Goal: Task Accomplishment & Management: Complete application form

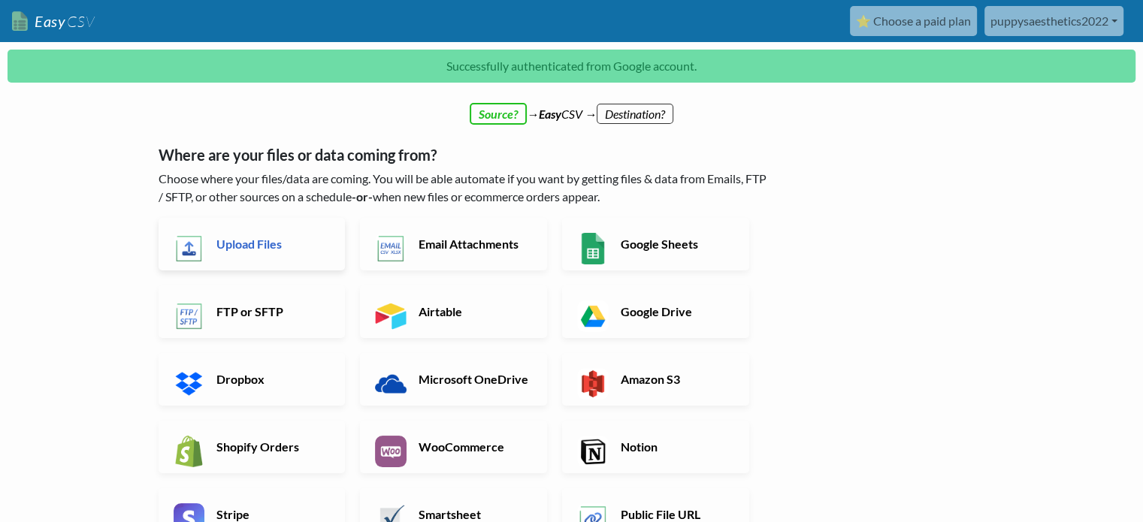
click at [244, 240] on h6 "Upload Files" at bounding box center [272, 244] width 118 height 14
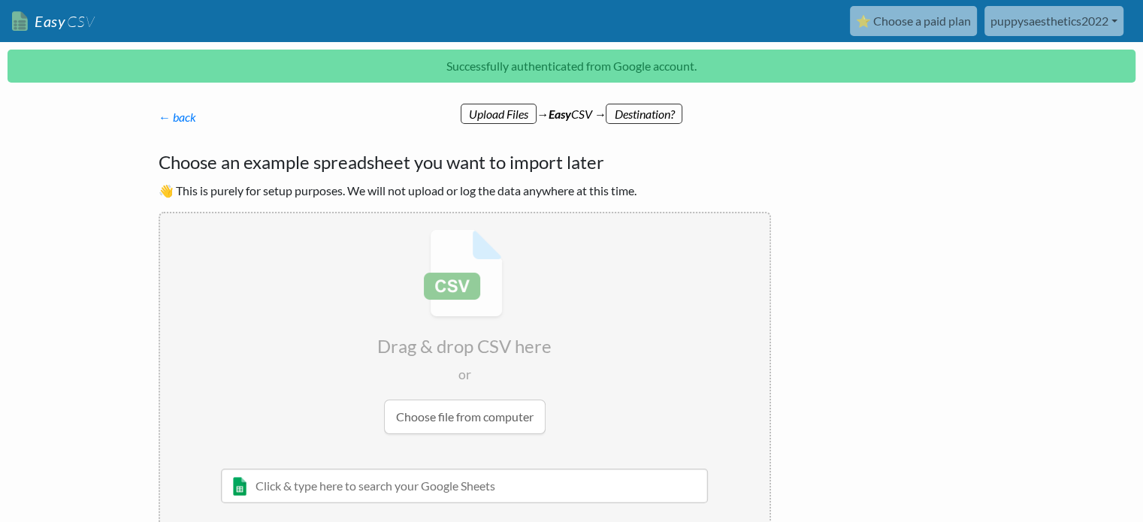
click at [412, 292] on input "file" at bounding box center [465, 332] width 610 height 237
type input "C:\fakepath\Inventory.csv"
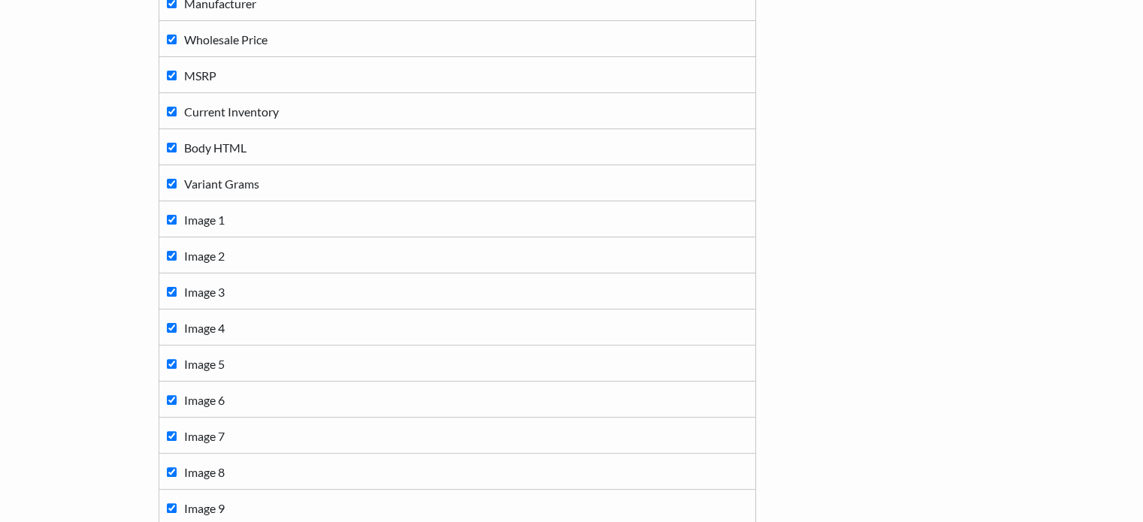
scroll to position [588, 0]
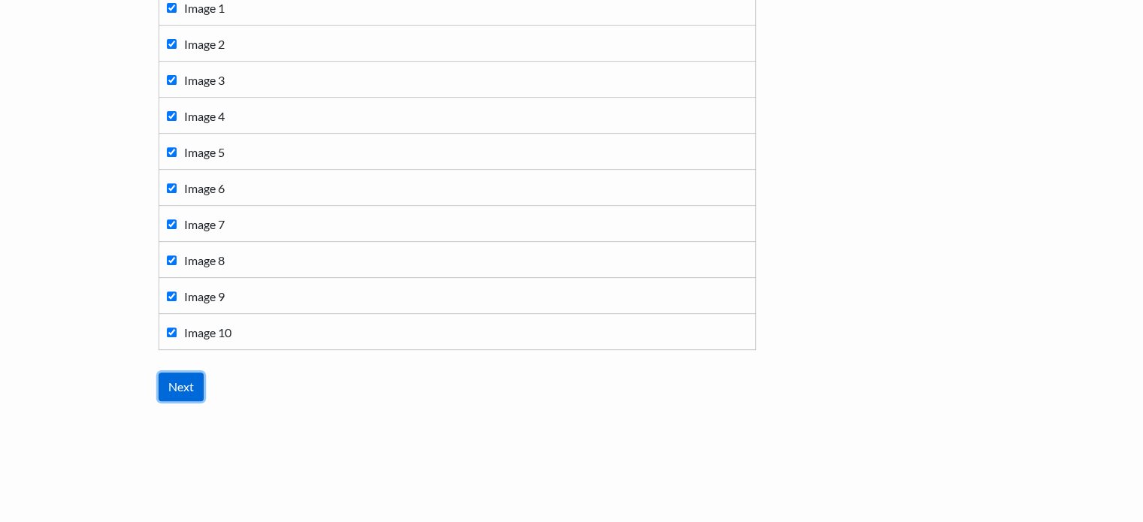
click at [189, 386] on input "Next" at bounding box center [181, 387] width 45 height 29
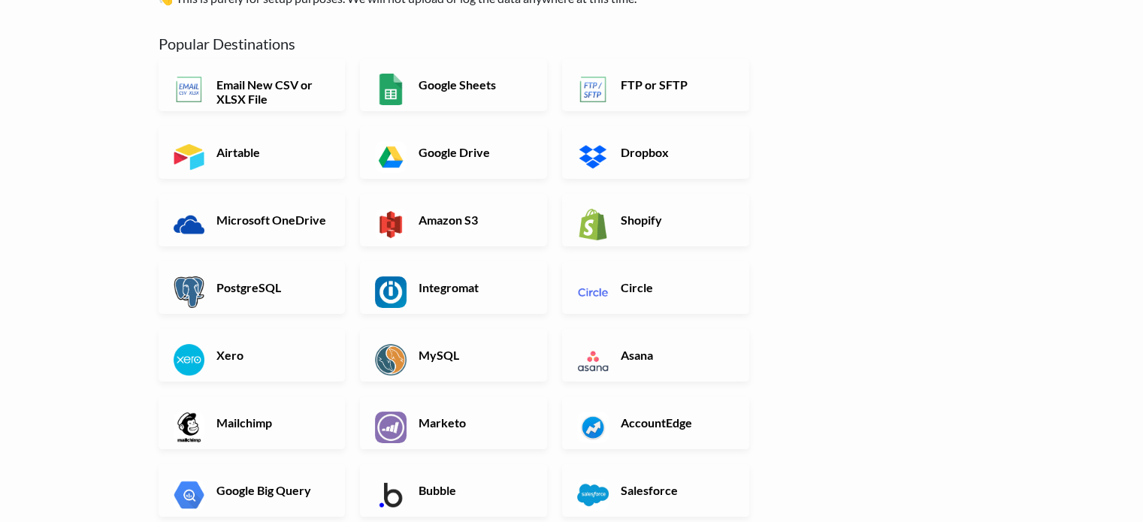
scroll to position [150, 0]
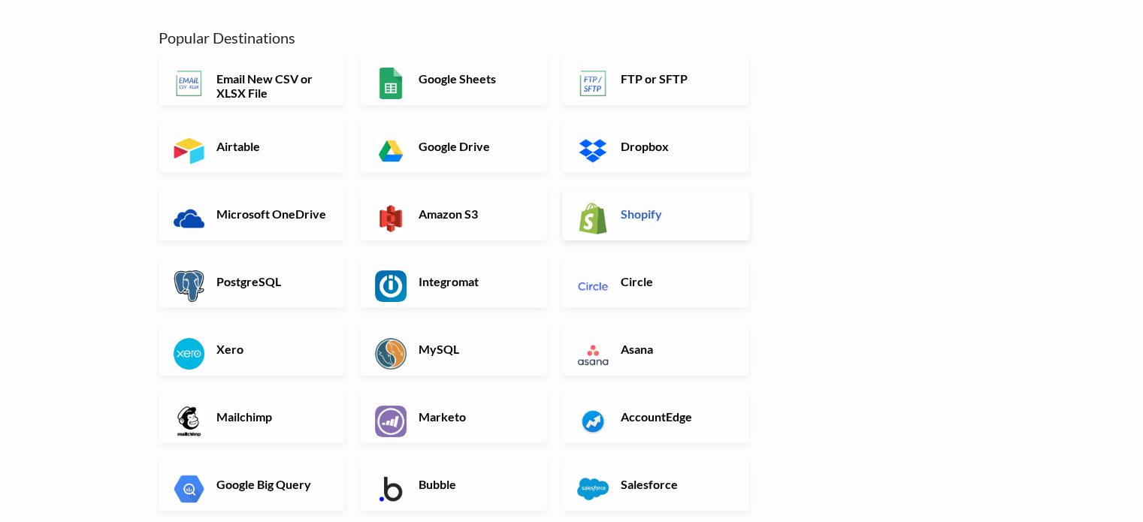
click at [644, 207] on h6 "Shopify" at bounding box center [676, 214] width 118 height 14
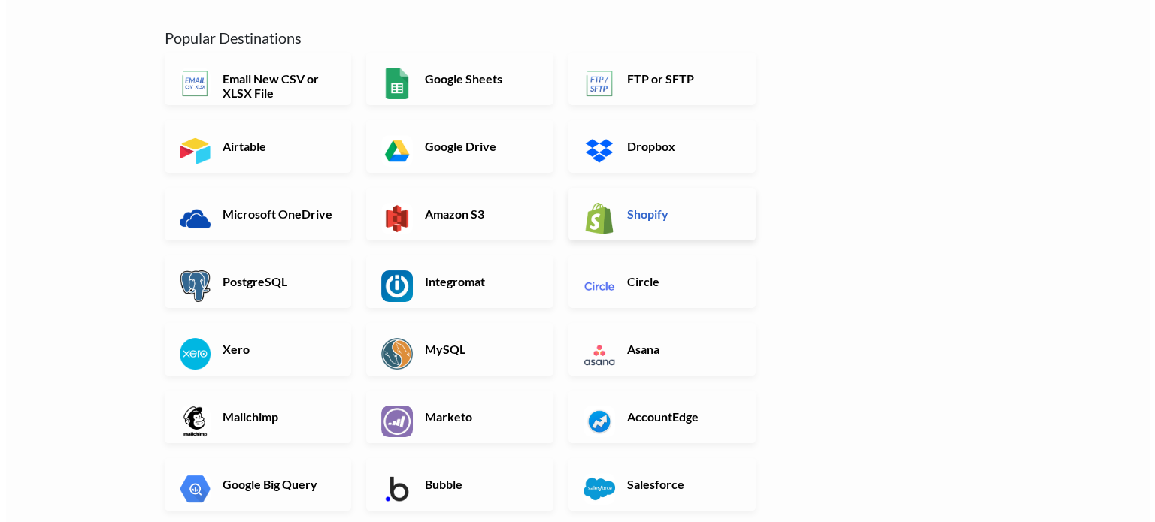
scroll to position [0, 0]
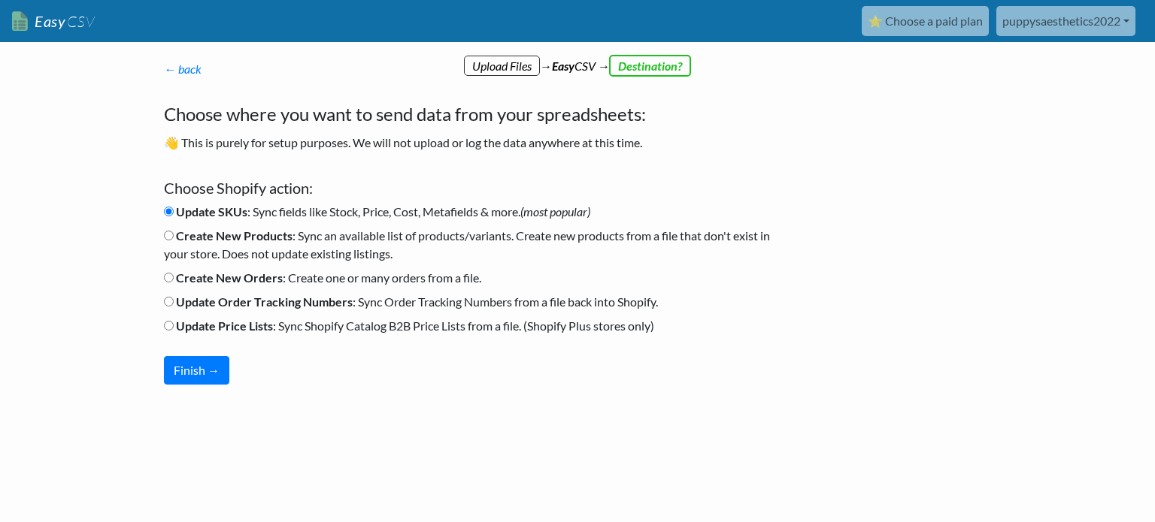
click at [165, 237] on input "Create New Products : Sync an available list of products/variants. Create new p…" at bounding box center [169, 236] width 10 height 10
radio input "true"
click at [189, 367] on button "Finish →" at bounding box center [196, 370] width 65 height 29
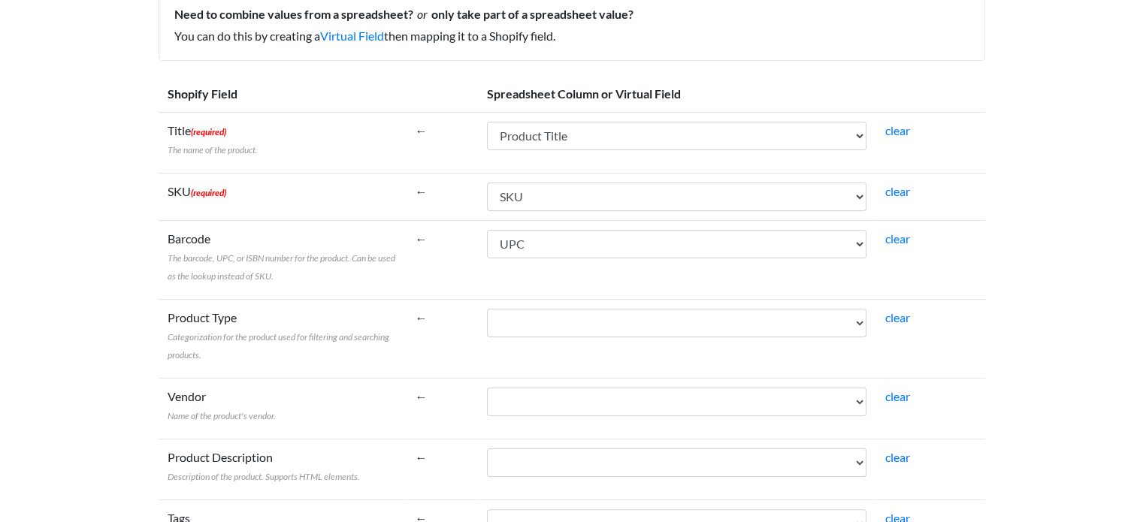
scroll to position [301, 0]
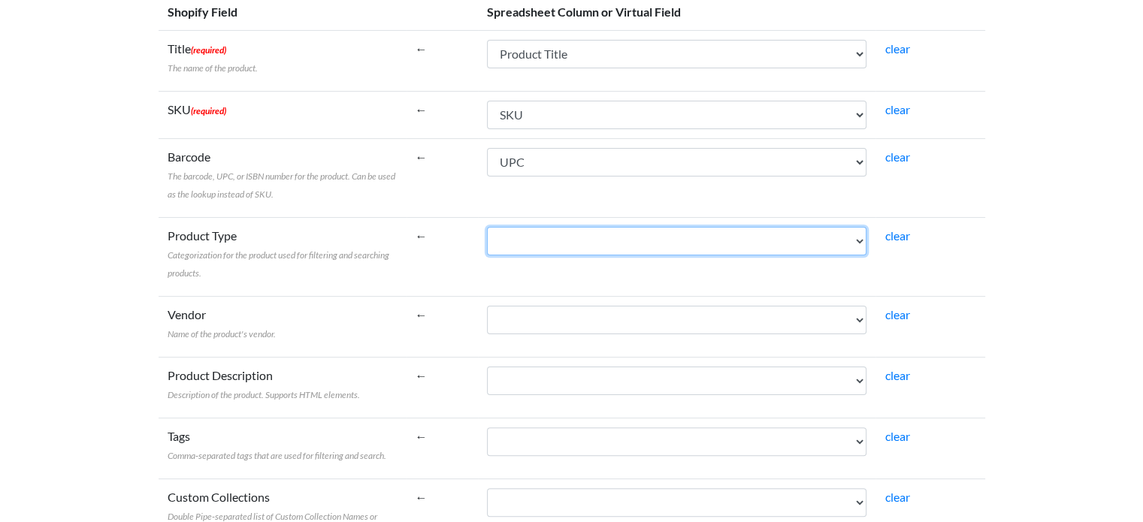
click at [596, 244] on select "Product Title SKU UPC Category Manufacturer Wholesale Price MSRP Current Invent…" at bounding box center [677, 241] width 380 height 29
select select "cr_740523"
click at [487, 227] on select "Product Title SKU UPC Category Manufacturer Wholesale Price MSRP Current Invent…" at bounding box center [677, 241] width 380 height 29
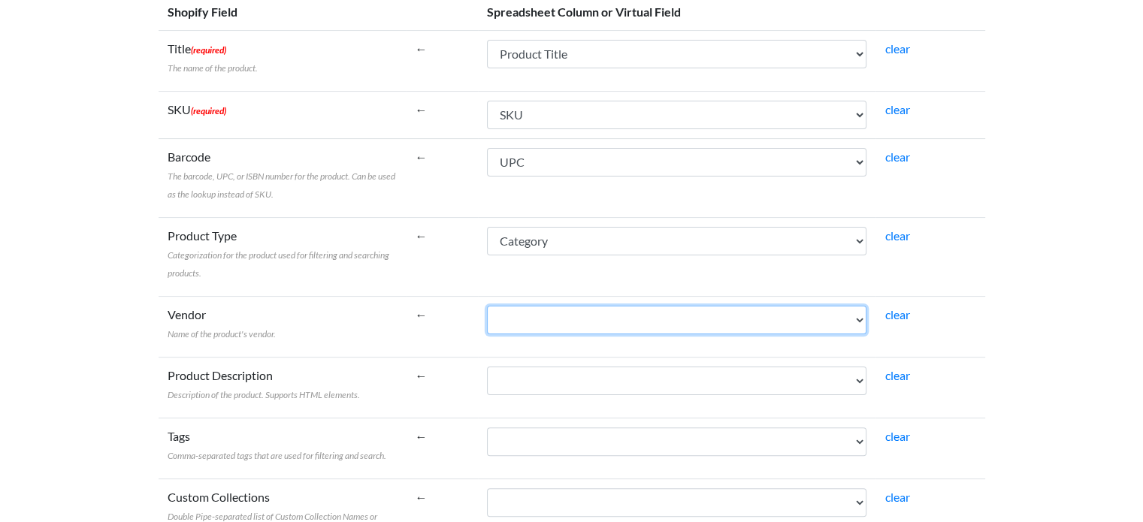
click at [547, 319] on select "Product Title SKU UPC Category Manufacturer Wholesale Price MSRP Current Invent…" at bounding box center [677, 320] width 380 height 29
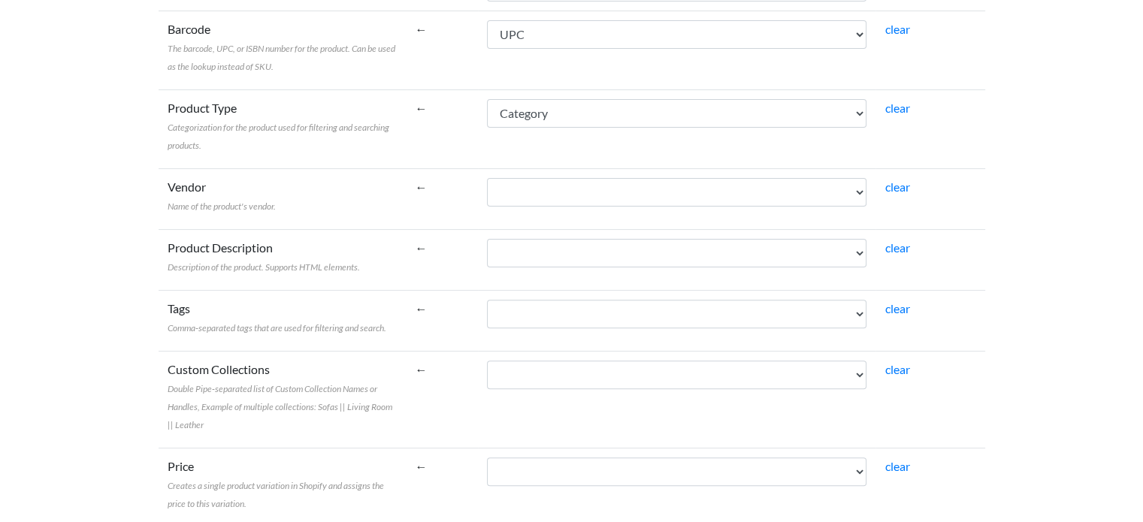
scroll to position [451, 0]
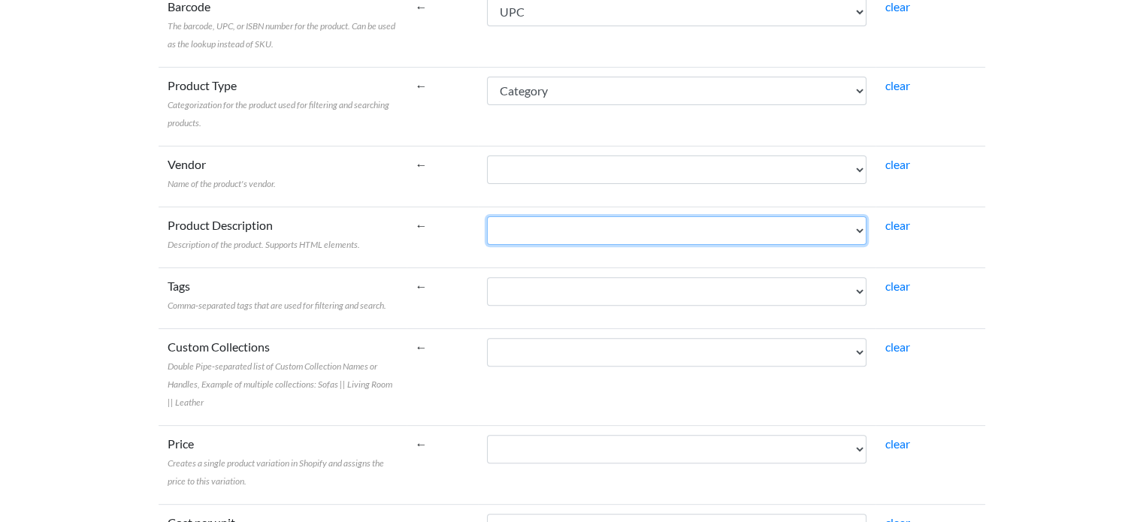
click at [580, 233] on select "Product Title SKU UPC Category Manufacturer Wholesale Price MSRP Current Invent…" at bounding box center [677, 231] width 380 height 29
select select "cr_740528"
click at [487, 217] on select "Product Title SKU UPC Category Manufacturer Wholesale Price MSRP Current Invent…" at bounding box center [677, 231] width 380 height 29
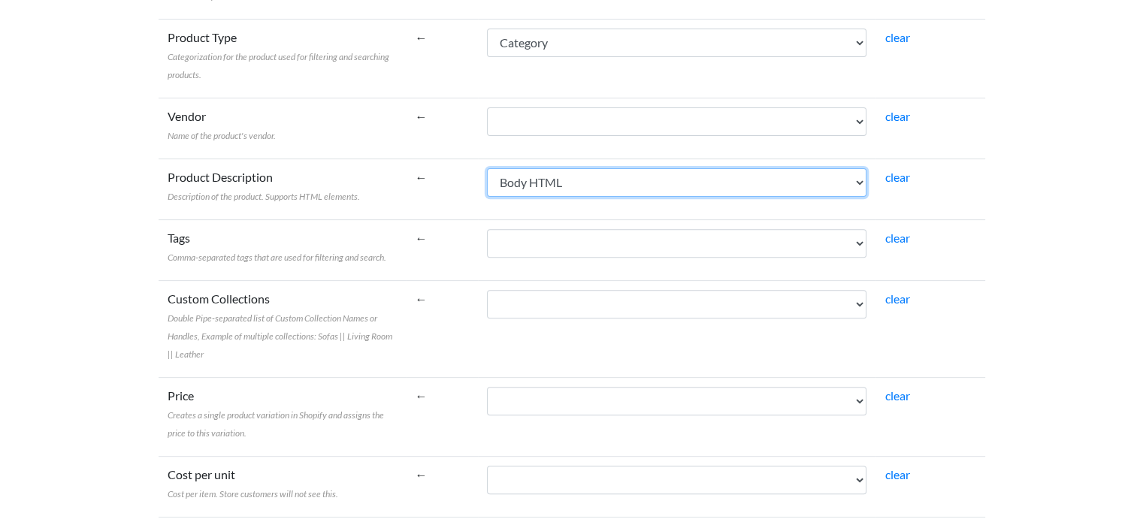
scroll to position [526, 0]
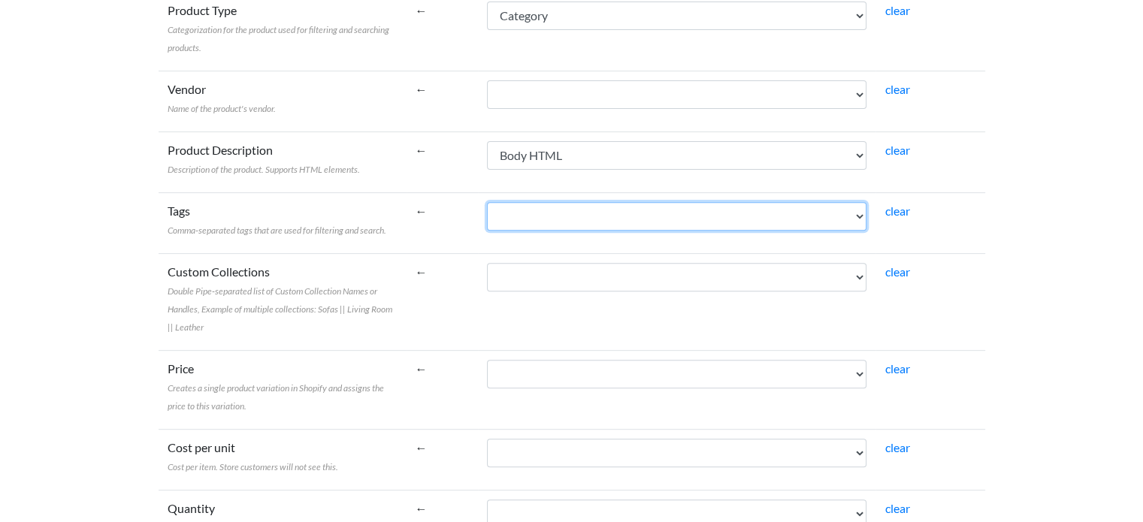
click at [567, 213] on select "Product Title SKU UPC Category Manufacturer Wholesale Price MSRP Current Invent…" at bounding box center [677, 216] width 380 height 29
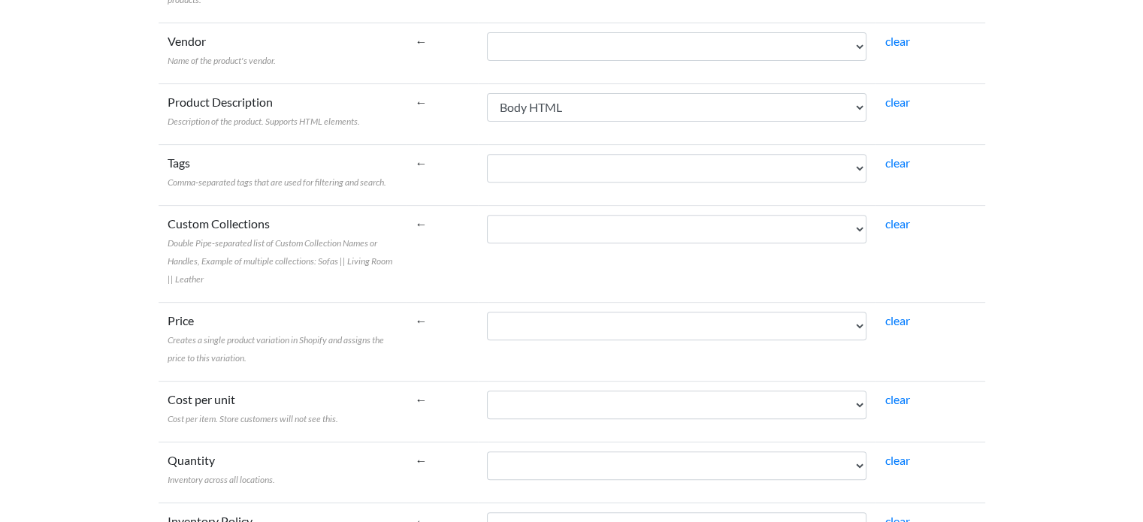
scroll to position [601, 0]
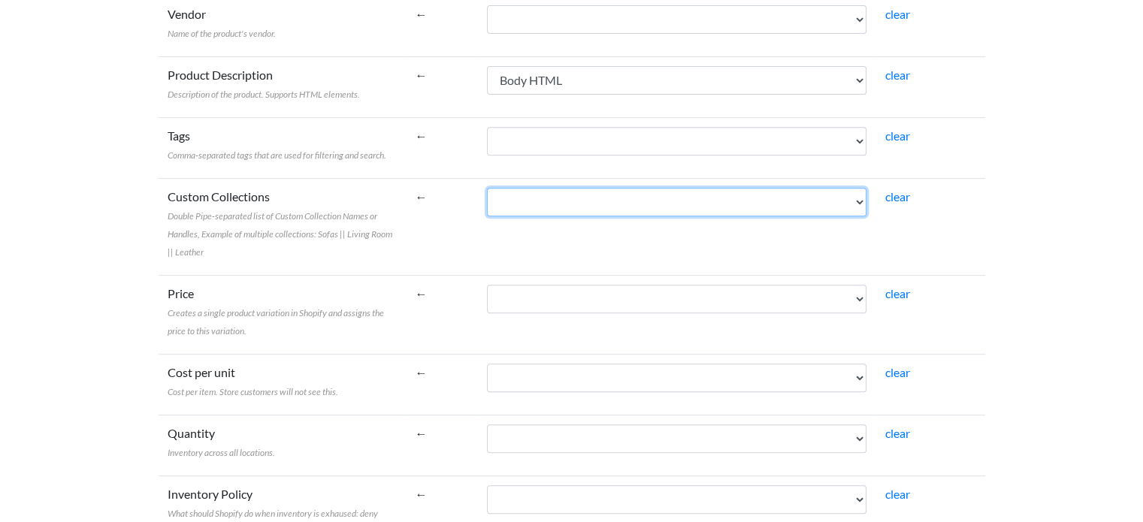
click at [732, 198] on select "Product Title SKU UPC Category Manufacturer Wholesale Price MSRP Current Invent…" at bounding box center [677, 202] width 380 height 29
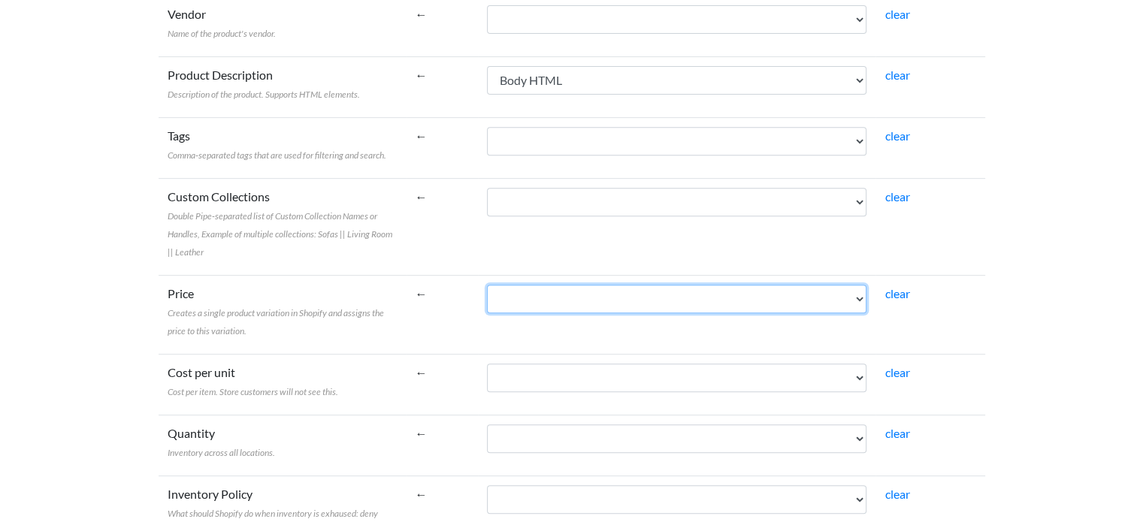
click at [561, 294] on select "Product Title SKU UPC Category Manufacturer Wholesale Price MSRP Current Invent…" at bounding box center [677, 299] width 380 height 29
click at [487, 285] on select "Product Title SKU UPC Category Manufacturer Wholesale Price MSRP Current Invent…" at bounding box center [677, 299] width 380 height 29
click at [622, 301] on select "Product Title SKU UPC Category Manufacturer Wholesale Price MSRP Current Invent…" at bounding box center [677, 299] width 380 height 29
select select "cr_740526"
click at [487, 285] on select "Product Title SKU UPC Category Manufacturer Wholesale Price MSRP Current Invent…" at bounding box center [677, 299] width 380 height 29
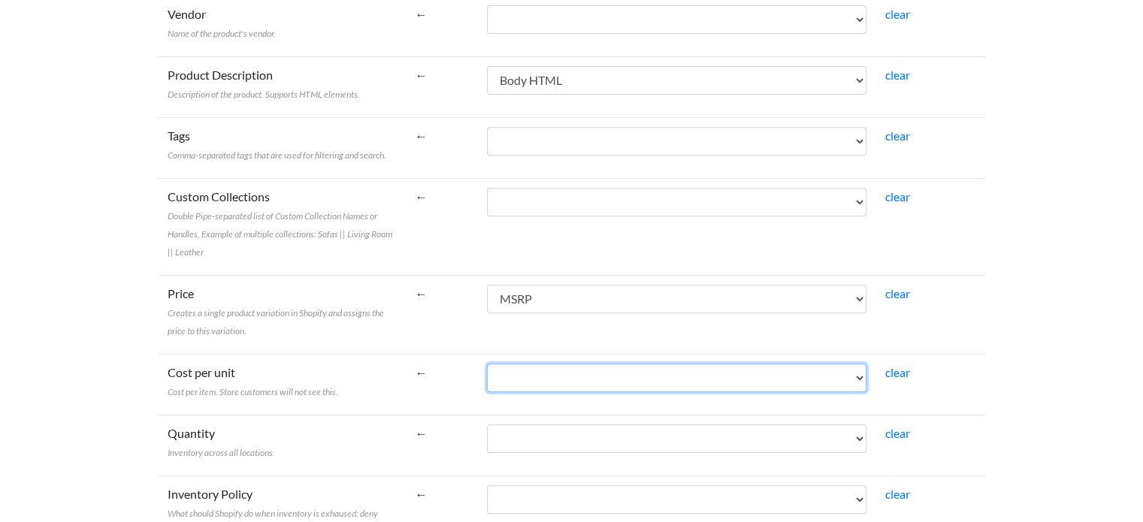
click at [544, 374] on select "Product Title SKU UPC Category Manufacturer Wholesale Price MSRP Current Invent…" at bounding box center [677, 378] width 380 height 29
select select "cr_740525"
click at [487, 364] on select "Product Title SKU UPC Category Manufacturer Wholesale Price MSRP Current Invent…" at bounding box center [677, 378] width 380 height 29
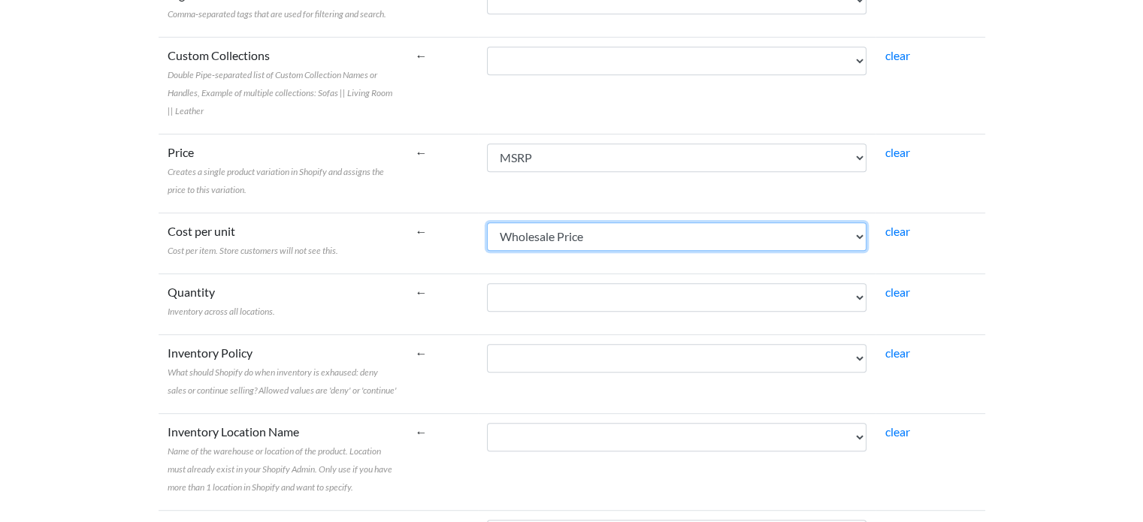
scroll to position [752, 0]
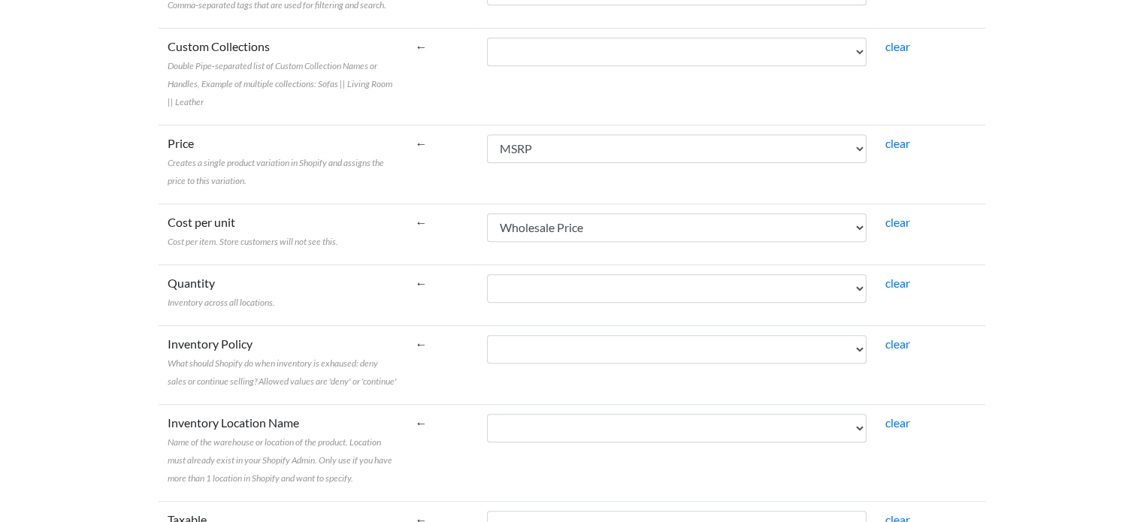
click at [571, 271] on td "Product Title SKU UPC Category Manufacturer Wholesale Price MSRP Current Invent…" at bounding box center [677, 295] width 398 height 61
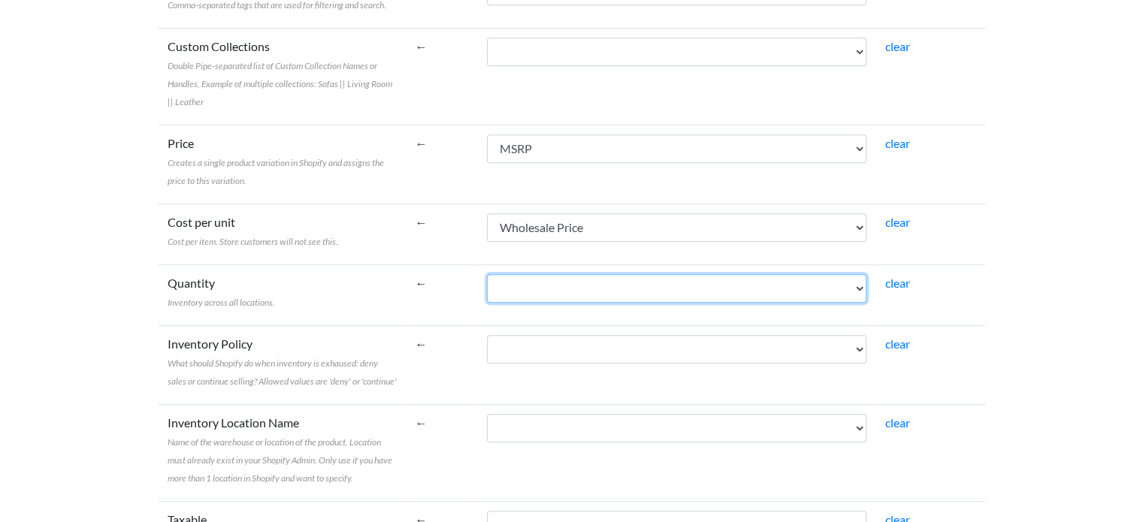
click at [568, 286] on select "Product Title SKU UPC Category Manufacturer Wholesale Price MSRP Current Invent…" at bounding box center [677, 288] width 380 height 29
select select "cr_740527"
click at [487, 274] on select "Product Title SKU UPC Category Manufacturer Wholesale Price MSRP Current Invent…" at bounding box center [677, 288] width 380 height 29
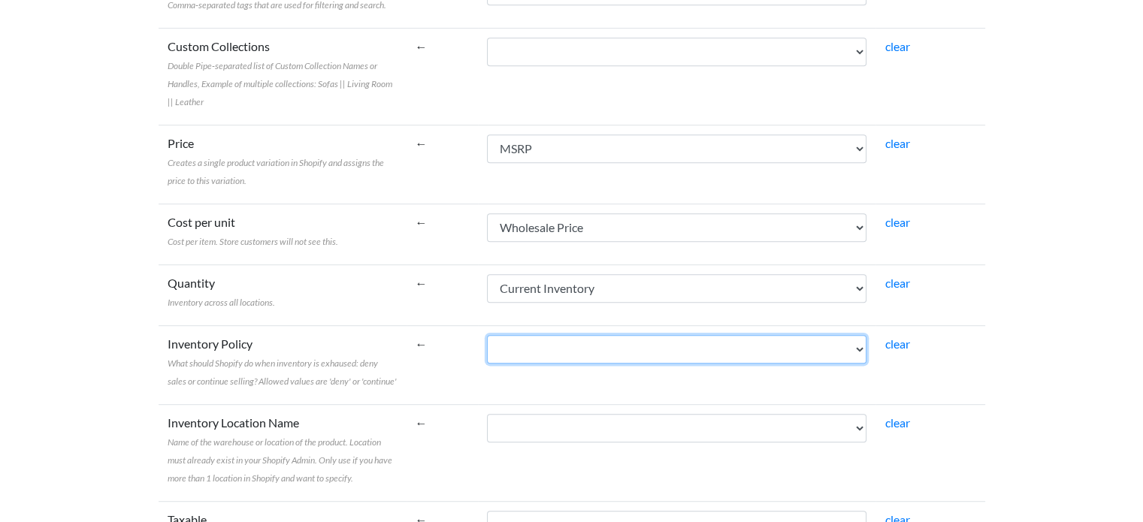
click at [556, 351] on select "Product Title SKU UPC Category Manufacturer Wholesale Price MSRP Current Invent…" at bounding box center [677, 349] width 380 height 29
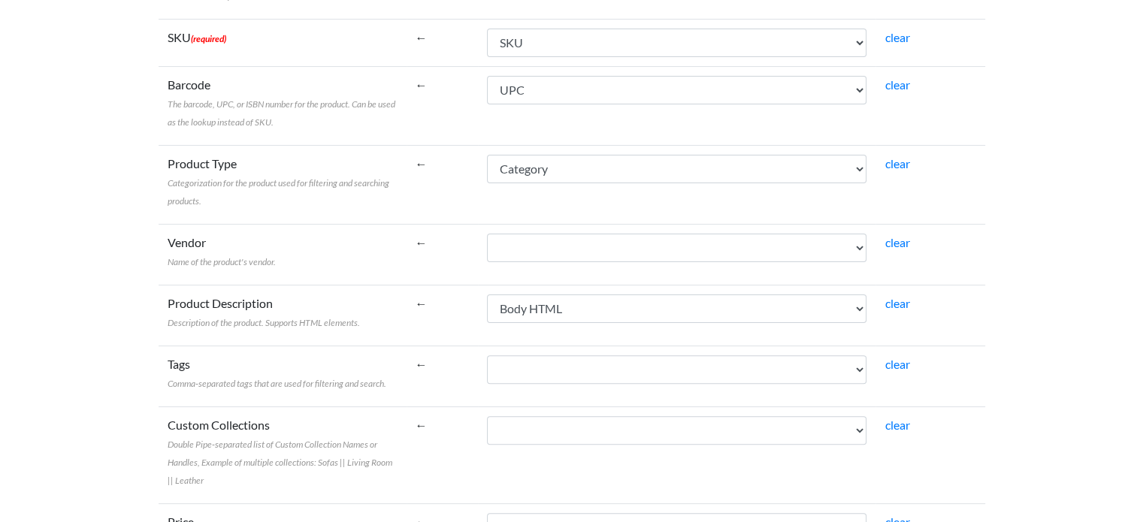
scroll to position [376, 0]
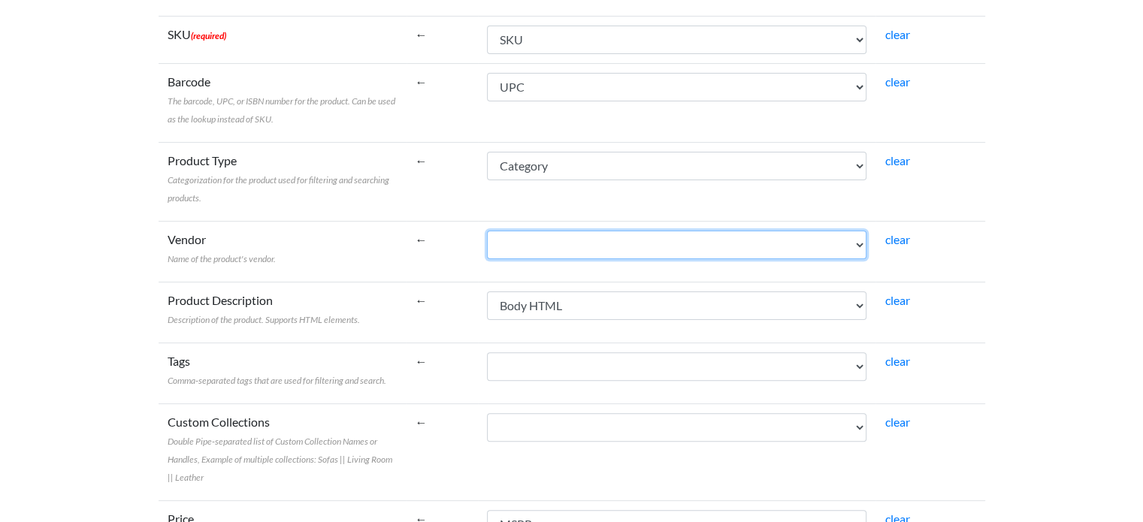
click at [636, 243] on select "Product Title SKU UPC Category Manufacturer Wholesale Price MSRP Current Invent…" at bounding box center [677, 245] width 380 height 29
select select "cr_740524"
click at [487, 231] on select "Product Title SKU UPC Category Manufacturer Wholesale Price MSRP Current Invent…" at bounding box center [677, 245] width 380 height 29
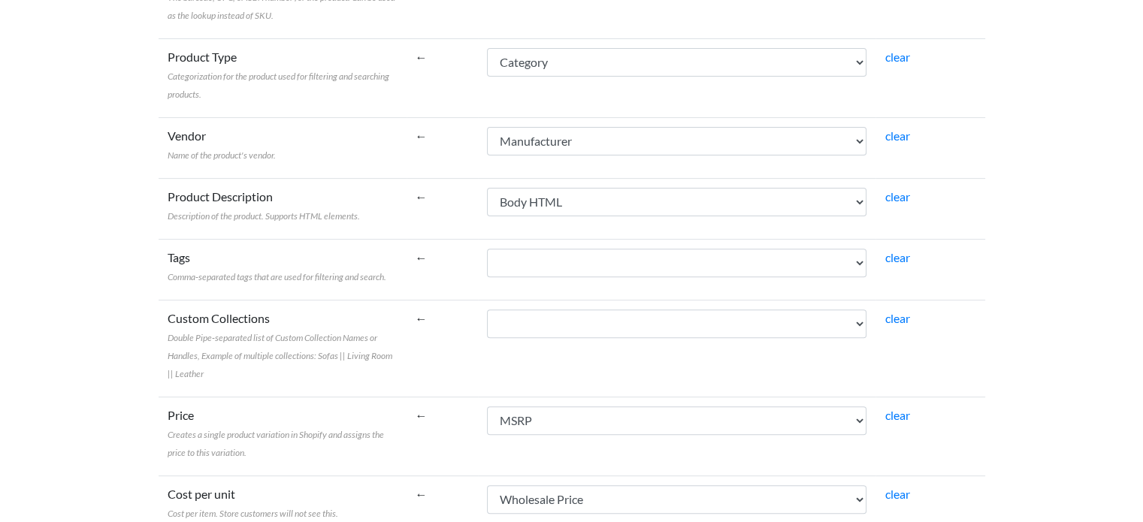
scroll to position [526, 0]
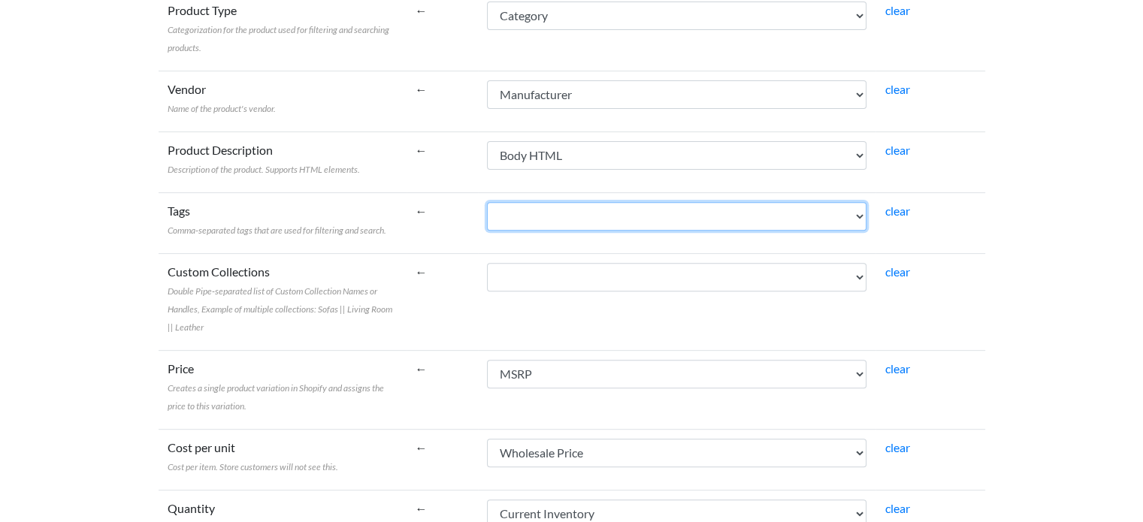
click at [548, 210] on select "Product Title SKU UPC Category Manufacturer Wholesale Price MSRP Current Invent…" at bounding box center [677, 216] width 380 height 29
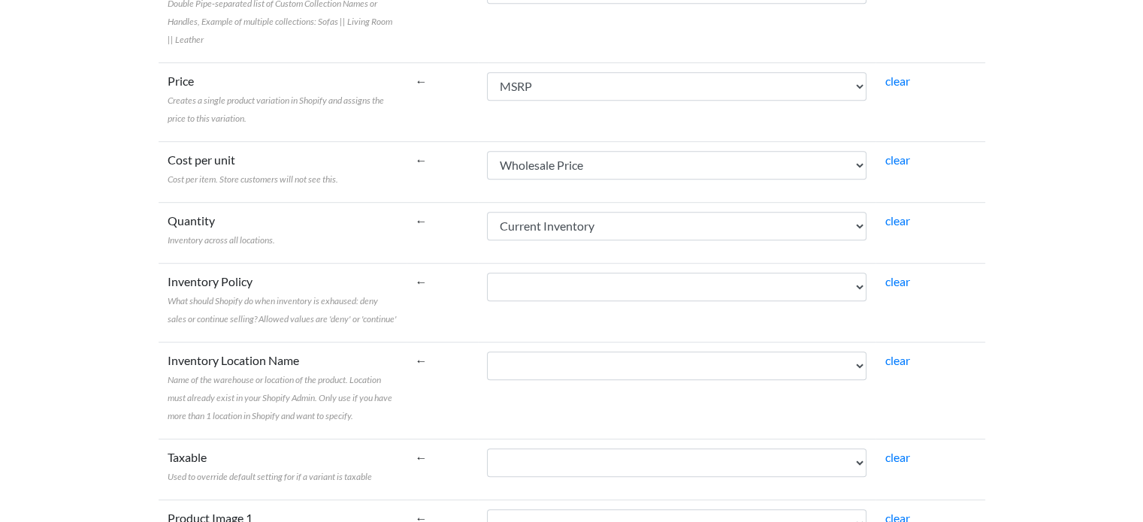
scroll to position [827, 0]
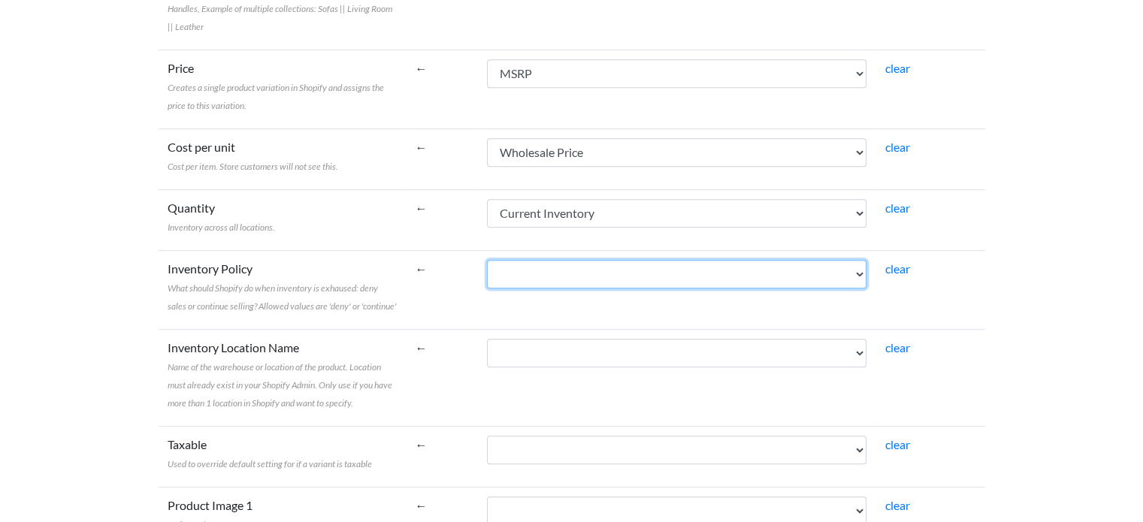
click at [594, 276] on select "Product Title SKU UPC Category Manufacturer Wholesale Price MSRP Current Invent…" at bounding box center [677, 274] width 380 height 29
select select "cr_740527"
click at [487, 260] on select "Product Title SKU UPC Category Manufacturer Wholesale Price MSRP Current Invent…" at bounding box center [677, 274] width 380 height 29
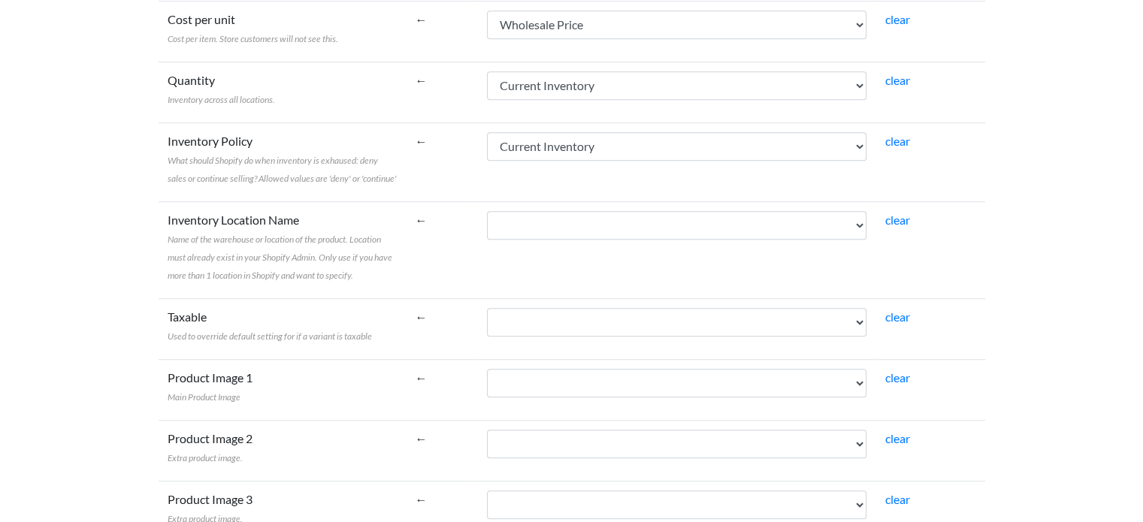
scroll to position [977, 0]
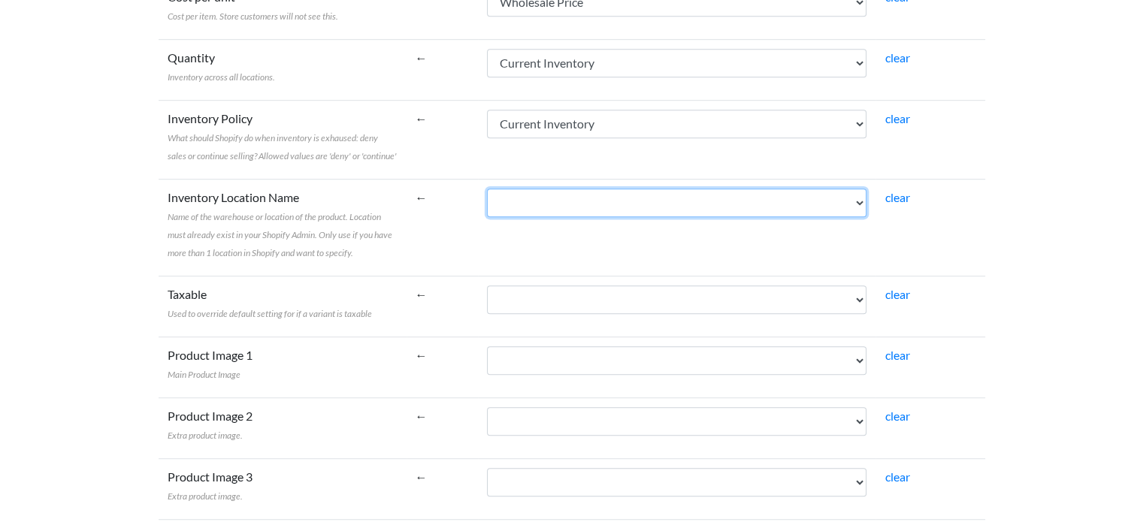
click at [524, 201] on select "Product Title SKU UPC Category Manufacturer Wholesale Price MSRP Current Invent…" at bounding box center [677, 203] width 380 height 29
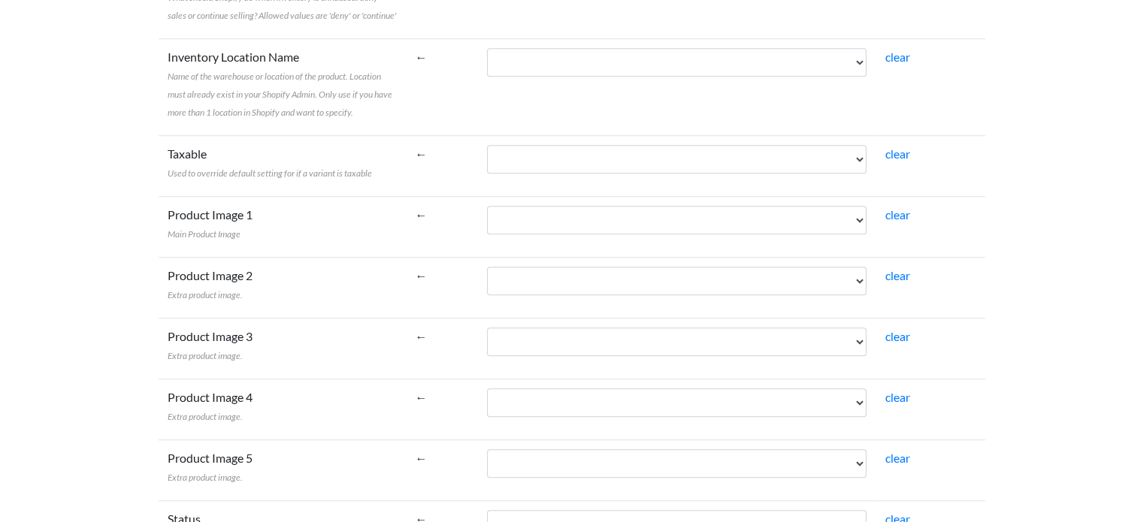
scroll to position [1128, 0]
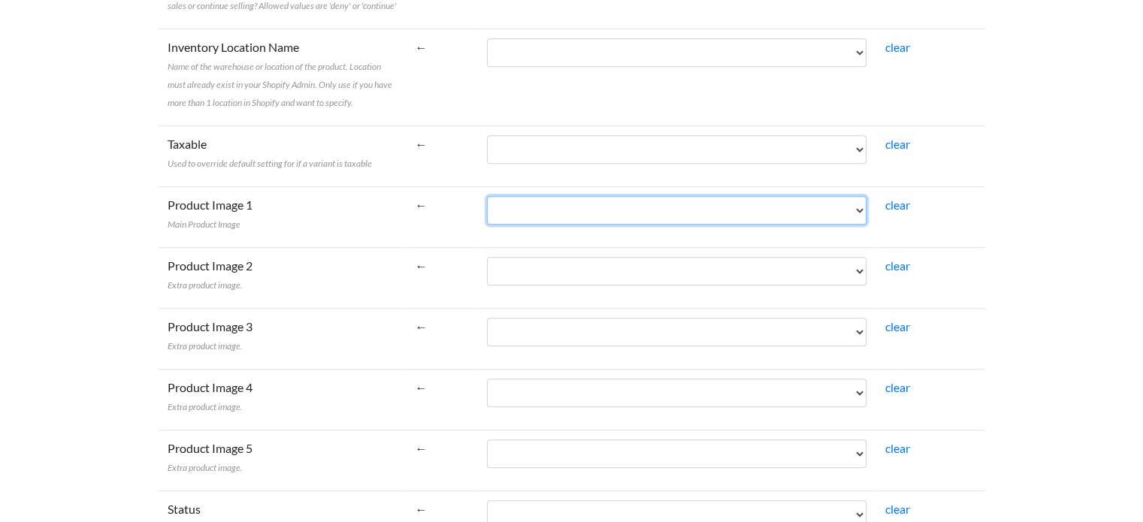
click at [630, 201] on select "Product Title SKU UPC Category Manufacturer Wholesale Price MSRP Current Invent…" at bounding box center [677, 210] width 380 height 29
select select "cr_740530"
click at [487, 196] on select "Product Title SKU UPC Category Manufacturer Wholesale Price MSRP Current Invent…" at bounding box center [677, 210] width 380 height 29
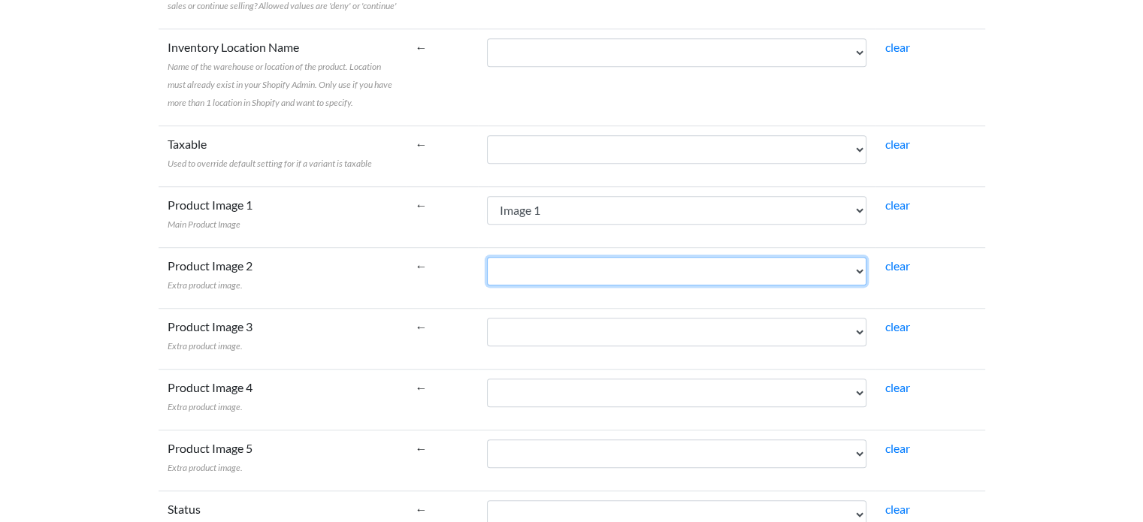
click at [545, 270] on select "Product Title SKU UPC Category Manufacturer Wholesale Price MSRP Current Invent…" at bounding box center [677, 271] width 380 height 29
select select "cr_740531"
click at [487, 257] on select "Product Title SKU UPC Category Manufacturer Wholesale Price MSRP Current Invent…" at bounding box center [677, 271] width 380 height 29
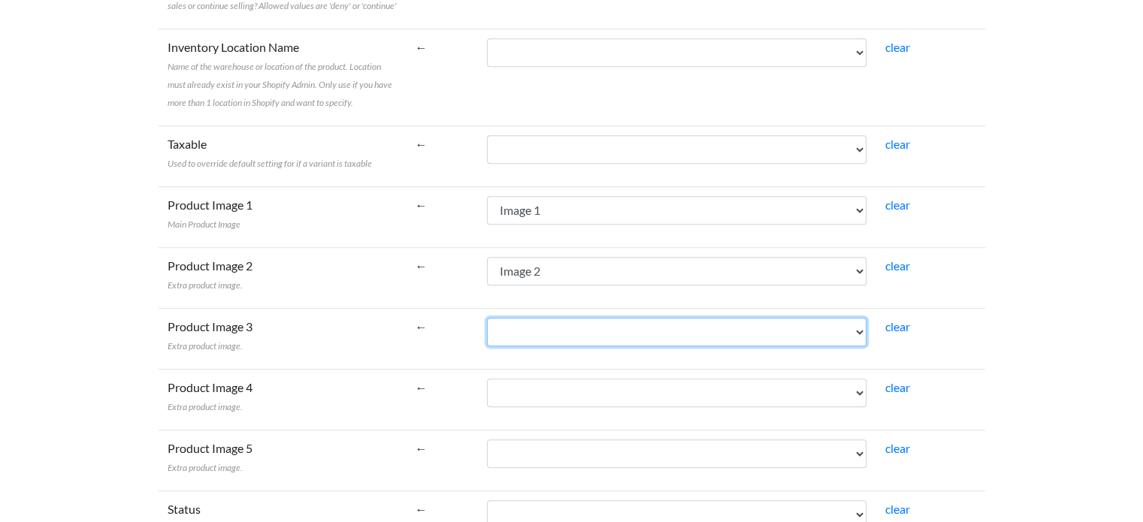
click at [528, 338] on select "Product Title SKU UPC Category Manufacturer Wholesale Price MSRP Current Invent…" at bounding box center [677, 332] width 380 height 29
select select "cr_740532"
click at [487, 318] on select "Product Title SKU UPC Category Manufacturer Wholesale Price MSRP Current Invent…" at bounding box center [677, 332] width 380 height 29
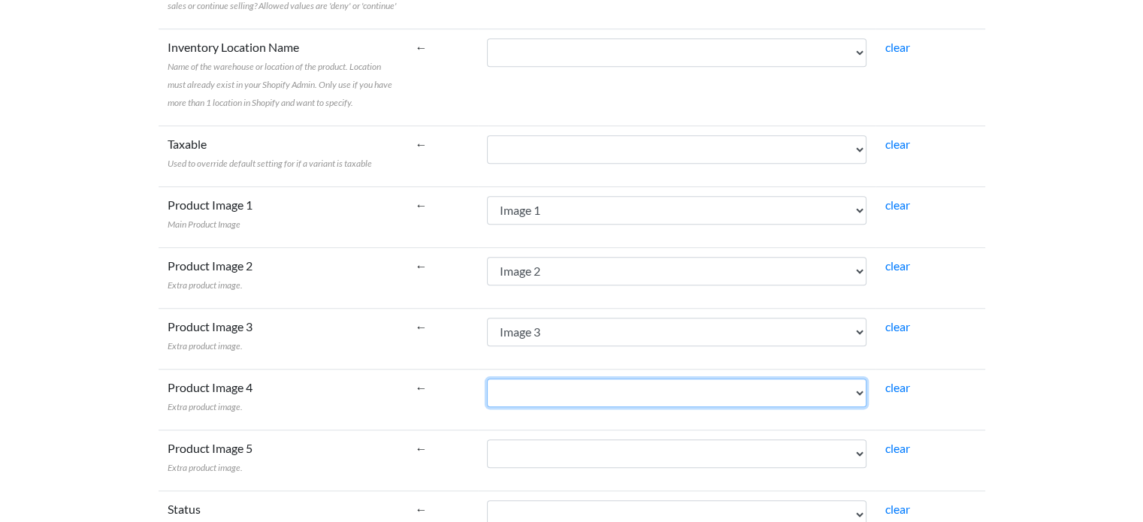
click at [532, 389] on select "Product Title SKU UPC Category Manufacturer Wholesale Price MSRP Current Invent…" at bounding box center [677, 393] width 380 height 29
select select "cr_740533"
click at [487, 379] on select "Product Title SKU UPC Category Manufacturer Wholesale Price MSRP Current Invent…" at bounding box center [677, 393] width 380 height 29
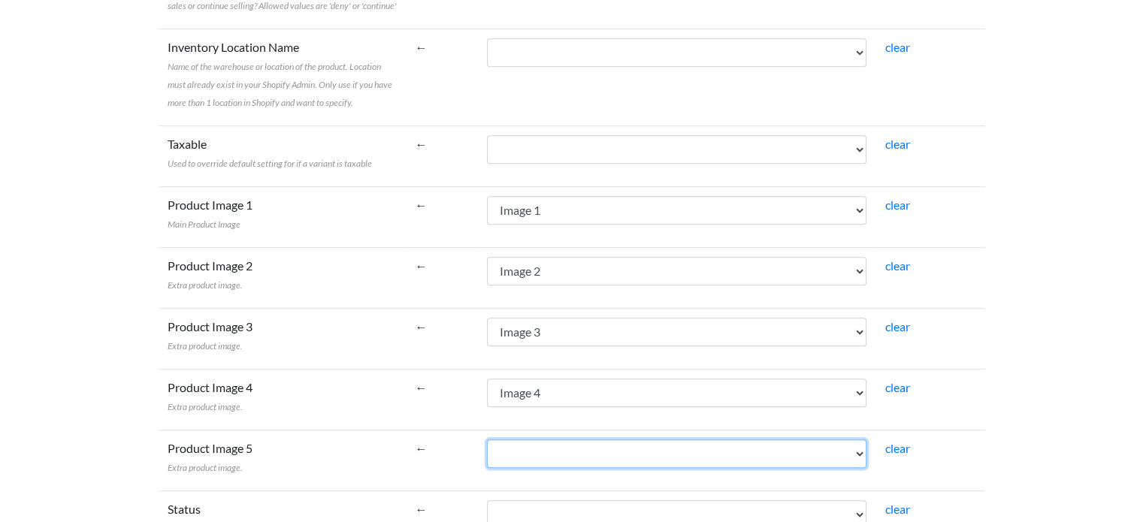
click at [535, 444] on select "Product Title SKU UPC Category Manufacturer Wholesale Price MSRP Current Invent…" at bounding box center [677, 454] width 380 height 29
select select "cr_740534"
click at [487, 440] on select "Product Title SKU UPC Category Manufacturer Wholesale Price MSRP Current Invent…" at bounding box center [677, 454] width 380 height 29
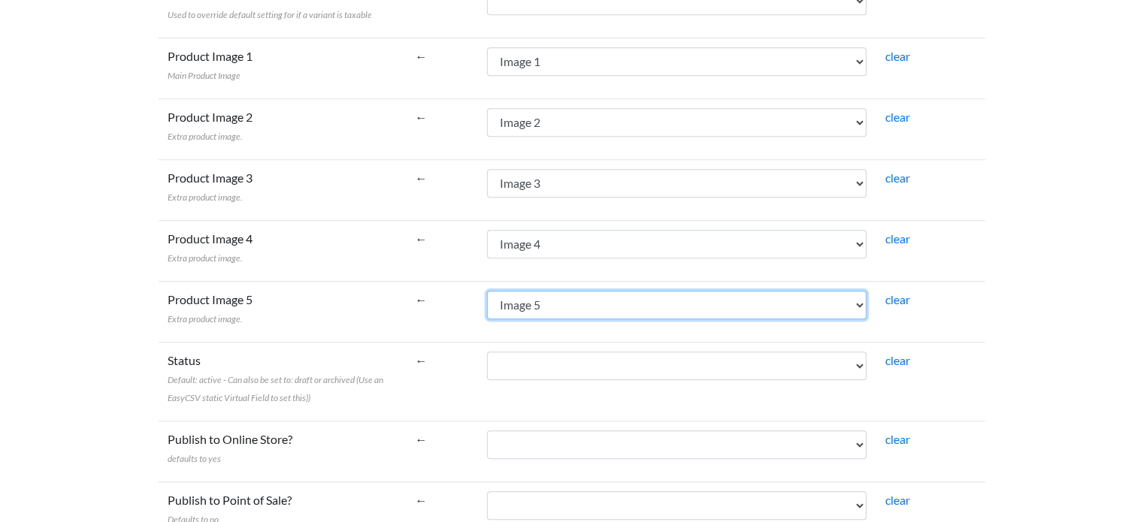
scroll to position [1278, 0]
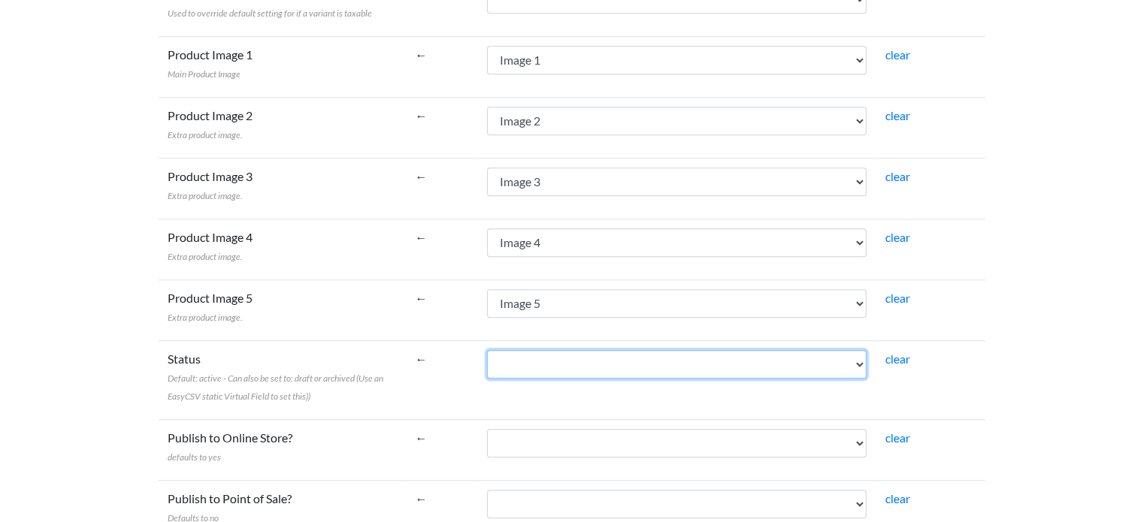
click at [551, 356] on select "Product Title SKU UPC Category Manufacturer Wholesale Price MSRP Current Invent…" at bounding box center [677, 364] width 380 height 29
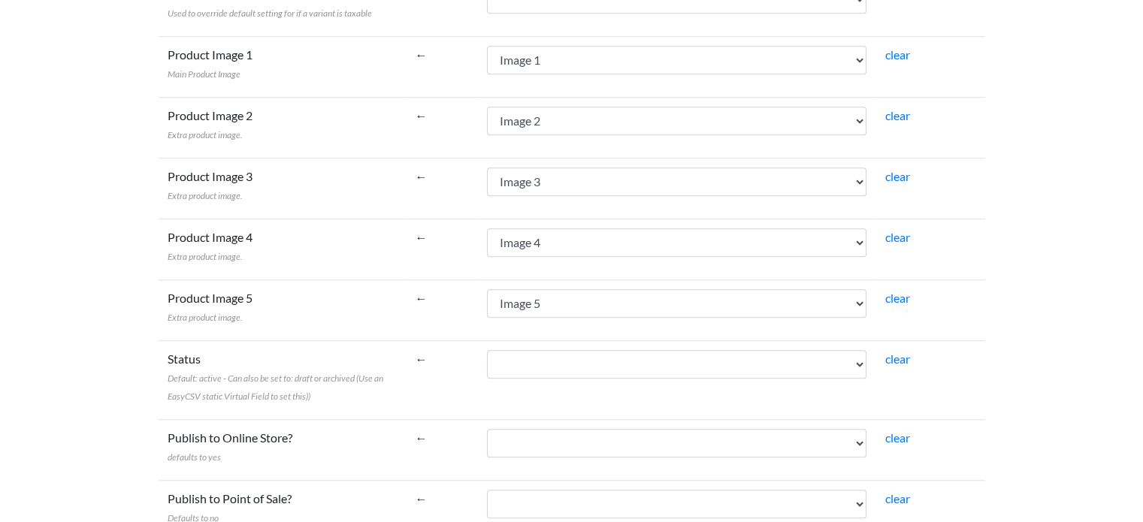
click at [899, 355] on link "clear" at bounding box center [897, 359] width 25 height 14
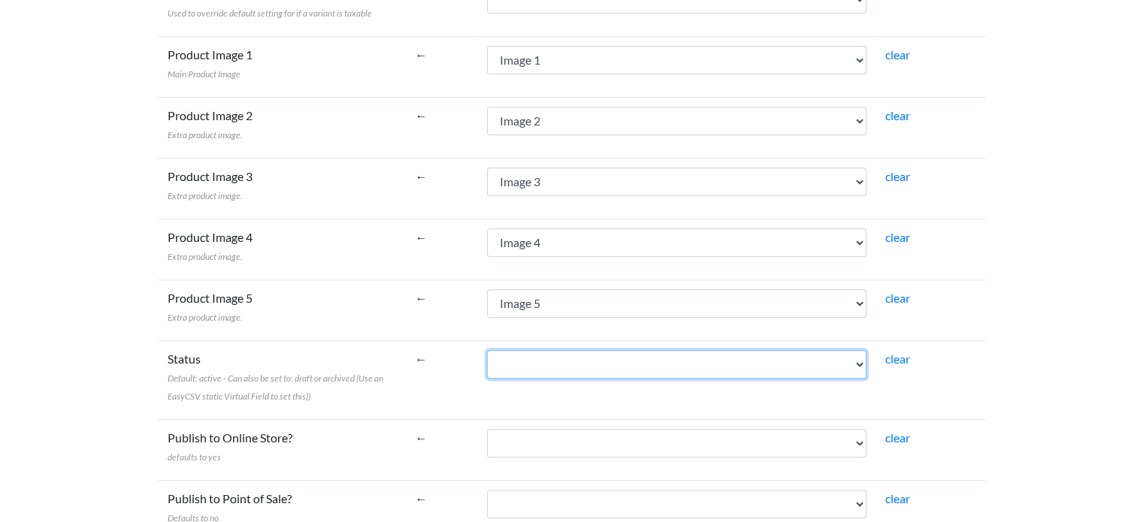
click at [781, 360] on select "Product Title SKU UPC Category Manufacturer Wholesale Price MSRP Current Invent…" at bounding box center [677, 364] width 380 height 29
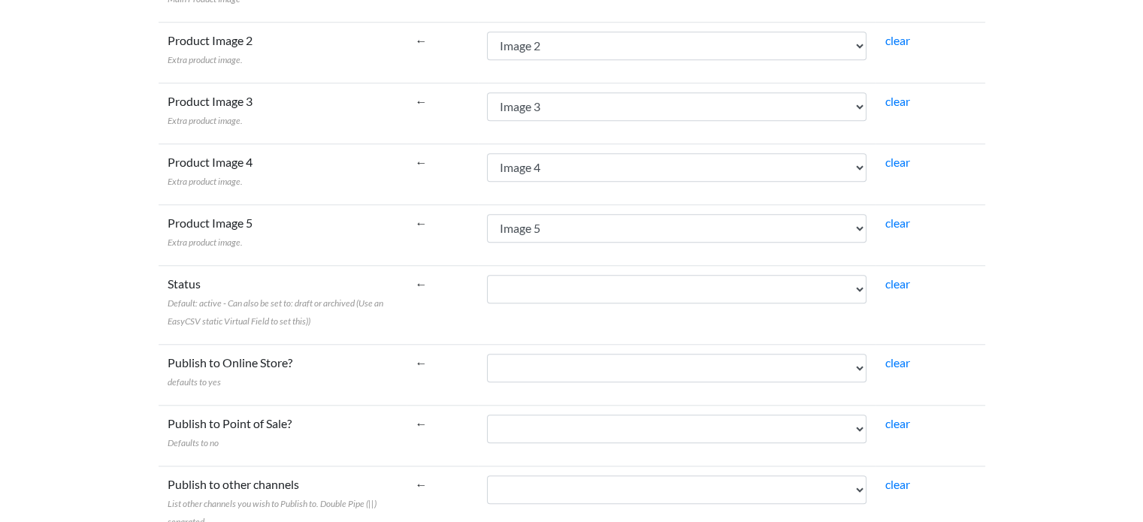
scroll to position [1353, 0]
drag, startPoint x: 168, startPoint y: 317, endPoint x: 307, endPoint y: 318, distance: 138.3
click at [307, 318] on span "Default: active - Can also be set to: draft or archived (Use an EasyCSV static …" at bounding box center [276, 312] width 216 height 29
copy span "EasyCSV static Virtual Field to set this"
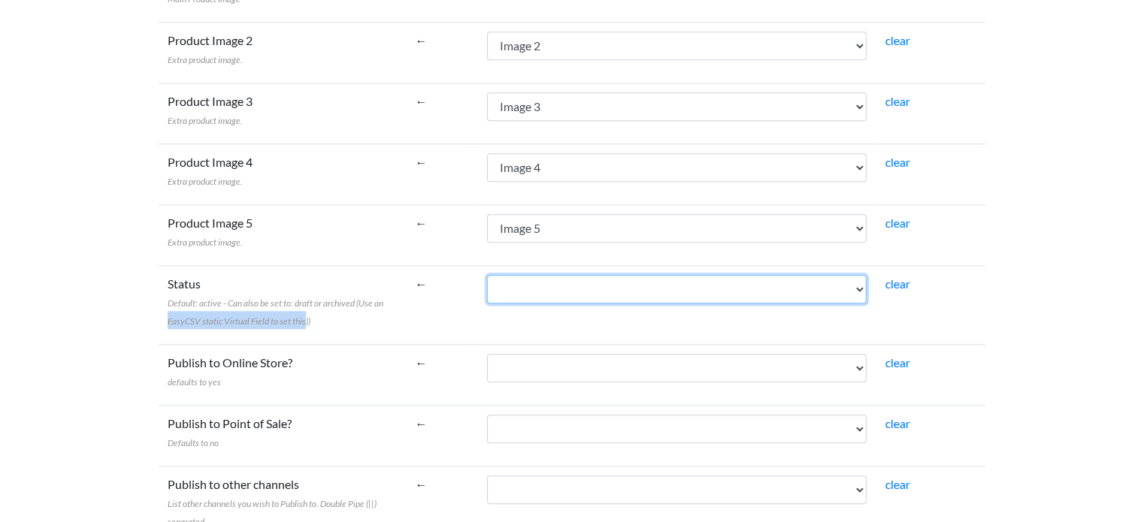
click at [553, 285] on select "Product Title SKU UPC Category Manufacturer Wholesale Price MSRP Current Invent…" at bounding box center [677, 289] width 380 height 29
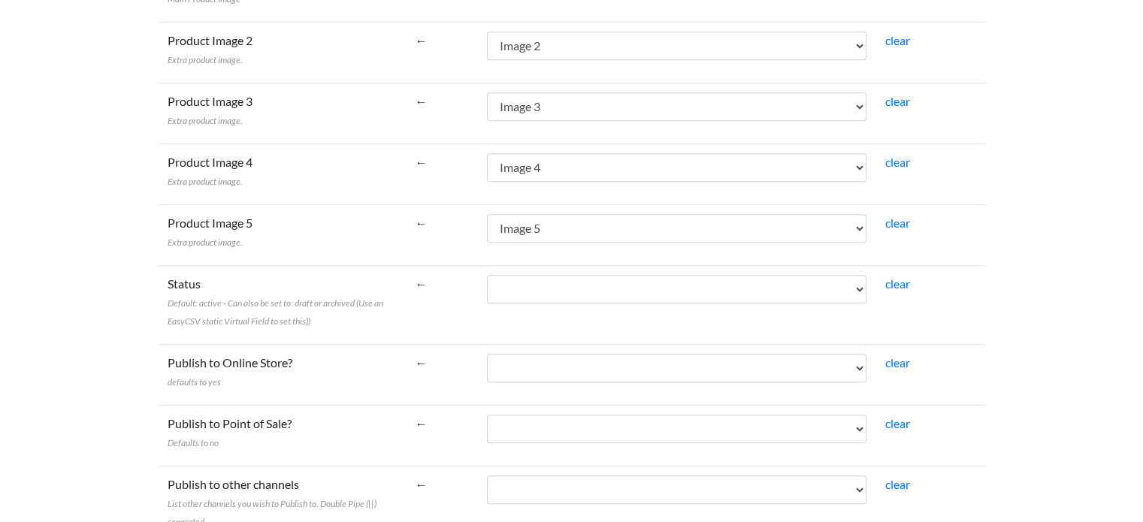
click at [897, 279] on link "clear" at bounding box center [897, 284] width 25 height 14
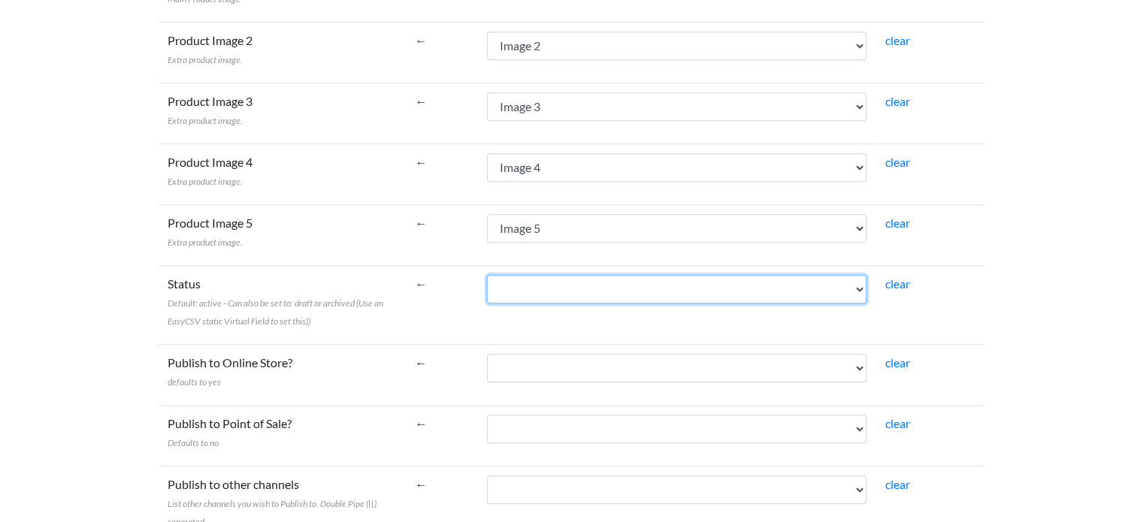
click at [756, 282] on select "Product Title SKU UPC Category Manufacturer Wholesale Price MSRP Current Invent…" at bounding box center [677, 289] width 380 height 29
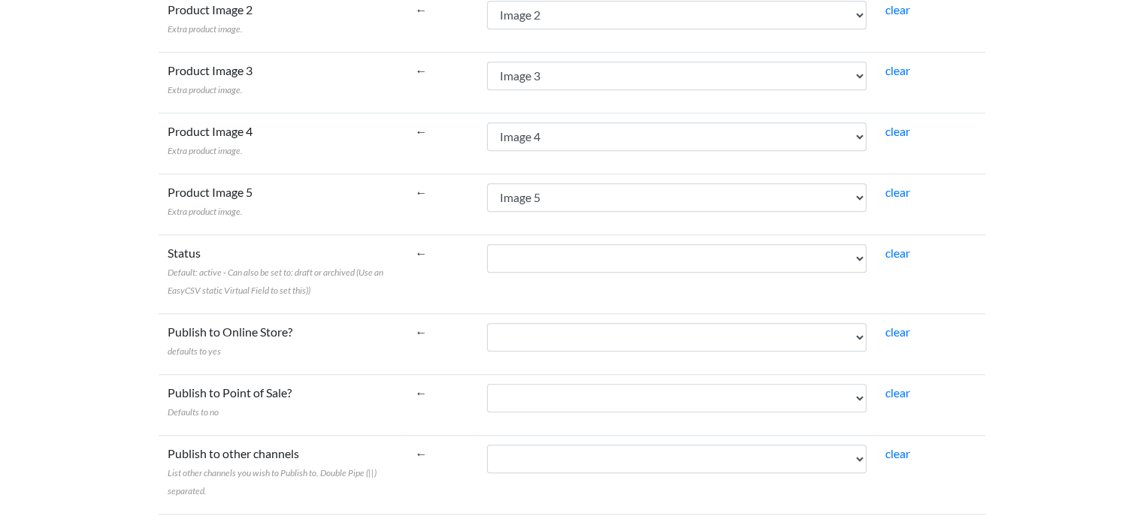
scroll to position [1428, 0]
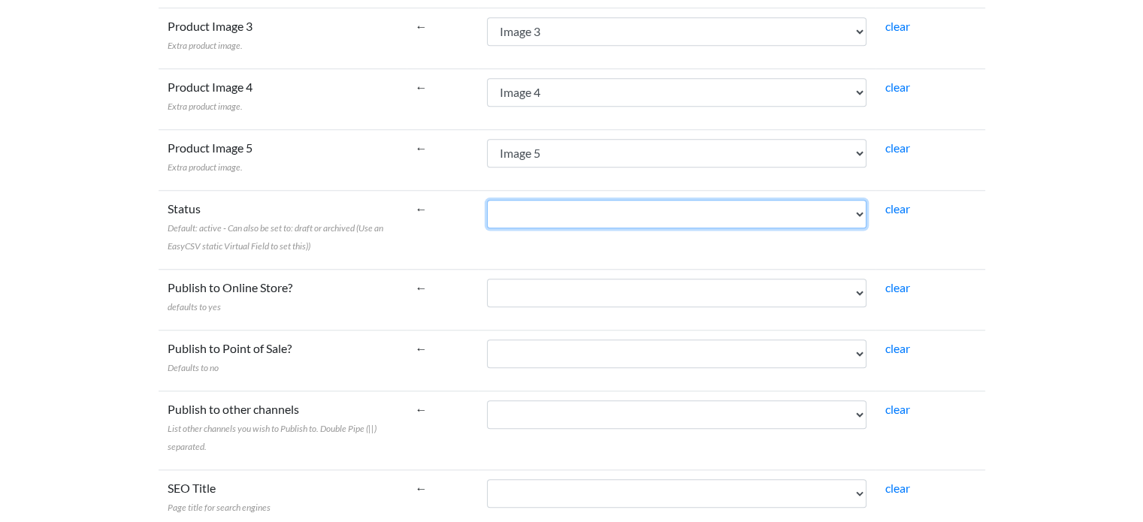
click at [562, 204] on select "Product Title SKU UPC Category Manufacturer Wholesale Price MSRP Current Invent…" at bounding box center [677, 214] width 380 height 29
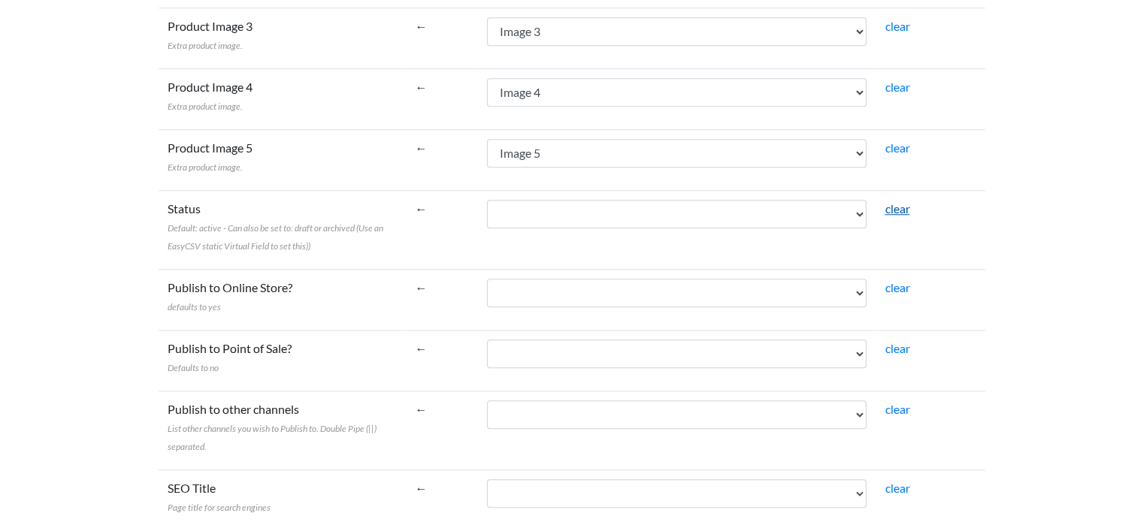
click at [896, 204] on link "clear" at bounding box center [897, 208] width 25 height 14
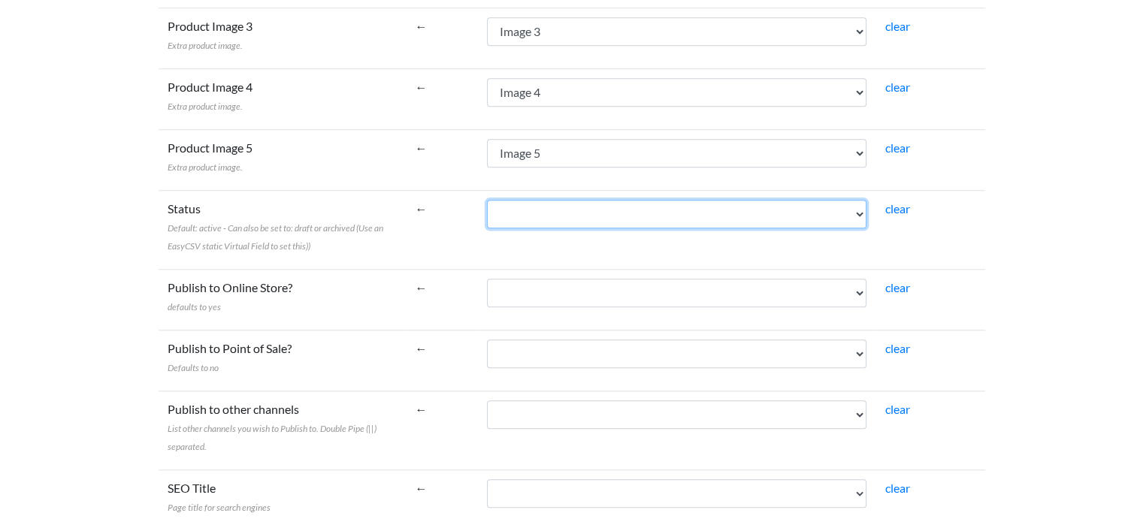
click at [717, 207] on select "Product Title SKU UPC Category Manufacturer Wholesale Price MSRP Current Invent…" at bounding box center [677, 214] width 380 height 29
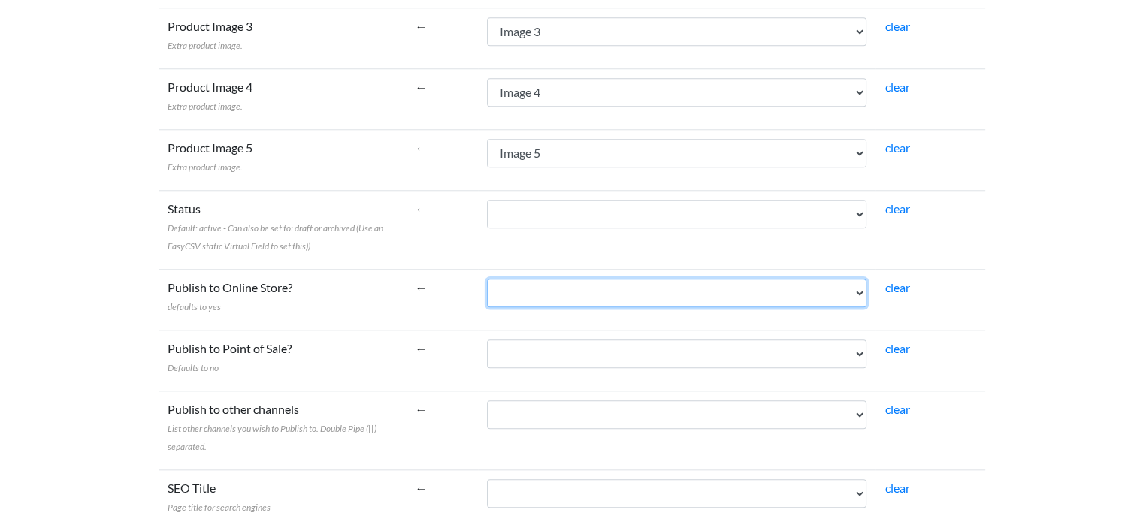
click at [596, 292] on select "Product Title SKU UPC Category Manufacturer Wholesale Price MSRP Current Invent…" at bounding box center [677, 293] width 380 height 29
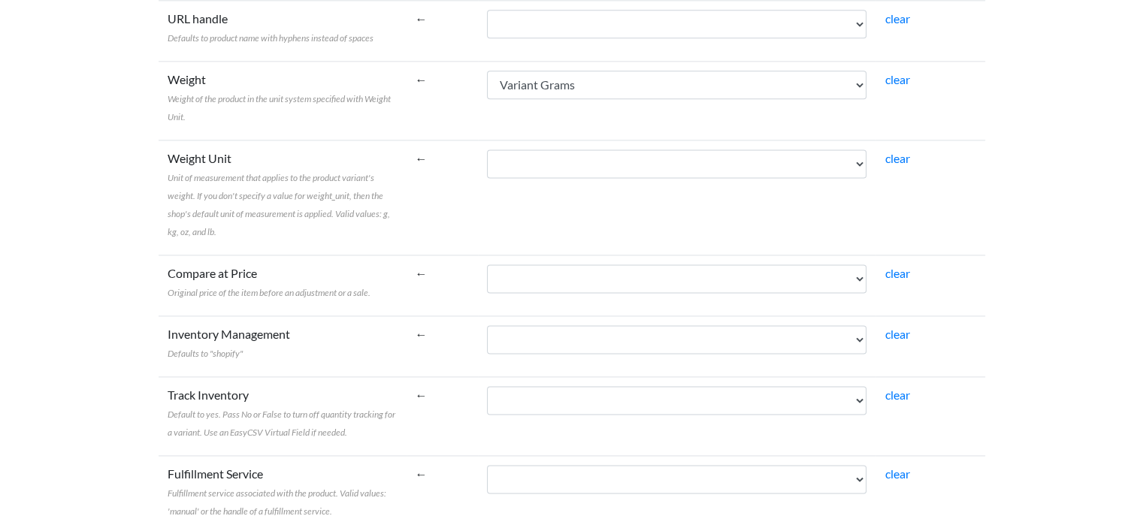
scroll to position [2030, 0]
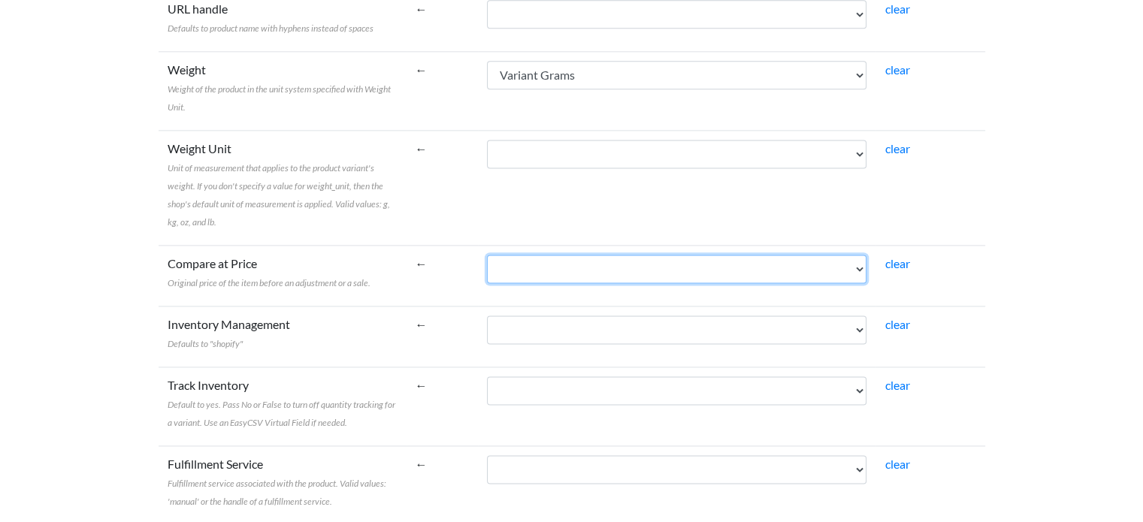
click at [701, 265] on select "Product Title SKU UPC Category Manufacturer Wholesale Price MSRP Current Invent…" at bounding box center [677, 269] width 380 height 29
select select "cr_740526"
click at [487, 255] on select "Product Title SKU UPC Category Manufacturer Wholesale Price MSRP Current Invent…" at bounding box center [677, 269] width 380 height 29
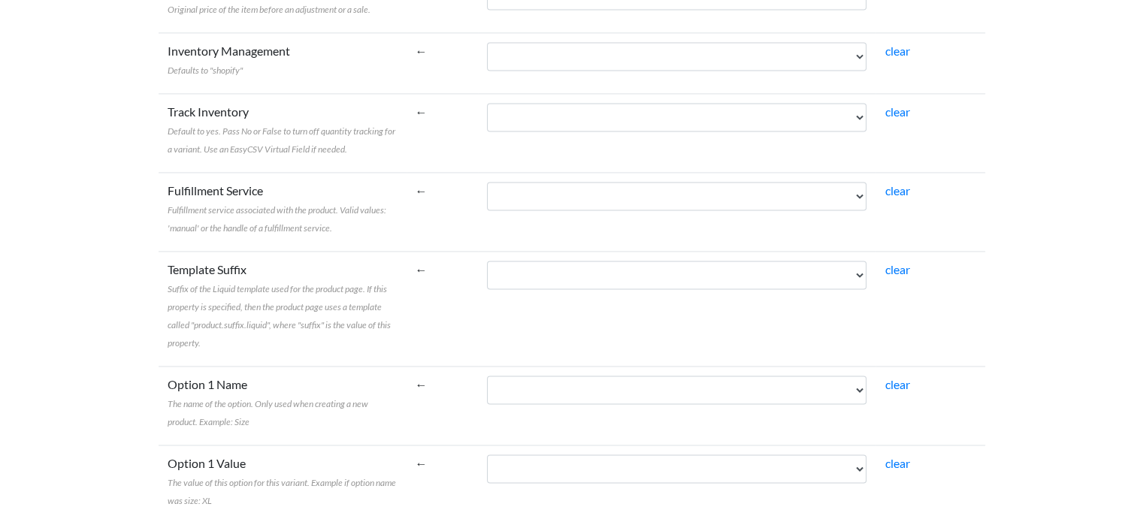
scroll to position [2331, 0]
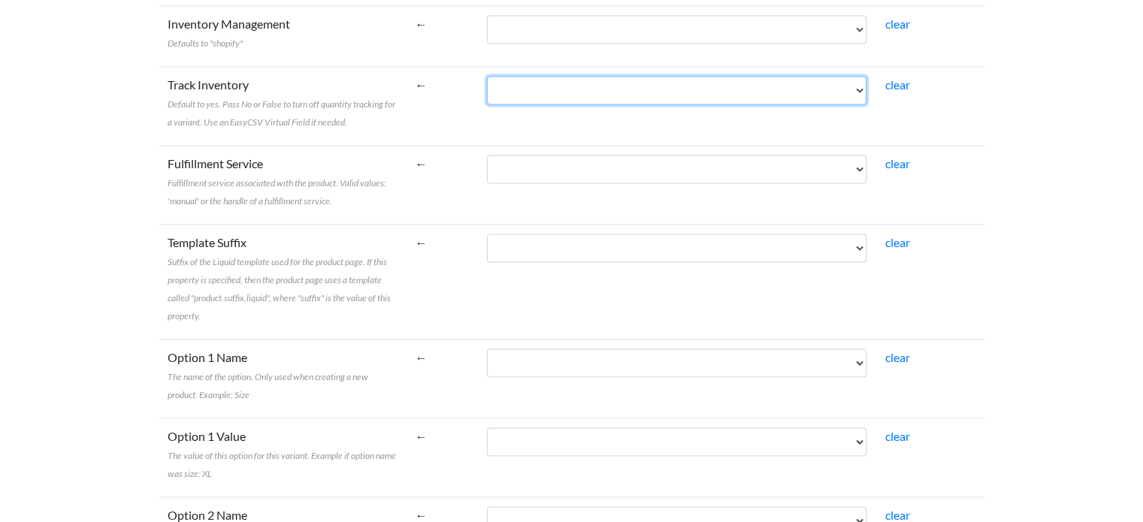
click at [619, 83] on select "Product Title SKU UPC Category Manufacturer Wholesale Price MSRP Current Invent…" at bounding box center [677, 90] width 380 height 29
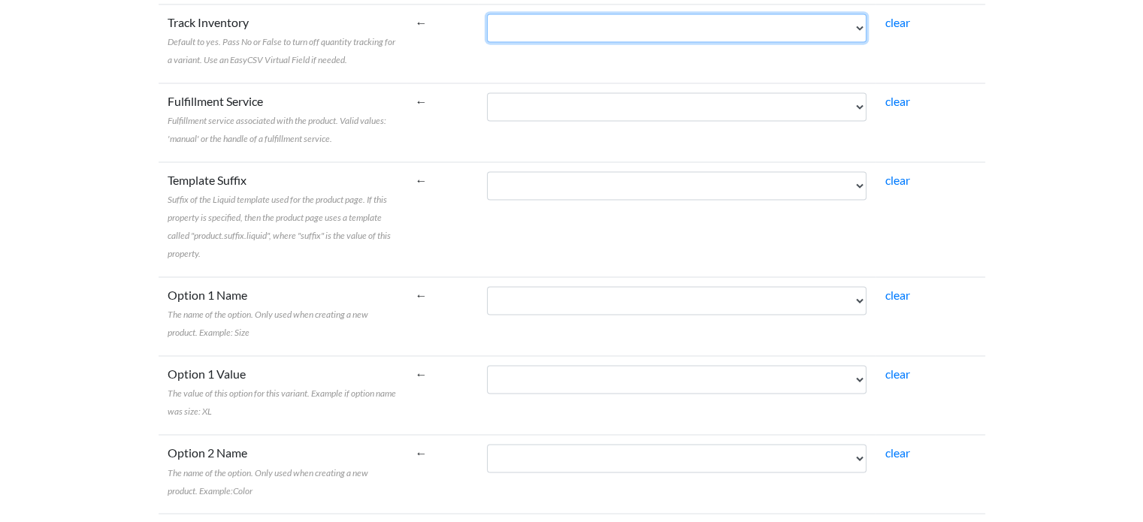
scroll to position [2481, 0]
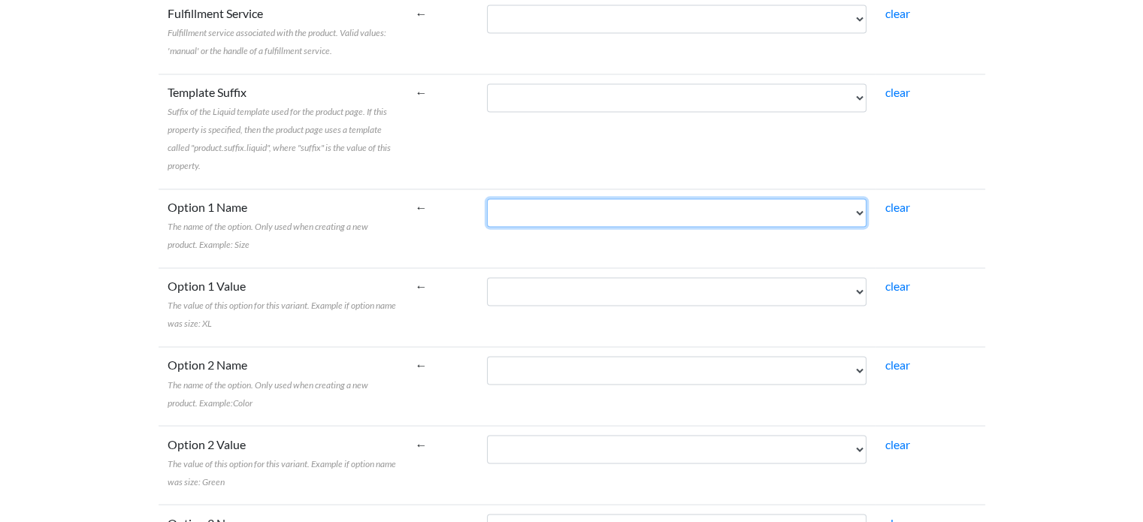
click at [697, 208] on select "Product Title SKU UPC Category Manufacturer Wholesale Price MSRP Current Invent…" at bounding box center [677, 212] width 380 height 29
select select "cr_740529"
click at [487, 198] on select "Product Title SKU UPC Category Manufacturer Wholesale Price MSRP Current Invent…" at bounding box center [677, 212] width 380 height 29
click at [641, 199] on select "Product Title SKU UPC Category Manufacturer Wholesale Price MSRP Current Invent…" at bounding box center [677, 212] width 380 height 29
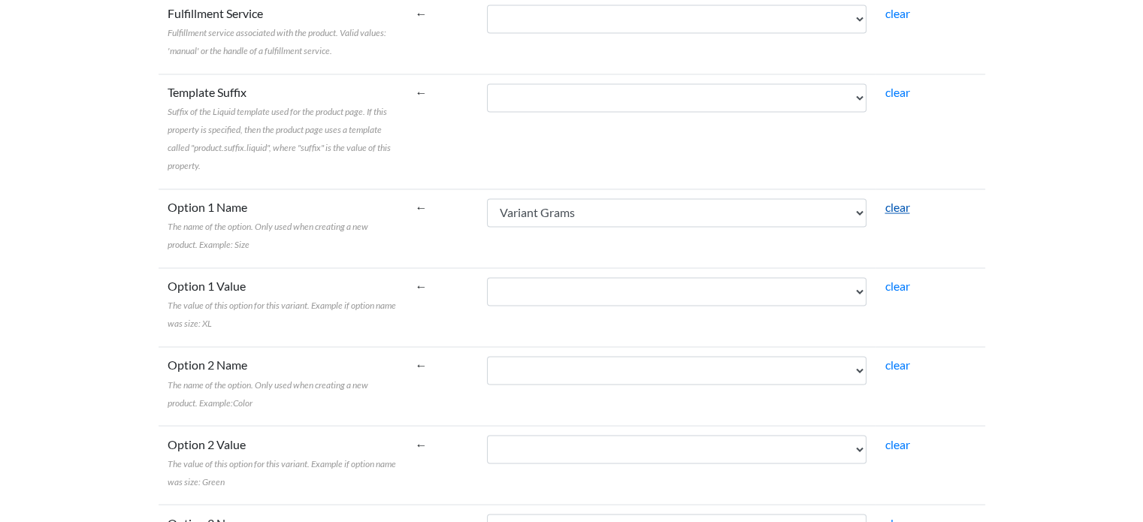
click at [893, 207] on link "clear" at bounding box center [897, 207] width 25 height 14
select select
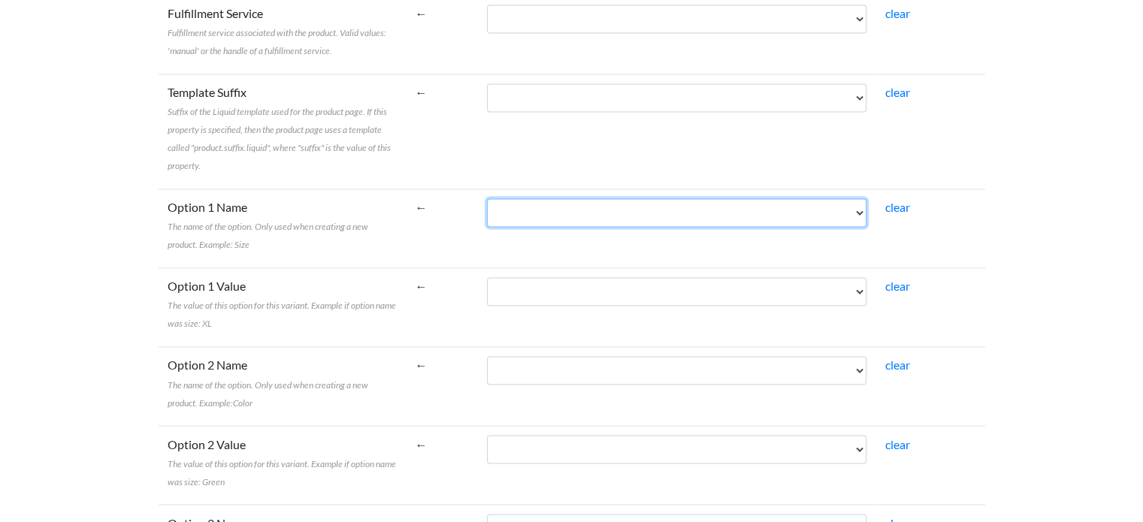
click at [727, 205] on select "Product Title SKU UPC Category Manufacturer Wholesale Price MSRP Current Invent…" at bounding box center [677, 212] width 380 height 29
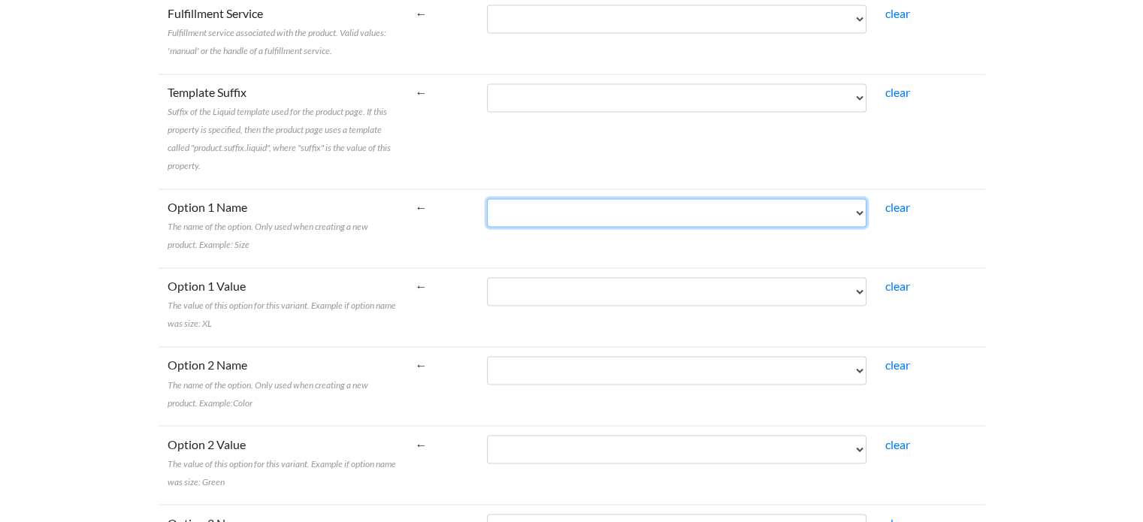
click at [564, 204] on select "Product Title SKU UPC Category Manufacturer Wholesale Price MSRP Current Invent…" at bounding box center [677, 212] width 380 height 29
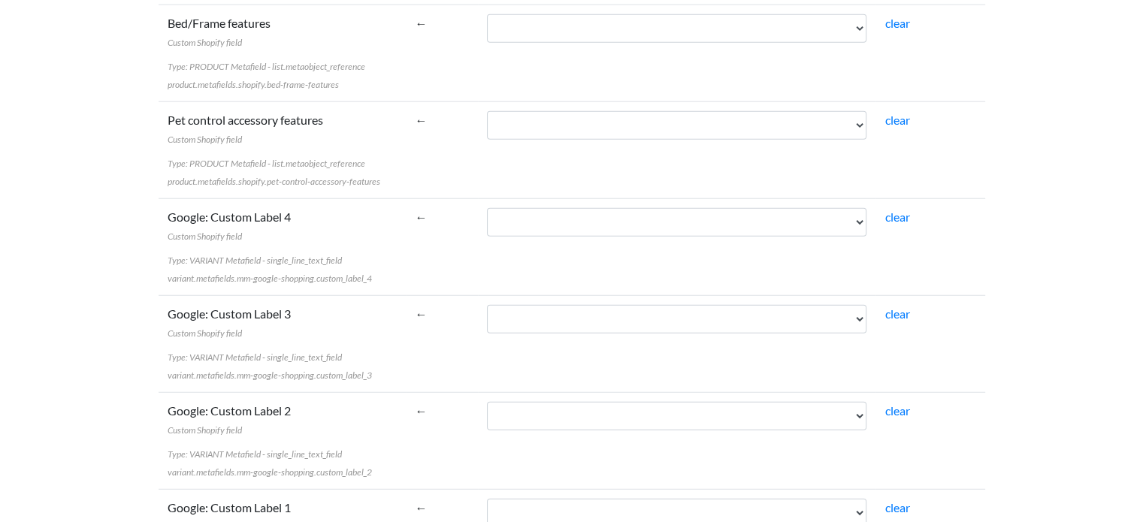
scroll to position [16141, 0]
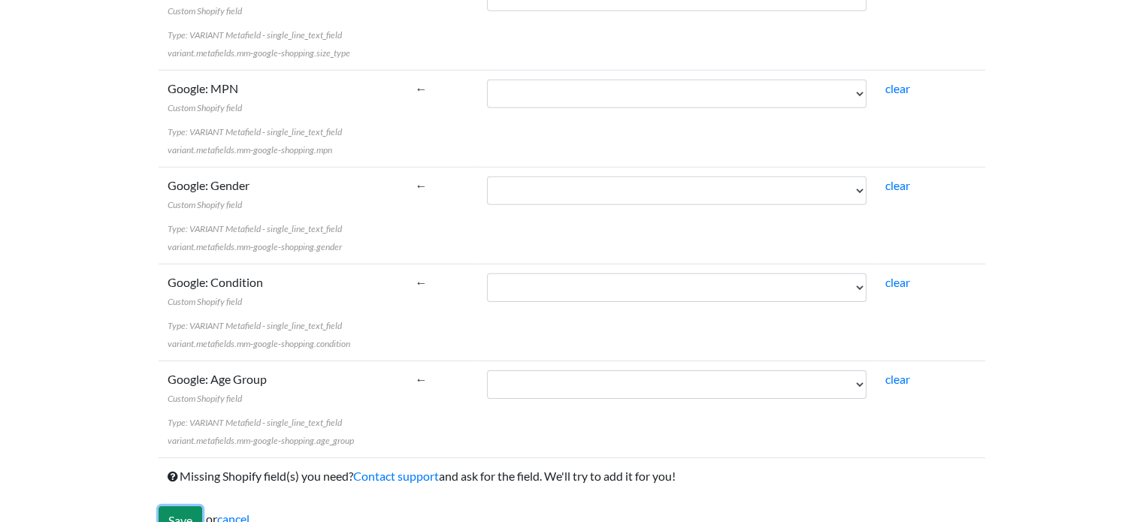
click at [179, 507] on input "Save" at bounding box center [181, 521] width 44 height 29
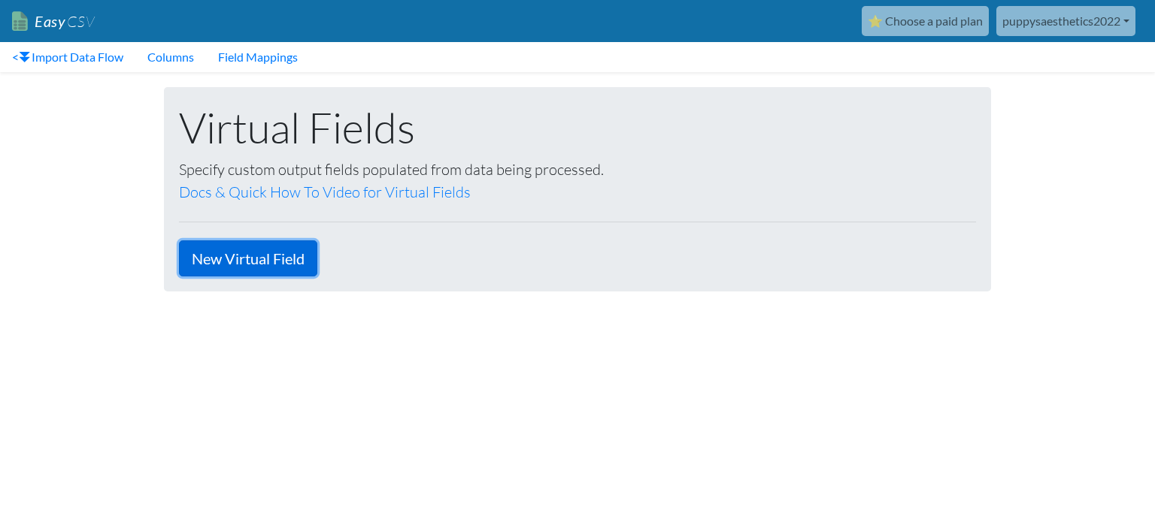
click at [256, 258] on link "New Virtual Field" at bounding box center [248, 259] width 138 height 36
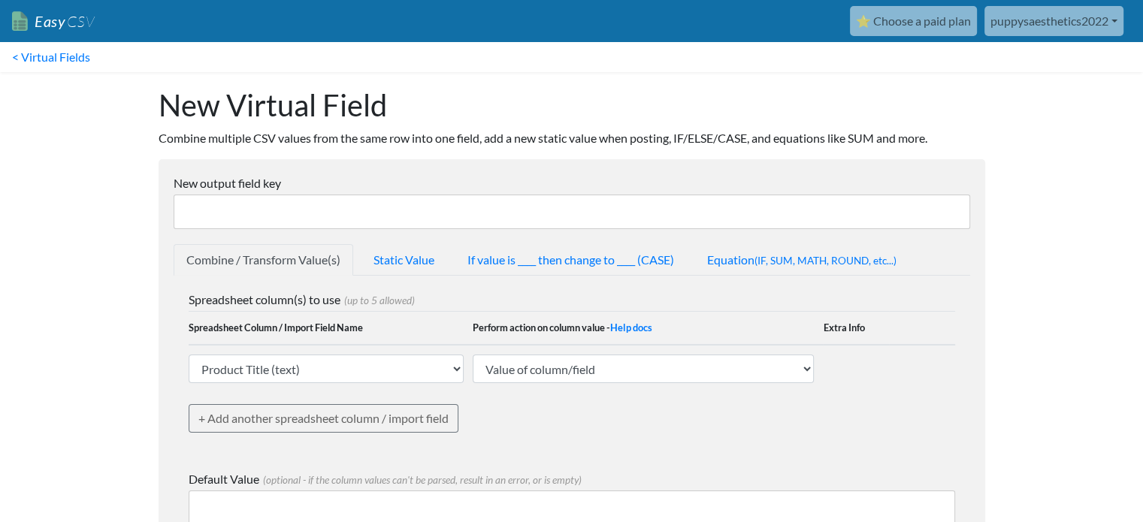
scroll to position [135, 0]
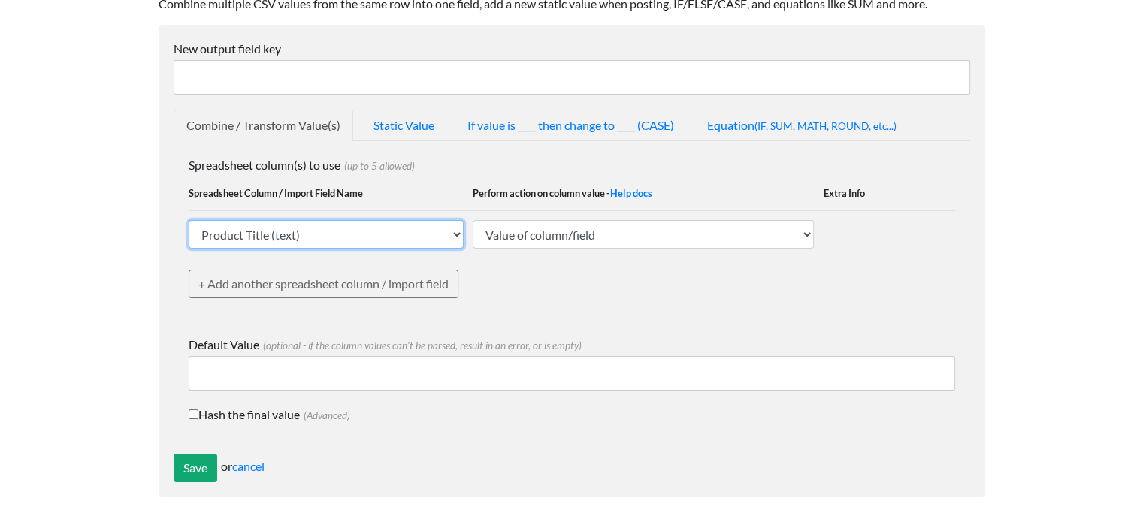
click at [354, 228] on select "Product Title (text) SKU (text) UPC (text) Category (text) Manufacturer (text) …" at bounding box center [327, 234] width 276 height 29
click at [1051, 159] on body "Easy CSV ⭐ Choose a paid plan puppysaesthetics2022 Puppysaesthetics2022 All Flo…" at bounding box center [571, 188] width 1143 height 647
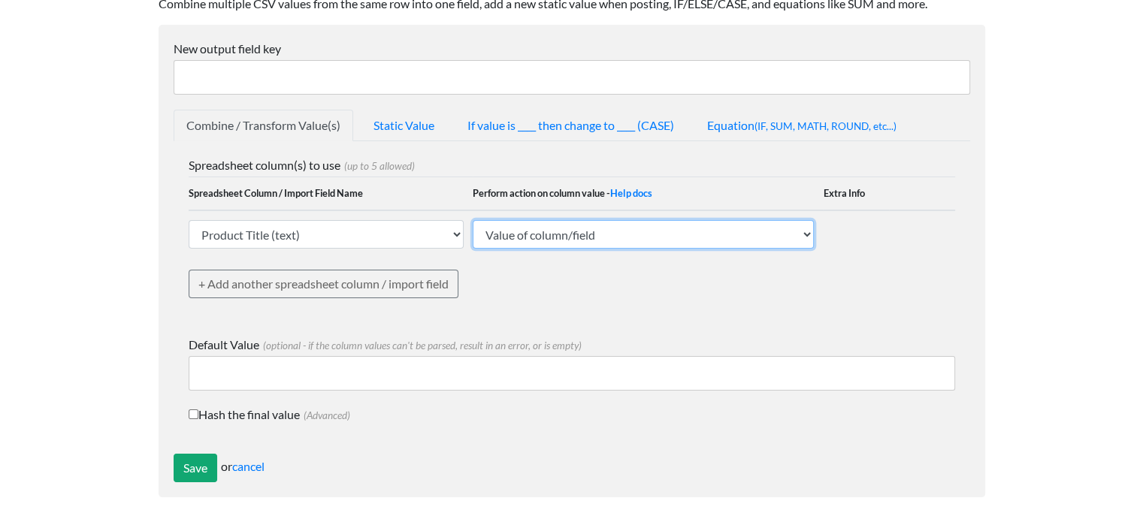
click at [601, 229] on select "Value of column/field Upcase Downcase Sentence case (first letter is capitalize…" at bounding box center [643, 234] width 341 height 29
click at [1059, 274] on body "Easy CSV ⭐ Choose a paid plan puppysaesthetics2022 Puppysaesthetics2022 All Flo…" at bounding box center [571, 188] width 1143 height 647
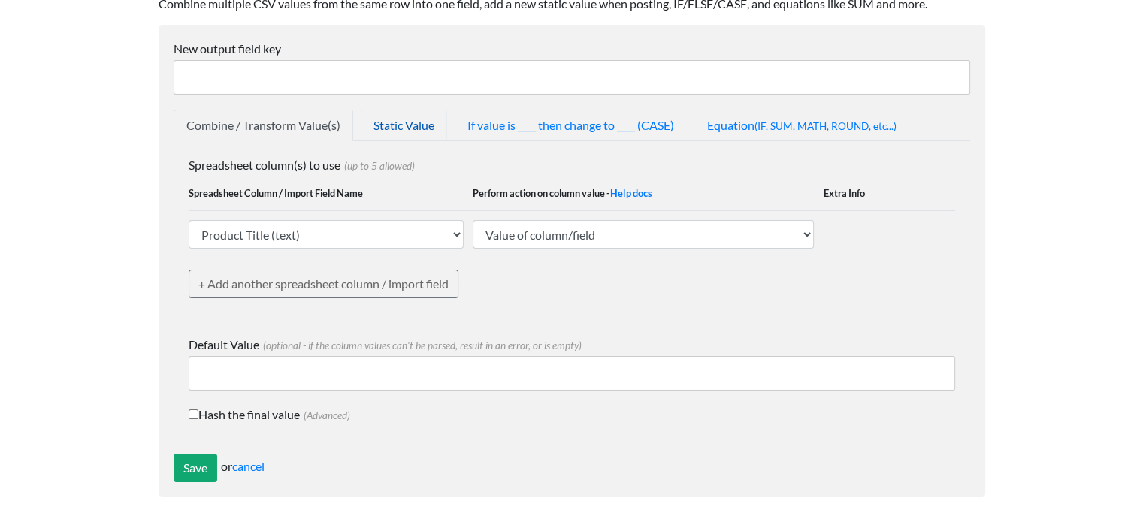
click at [395, 123] on link "Static Value" at bounding box center [404, 126] width 86 height 32
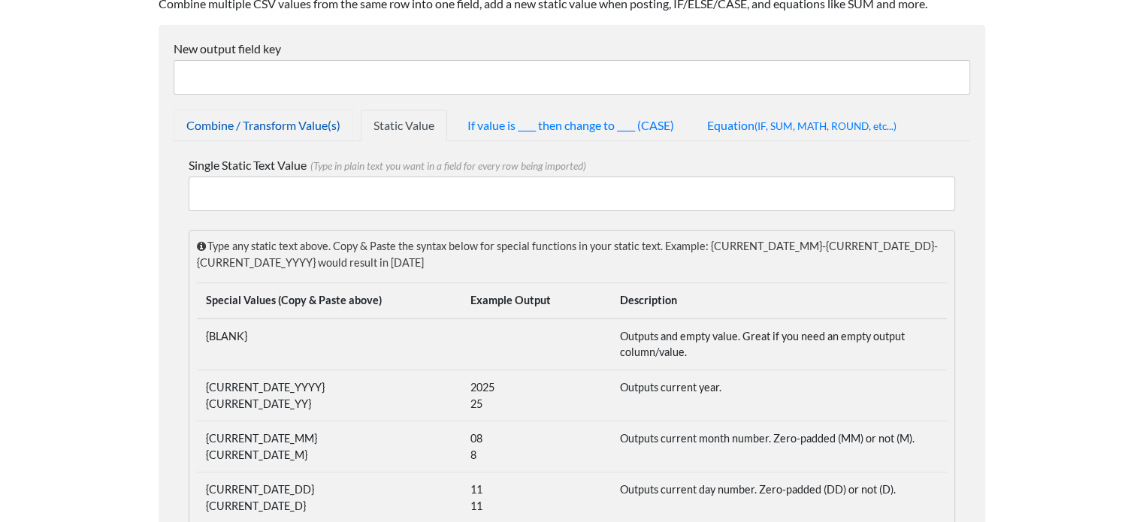
click at [253, 124] on link "Combine / Transform Value(s)" at bounding box center [264, 126] width 180 height 32
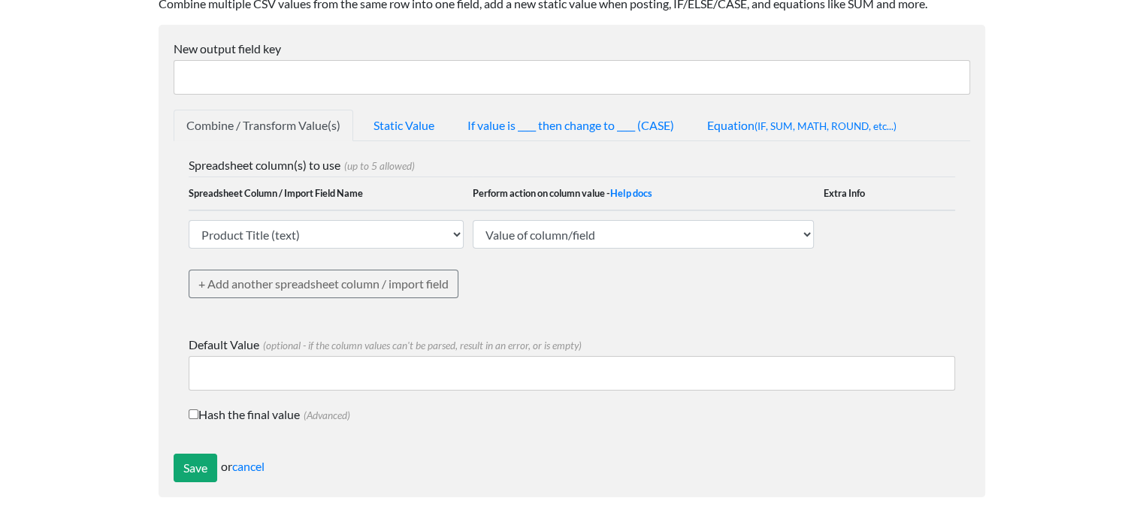
click at [347, 72] on input "New output field key" at bounding box center [572, 77] width 797 height 35
type input "Draft"
click at [339, 232] on select "Product Title (text) SKU (text) UPC (text) Category (text) Manufacturer (text) …" at bounding box center [327, 234] width 276 height 29
select select "ezcsv_random_text"
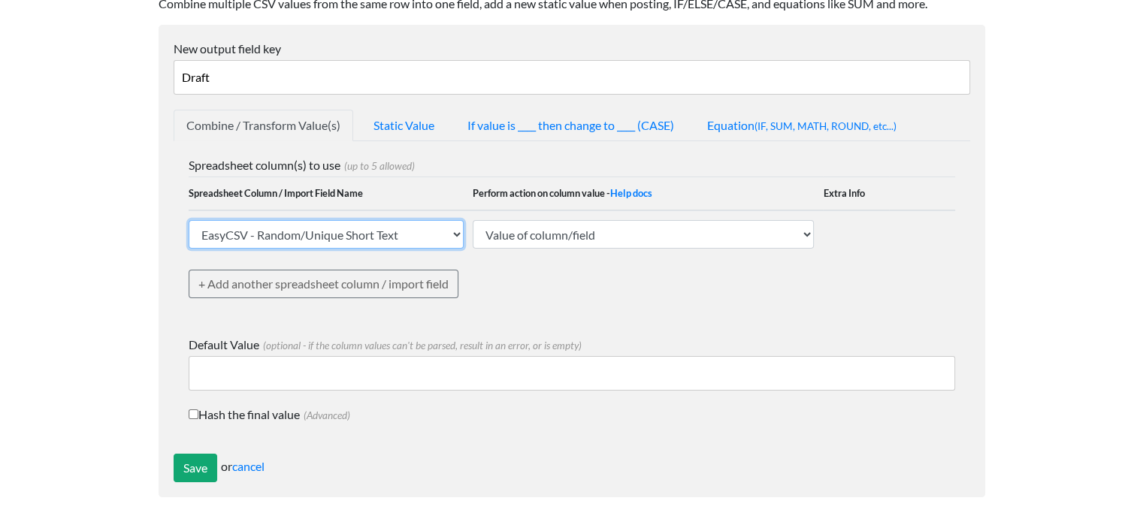
click at [189, 220] on select "Product Title (text) SKU (text) UPC (text) Category (text) Manufacturer (text) …" at bounding box center [327, 234] width 276 height 29
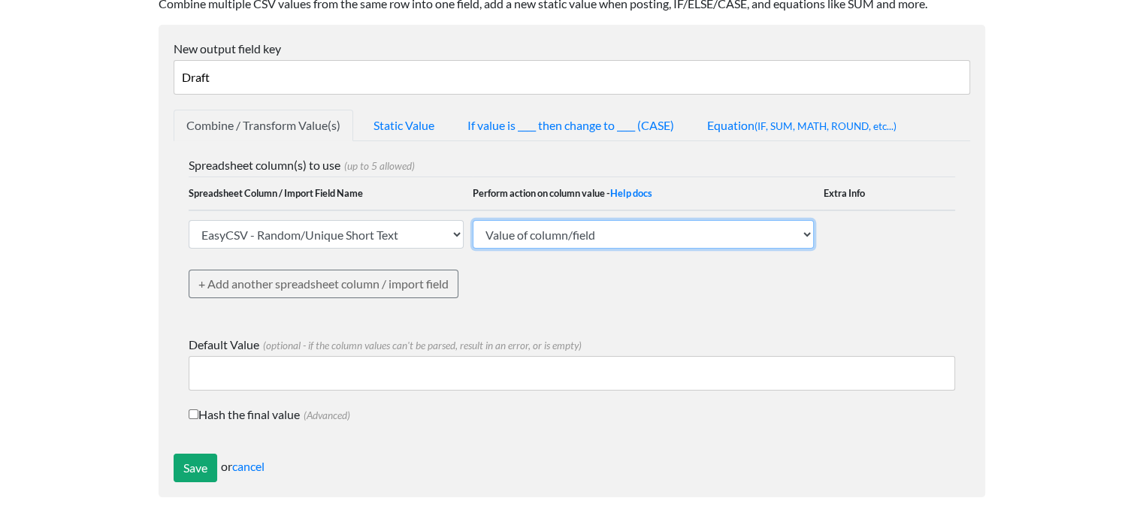
click at [539, 236] on select "Value of column/field Upcase Downcase Sentence case (first letter is capitalize…" at bounding box center [643, 234] width 341 height 29
click at [1014, 271] on body "Easy CSV ⭐ Choose a paid plan puppysaesthetics2022 Puppysaesthetics2022 All Flo…" at bounding box center [571, 188] width 1143 height 647
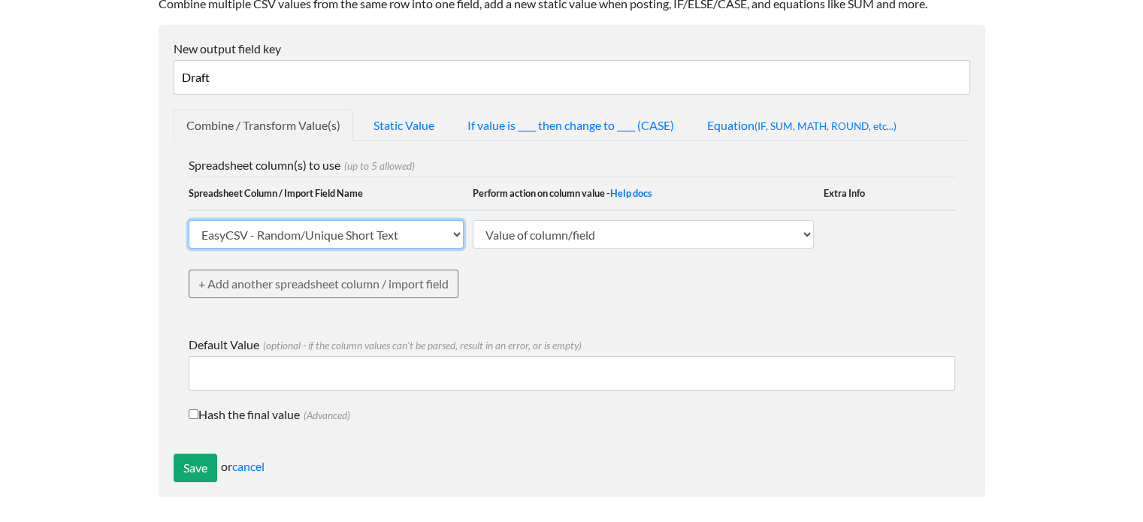
click at [368, 234] on select "Product Title (text) SKU (text) UPC (text) Category (text) Manufacturer (text) …" at bounding box center [327, 234] width 276 height 29
click at [701, 294] on div "Spreadsheet column(s) to use (up to 5 allowed) Spreadsheet Column / Import Fiel…" at bounding box center [572, 238] width 767 height 165
click at [413, 126] on link "Static Value" at bounding box center [404, 126] width 86 height 32
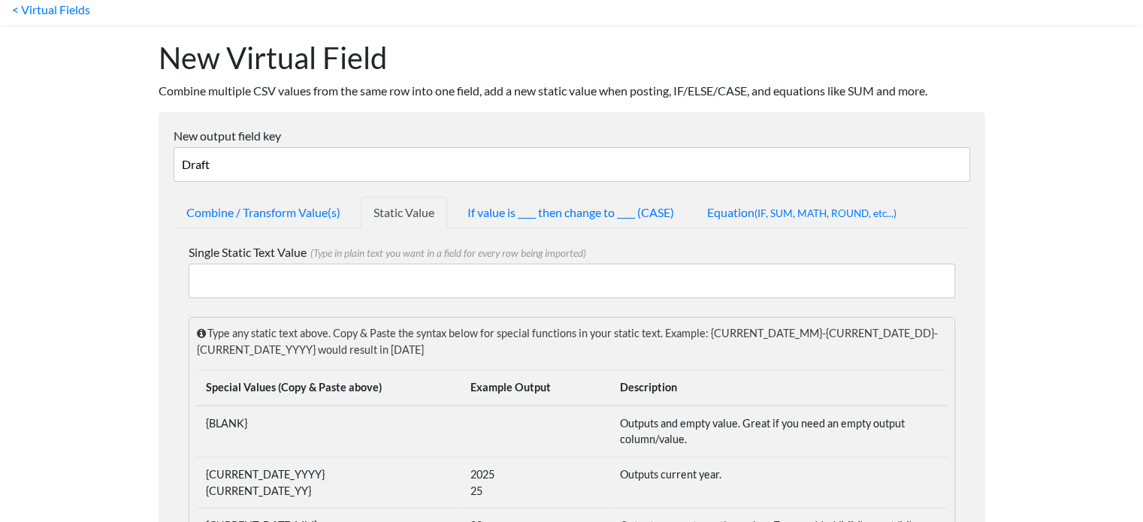
scroll to position [45, 0]
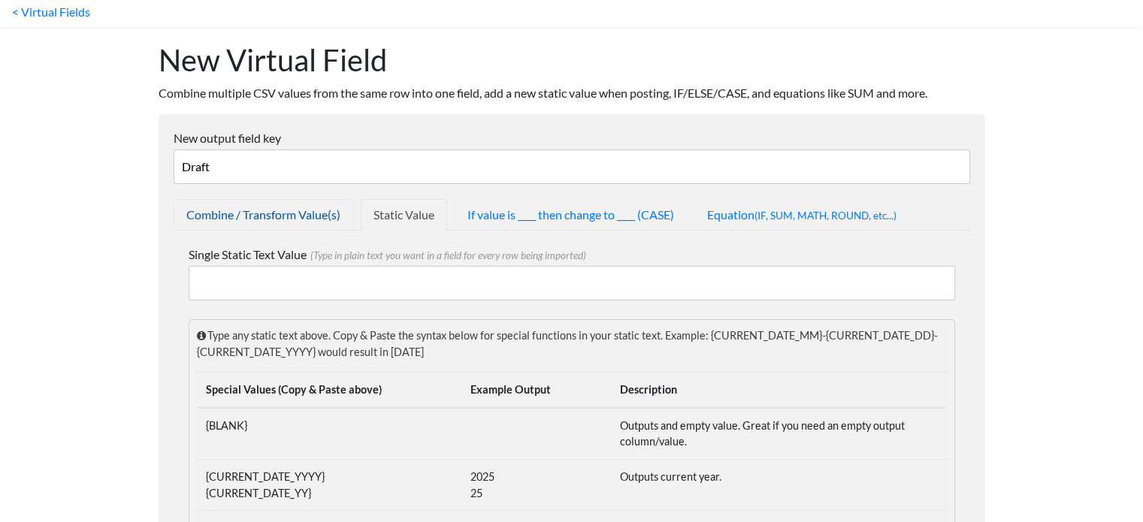
click at [291, 217] on link "Combine / Transform Value(s)" at bounding box center [264, 215] width 180 height 32
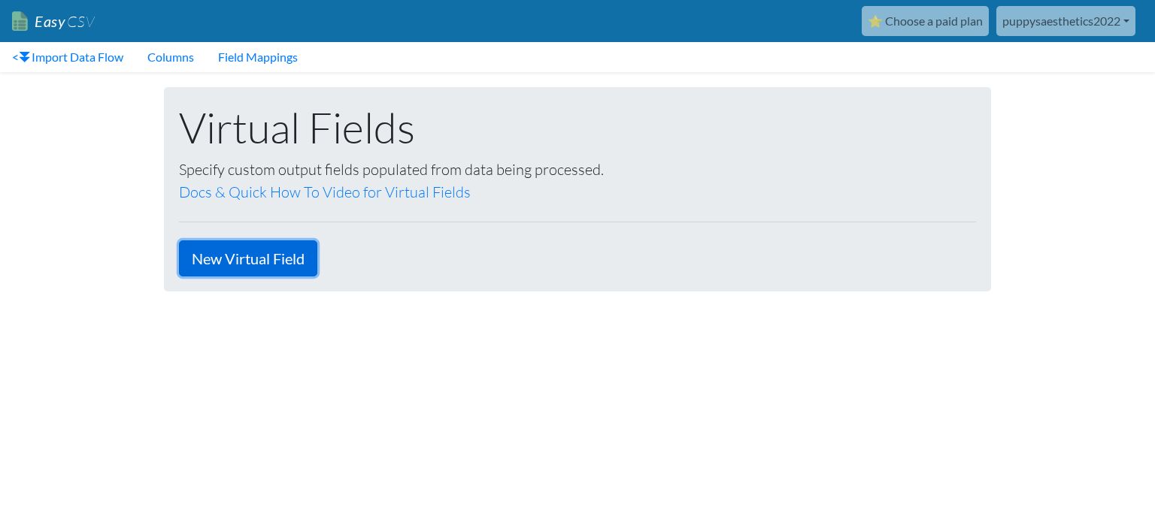
click at [238, 253] on link "New Virtual Field" at bounding box center [248, 259] width 138 height 36
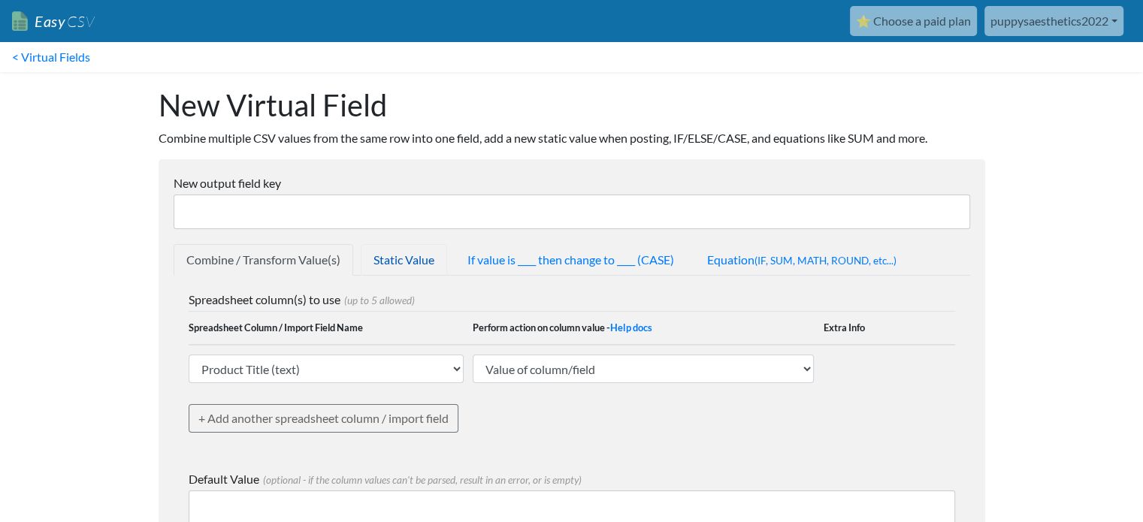
click at [421, 255] on link "Static Value" at bounding box center [404, 260] width 86 height 32
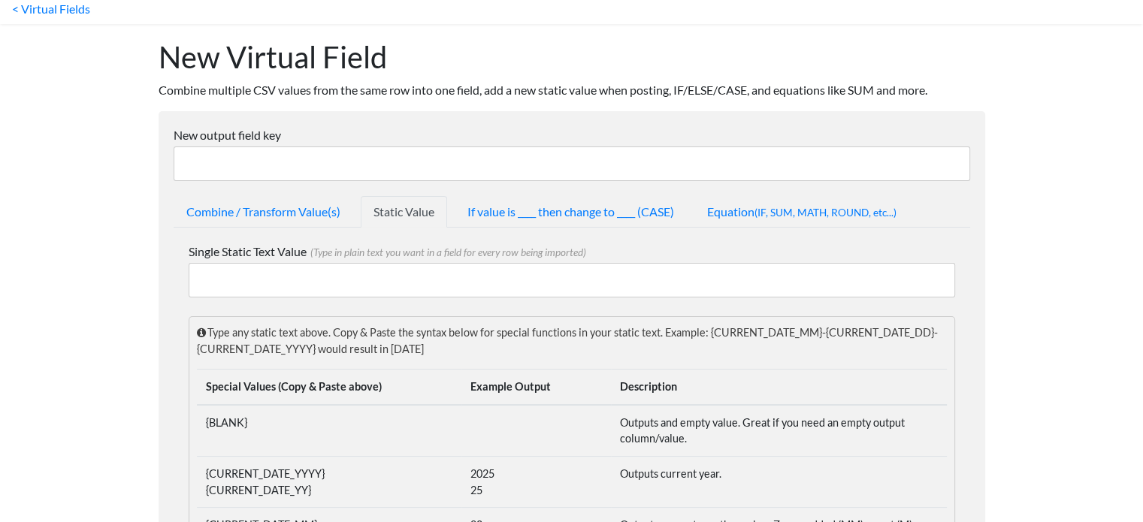
scroll to position [75, 0]
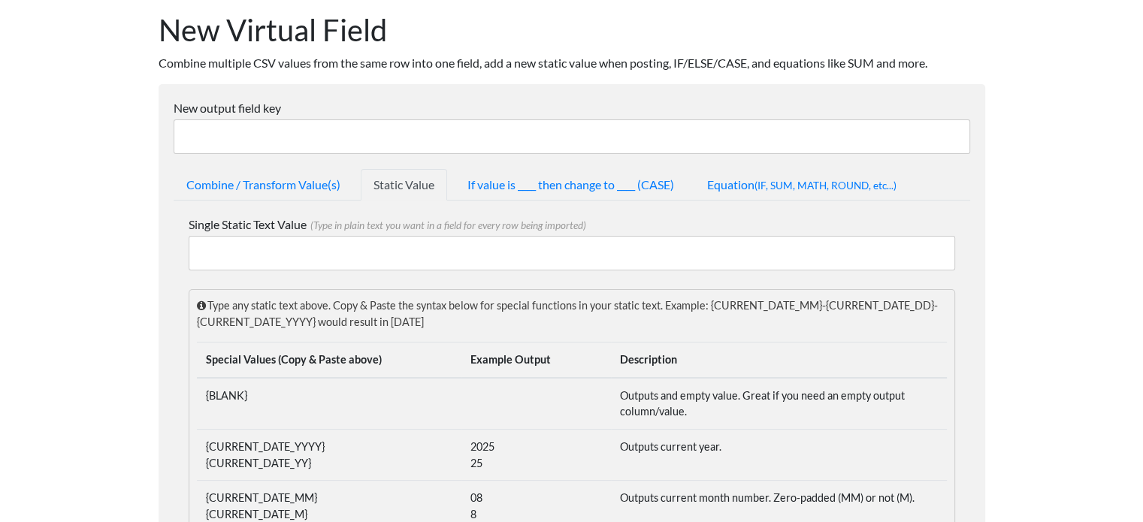
click at [340, 141] on input "New output field key" at bounding box center [572, 137] width 797 height 35
type input "Draft"
click at [326, 244] on input "Single Static Text Value (Type in plain text you want in a field for every row …" at bounding box center [572, 253] width 767 height 35
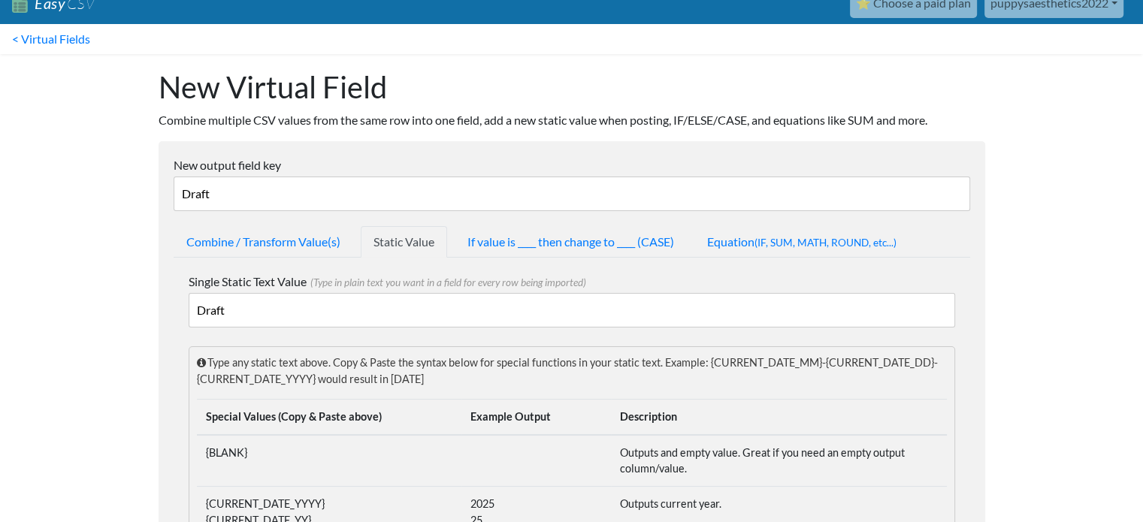
scroll to position [0, 0]
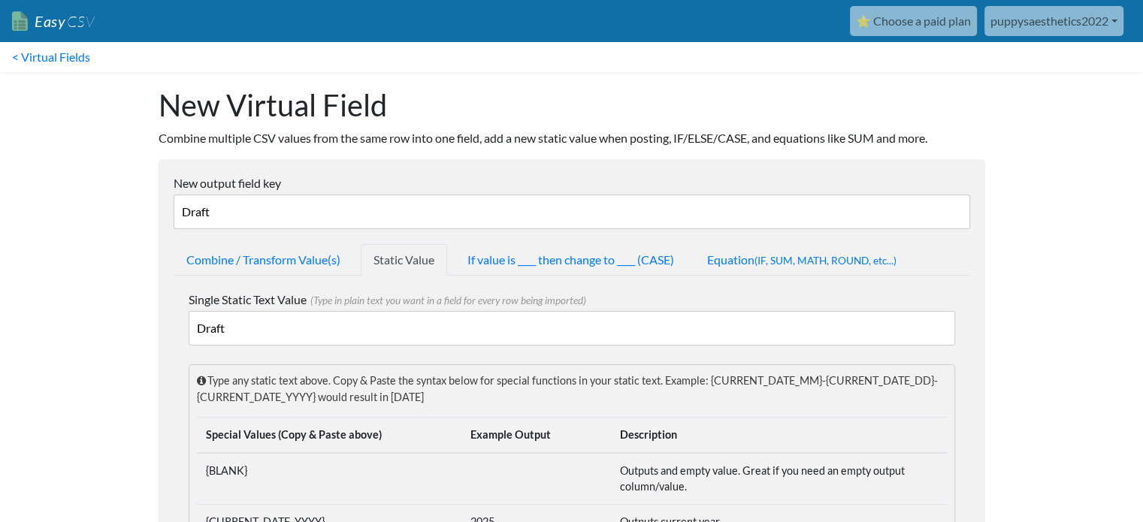
type input "Draft"
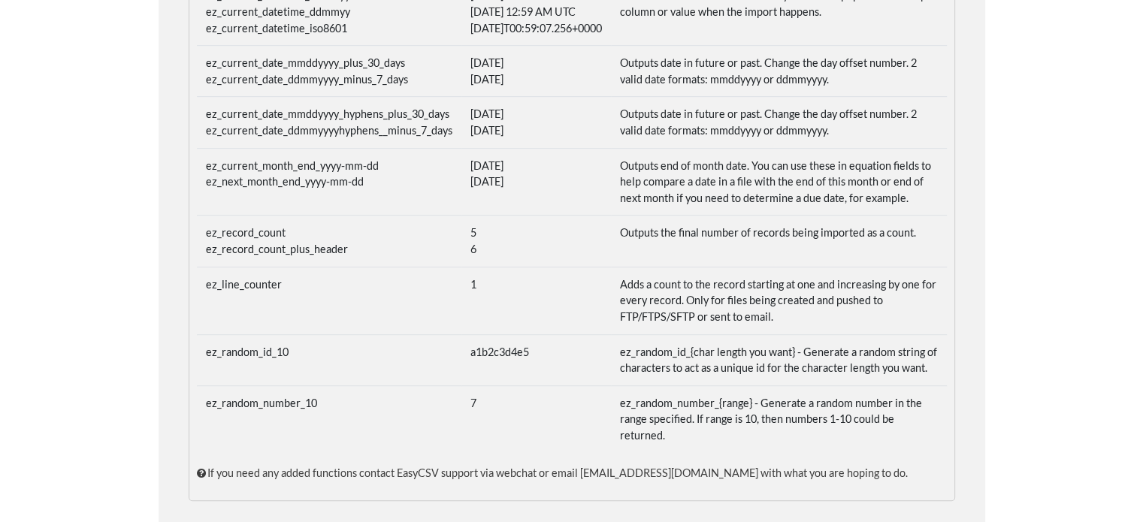
scroll to position [947, 0]
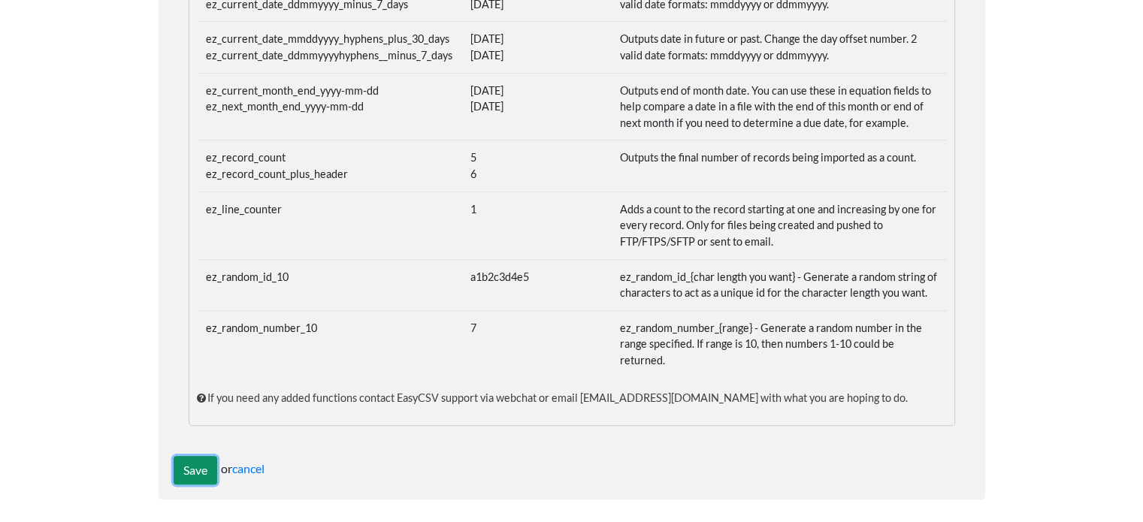
click at [195, 466] on input "Save" at bounding box center [196, 470] width 44 height 29
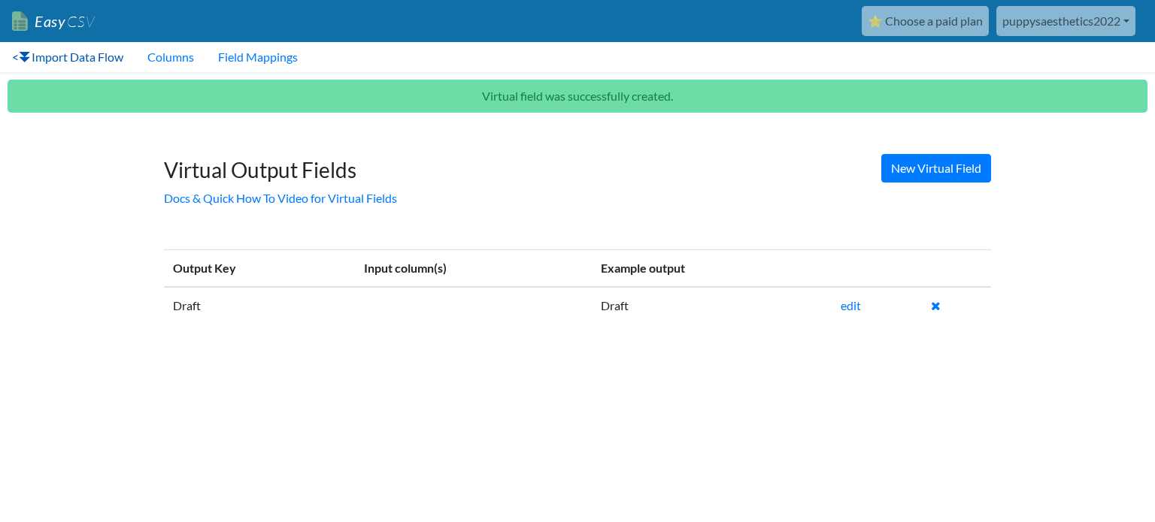
click at [52, 56] on link "< Import Data Flow" at bounding box center [67, 57] width 135 height 30
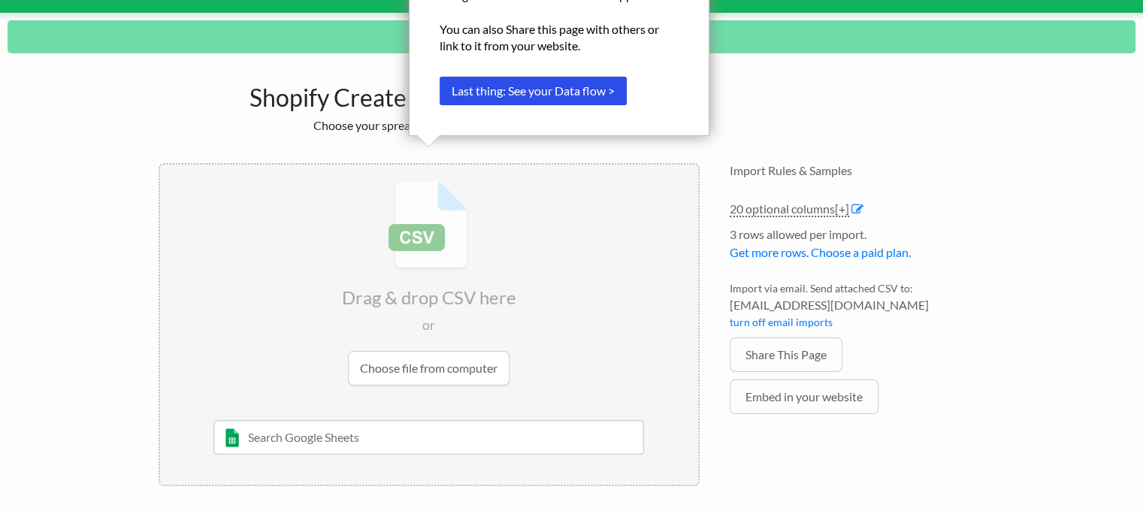
scroll to position [63, 0]
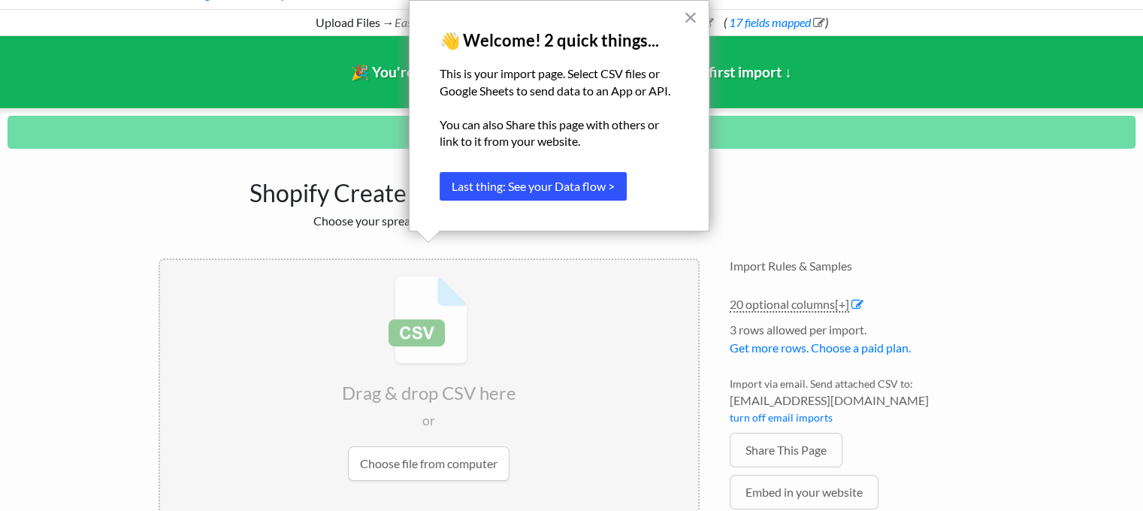
click at [539, 186] on button "Last thing: See your Data flow >" at bounding box center [533, 186] width 187 height 29
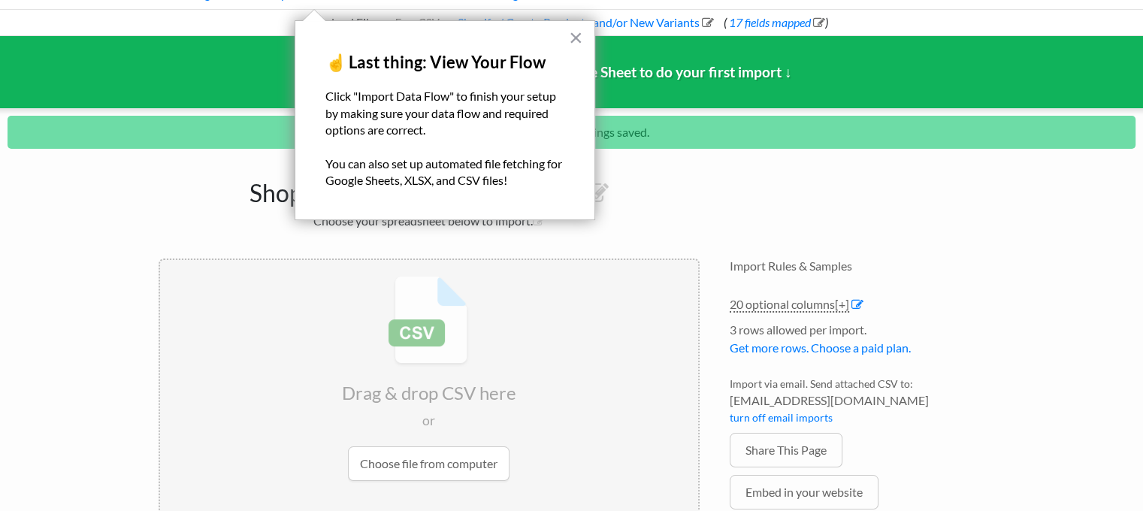
scroll to position [0, 0]
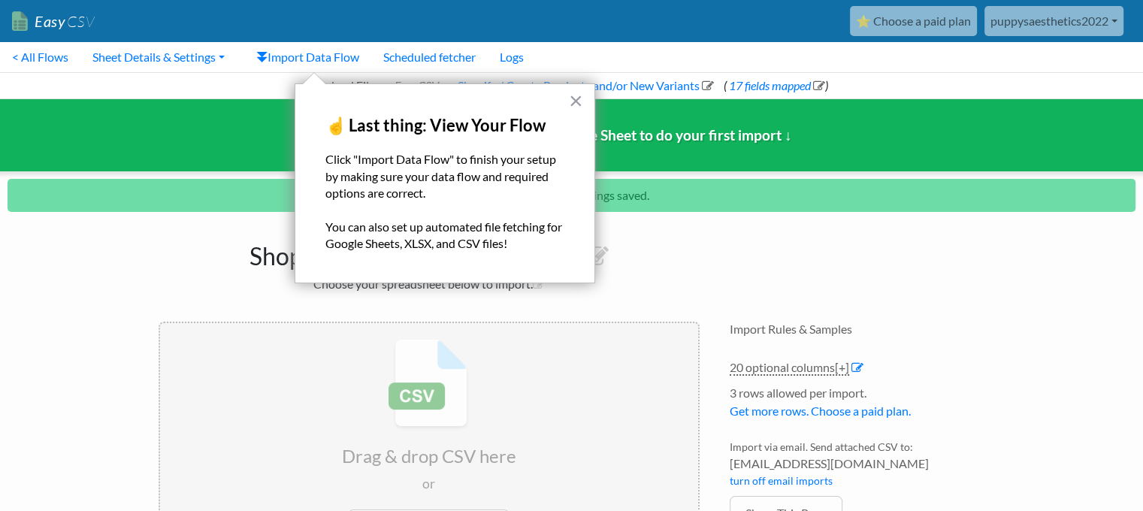
drag, startPoint x: 723, startPoint y: 241, endPoint x: 716, endPoint y: 233, distance: 11.2
click at [725, 242] on div "Shopify Create Products Import Choose your spreadsheet below to import. Drag & …" at bounding box center [572, 440] width 857 height 441
click at [334, 58] on link "Import Data Flow" at bounding box center [307, 57] width 127 height 30
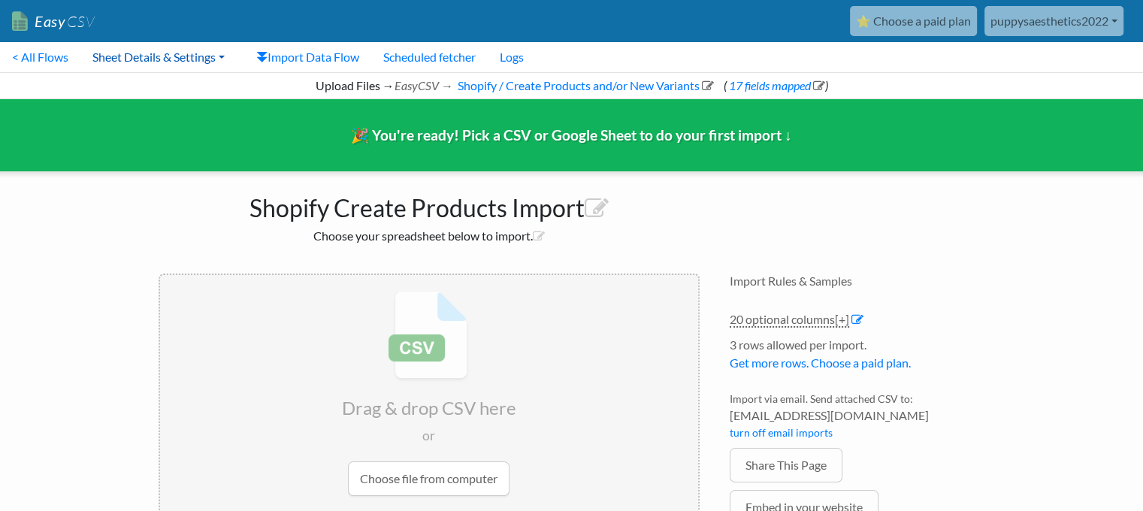
click at [188, 58] on link "Sheet Details & Settings" at bounding box center [158, 57] width 156 height 30
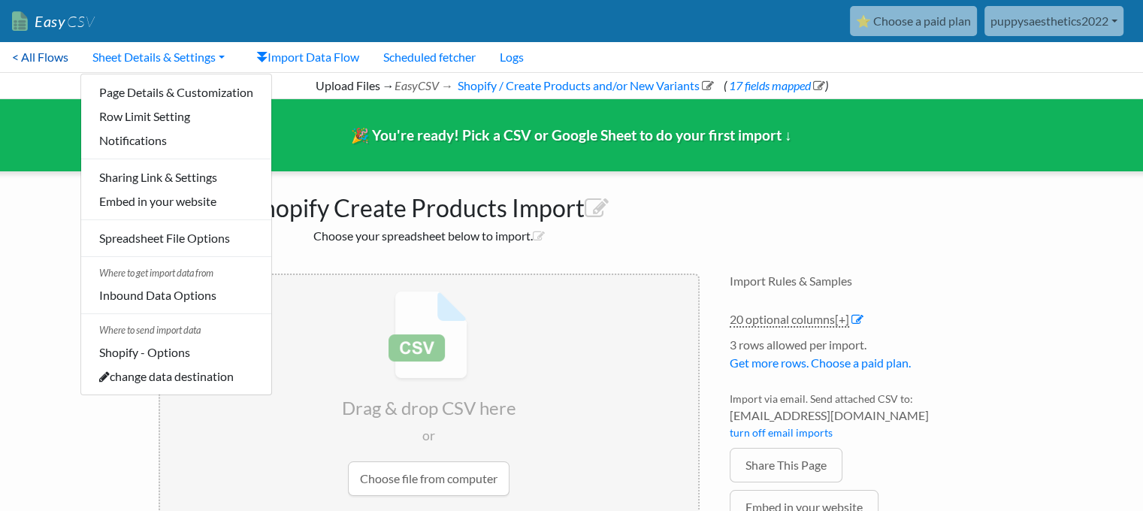
click at [30, 56] on link "< All Flows" at bounding box center [40, 57] width 80 height 30
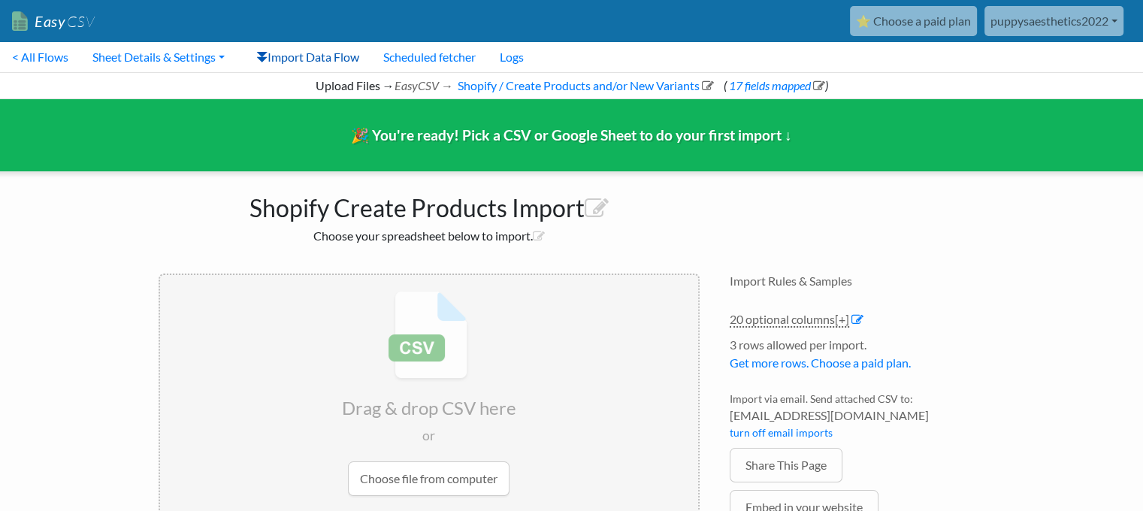
click at [277, 56] on link "Import Data Flow" at bounding box center [307, 57] width 127 height 30
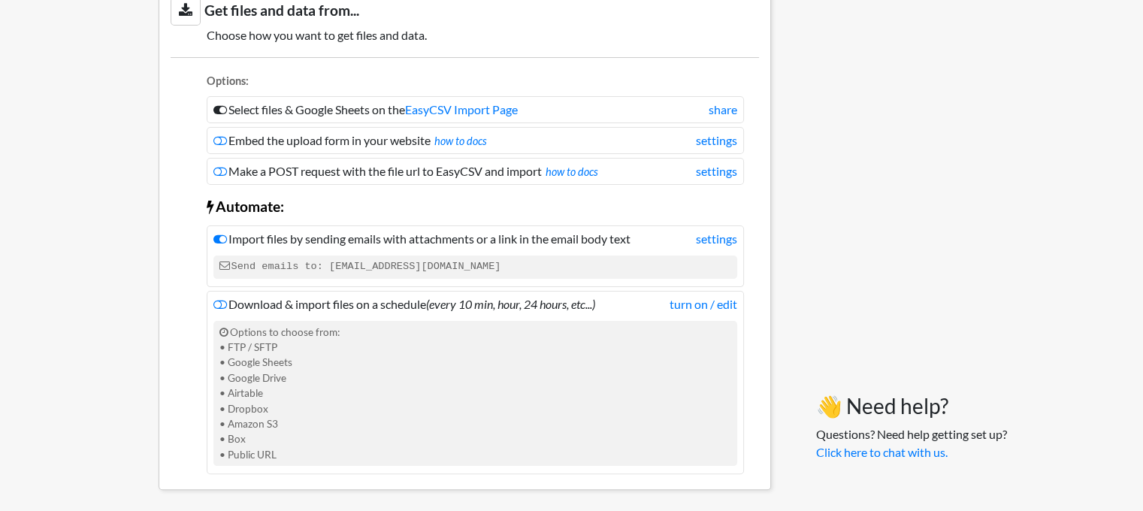
scroll to position [75, 0]
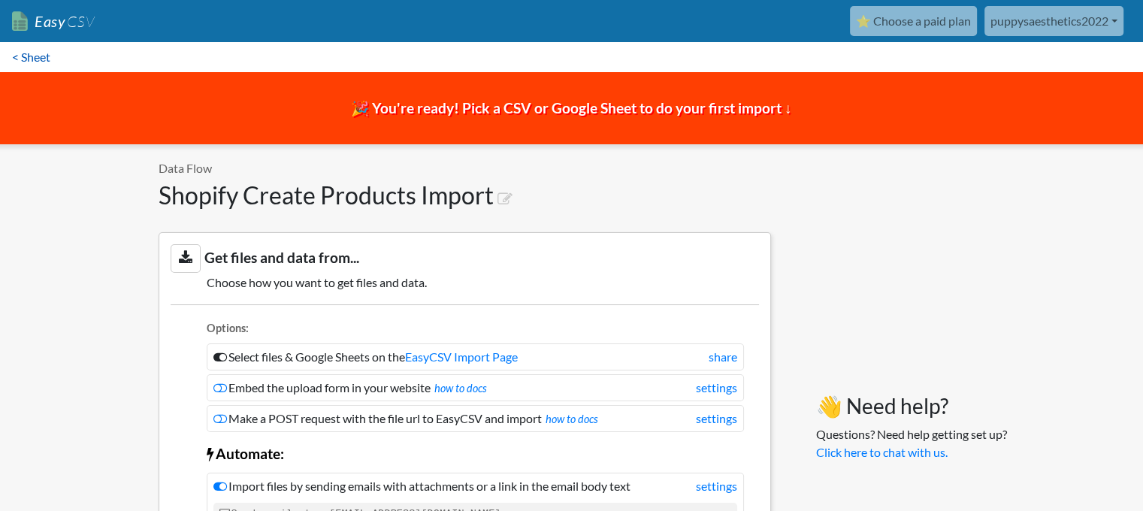
click at [29, 56] on link "< Sheet" at bounding box center [31, 57] width 62 height 30
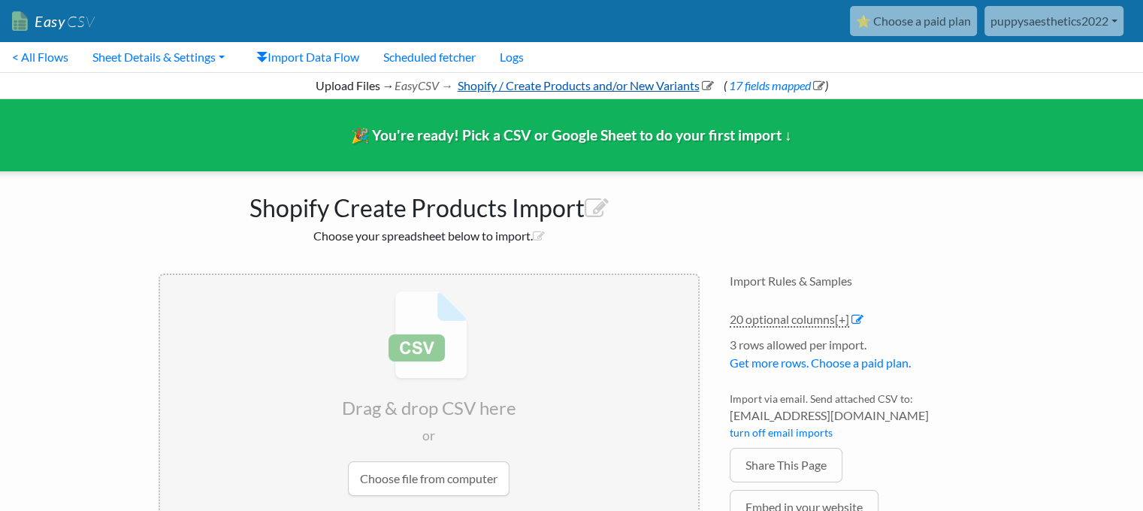
click at [622, 83] on link "Shopify / Create Products and/or New Variants" at bounding box center [584, 85] width 259 height 14
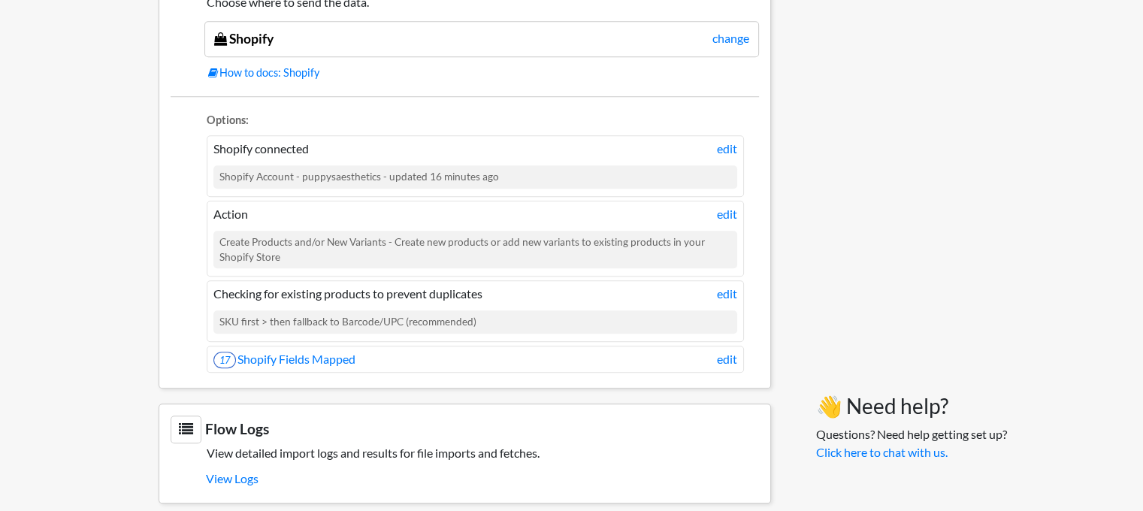
scroll to position [1307, 0]
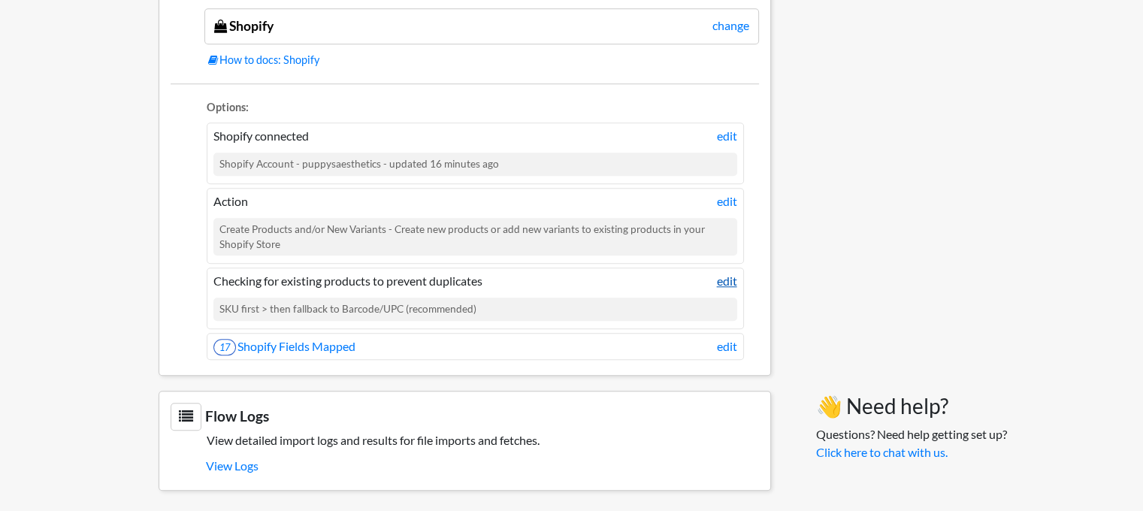
click at [725, 274] on link "edit" at bounding box center [727, 281] width 20 height 18
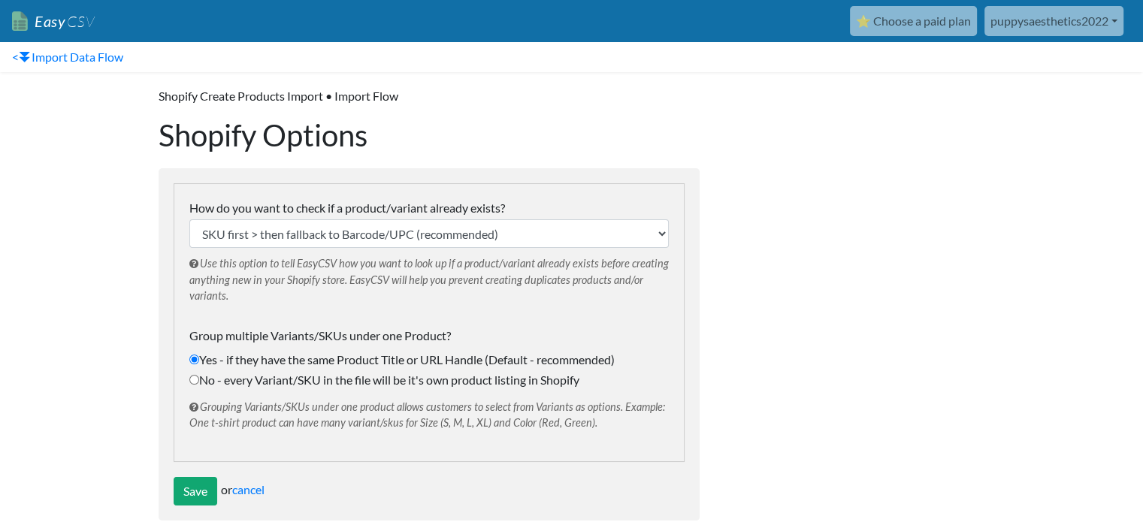
scroll to position [24, 0]
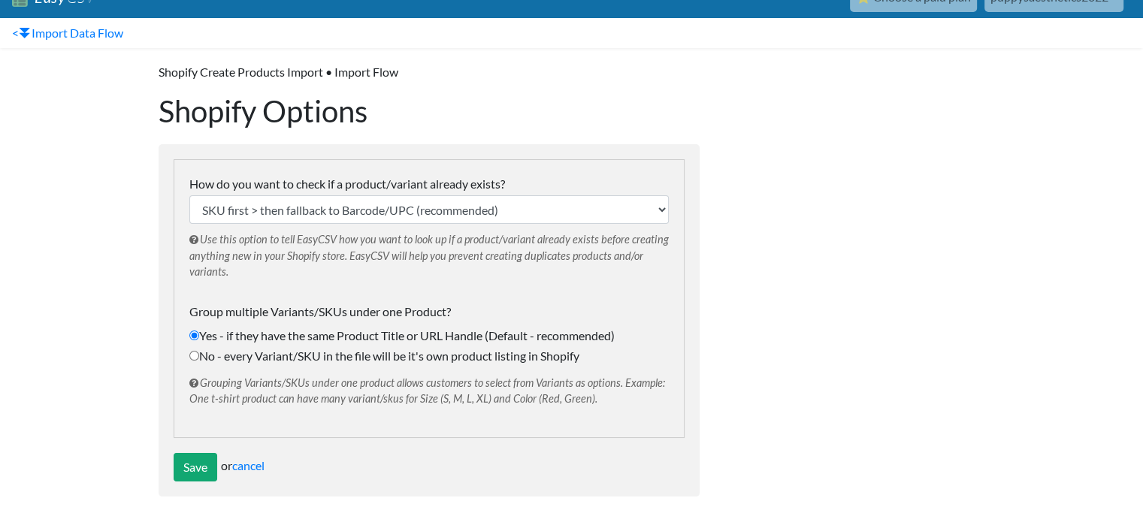
click at [195, 355] on input "No - every Variant/SKU in the file will be it's own product listing in Shopify" at bounding box center [194, 356] width 10 height 10
radio input "true"
click at [186, 462] on input "Save" at bounding box center [196, 467] width 44 height 29
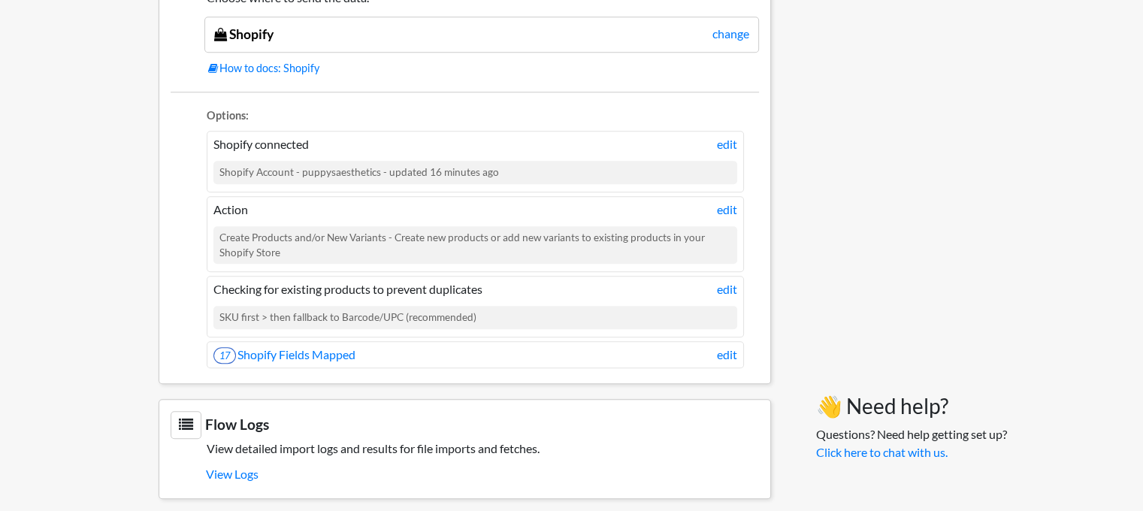
scroll to position [1355, 0]
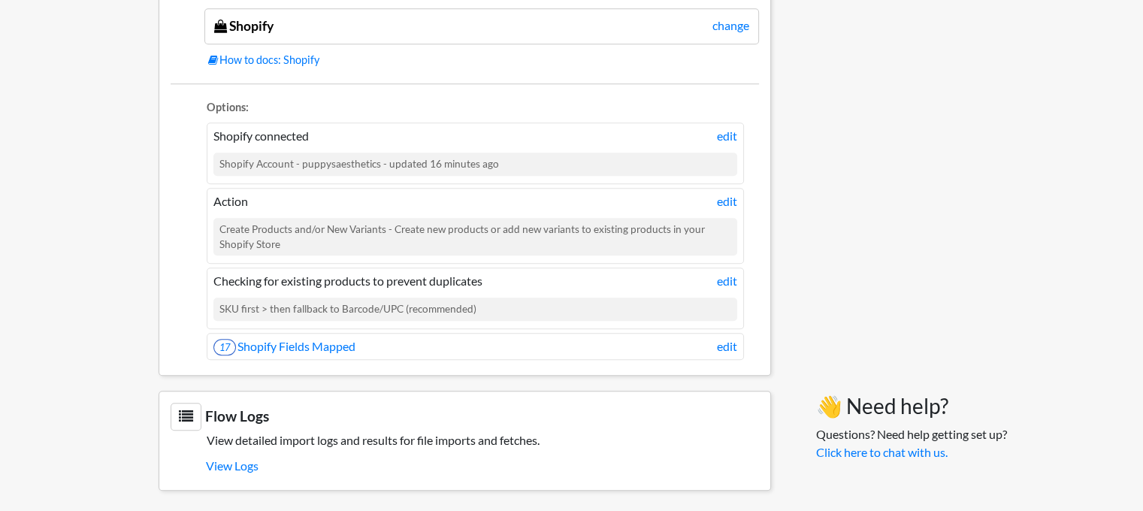
click at [180, 410] on icon at bounding box center [186, 417] width 31 height 28
click at [223, 459] on link "View Logs" at bounding box center [482, 466] width 553 height 26
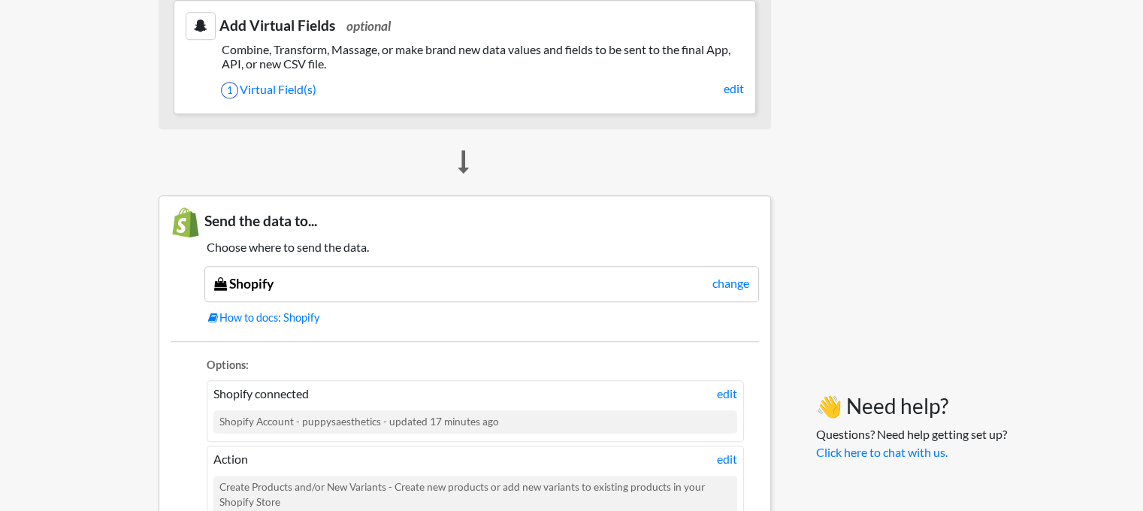
scroll to position [1053, 0]
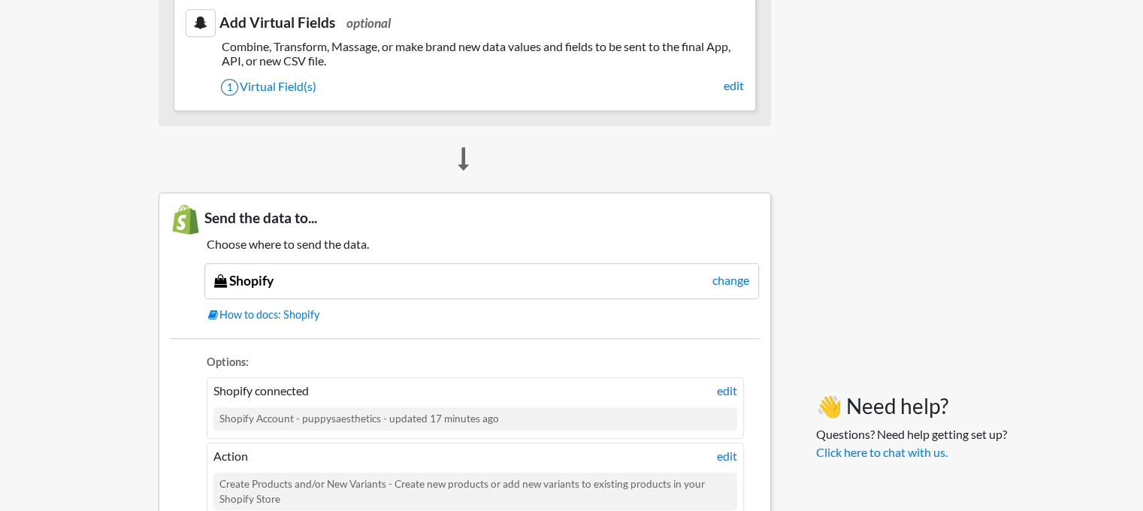
click at [539, 272] on div "Shopify change" at bounding box center [481, 281] width 555 height 36
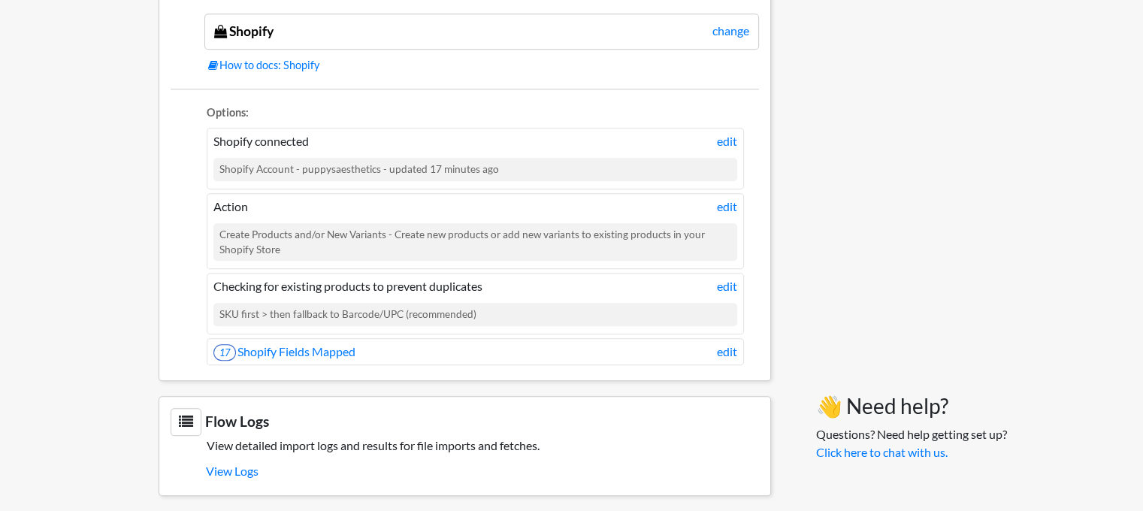
scroll to position [1307, 0]
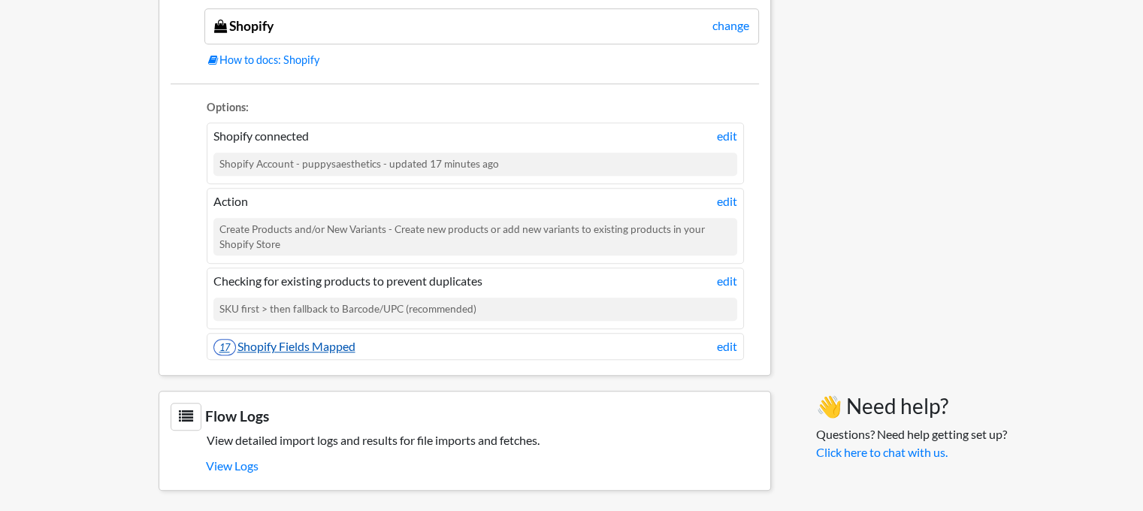
click at [314, 344] on link "17 Shopify Fields Mapped" at bounding box center [285, 346] width 142 height 14
click at [232, 459] on link "View Logs" at bounding box center [482, 466] width 553 height 26
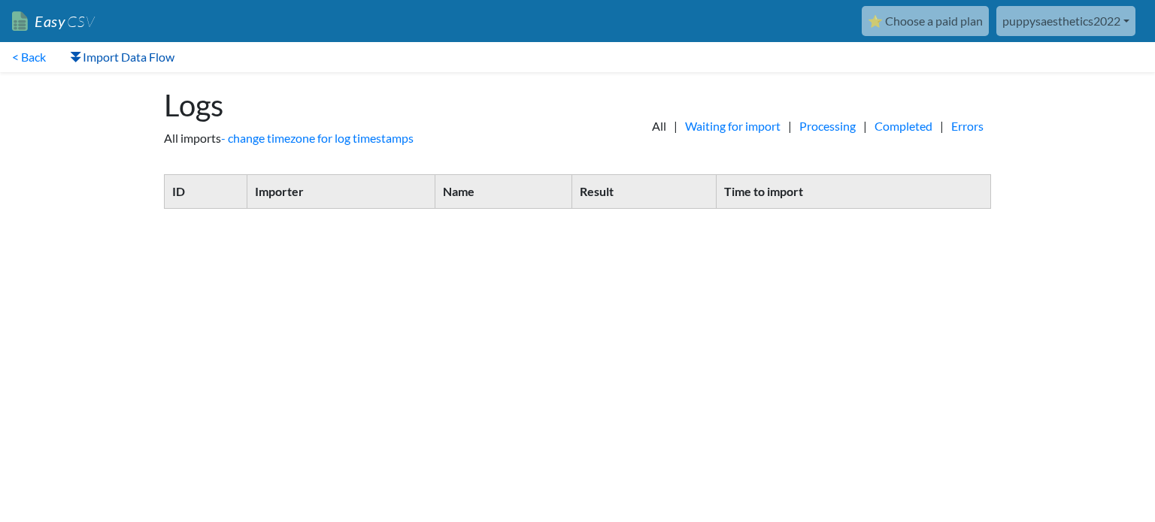
click at [138, 53] on link "Import Data Flow" at bounding box center [122, 57] width 129 height 30
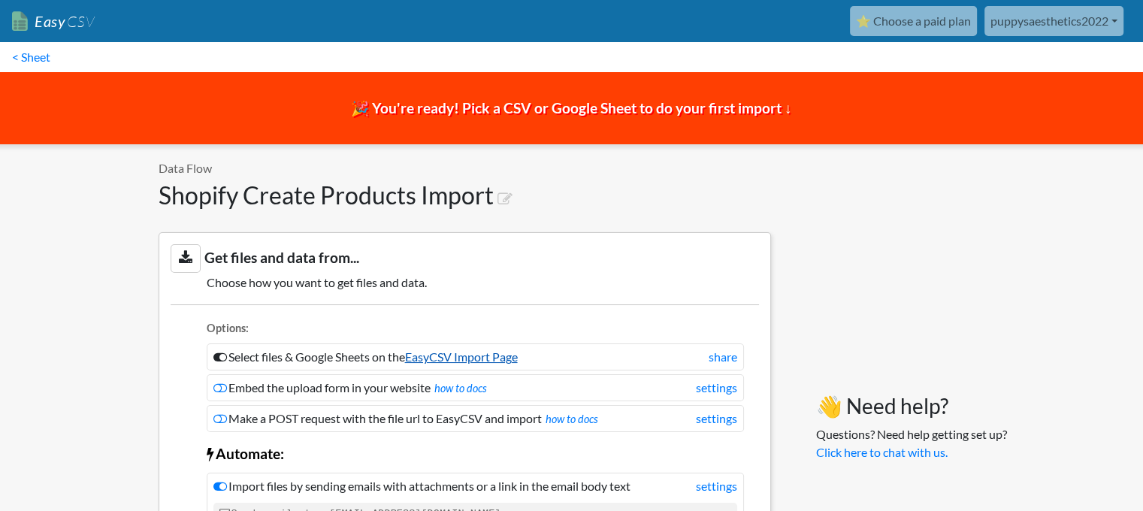
click at [501, 357] on link "EasyCSV Import Page" at bounding box center [461, 357] width 113 height 14
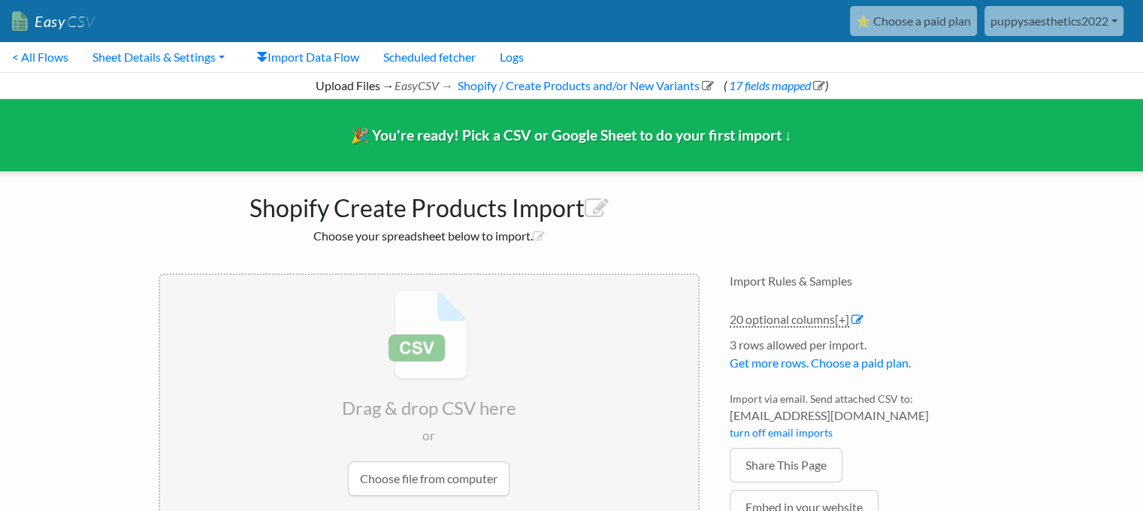
click at [423, 352] on input "file" at bounding box center [429, 393] width 538 height 237
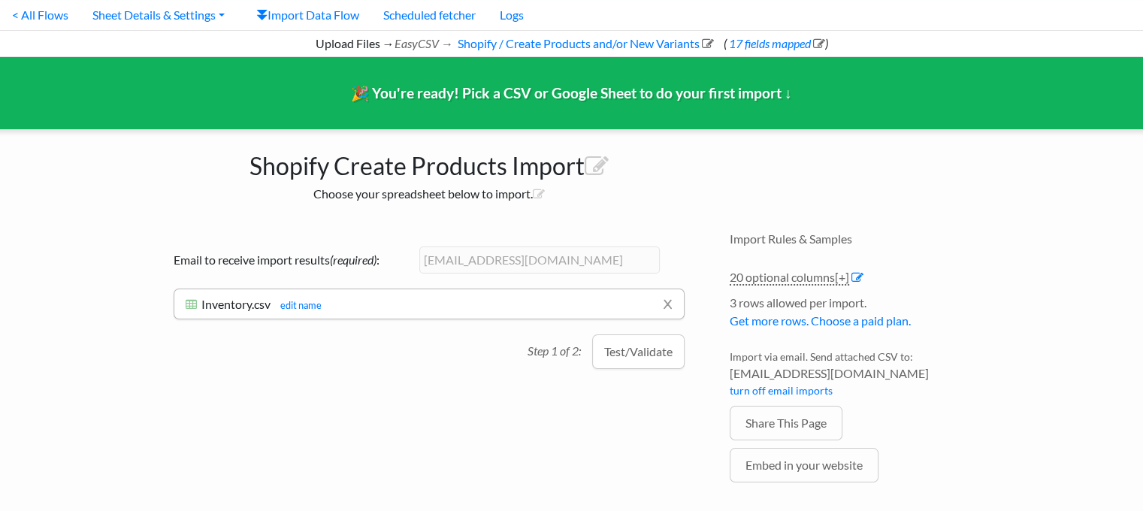
scroll to position [84, 0]
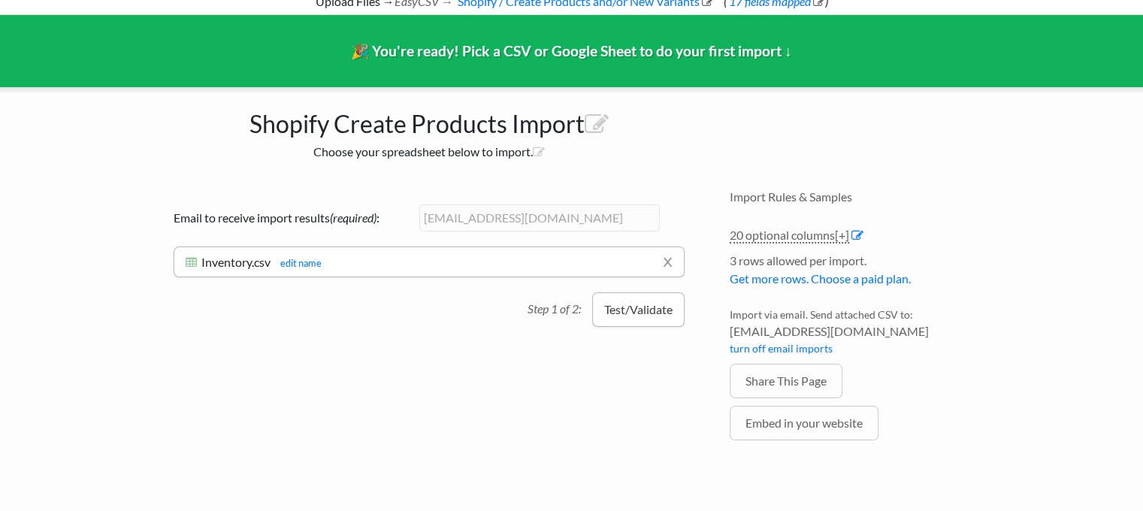
click at [628, 313] on button "Test/Validate" at bounding box center [638, 309] width 92 height 35
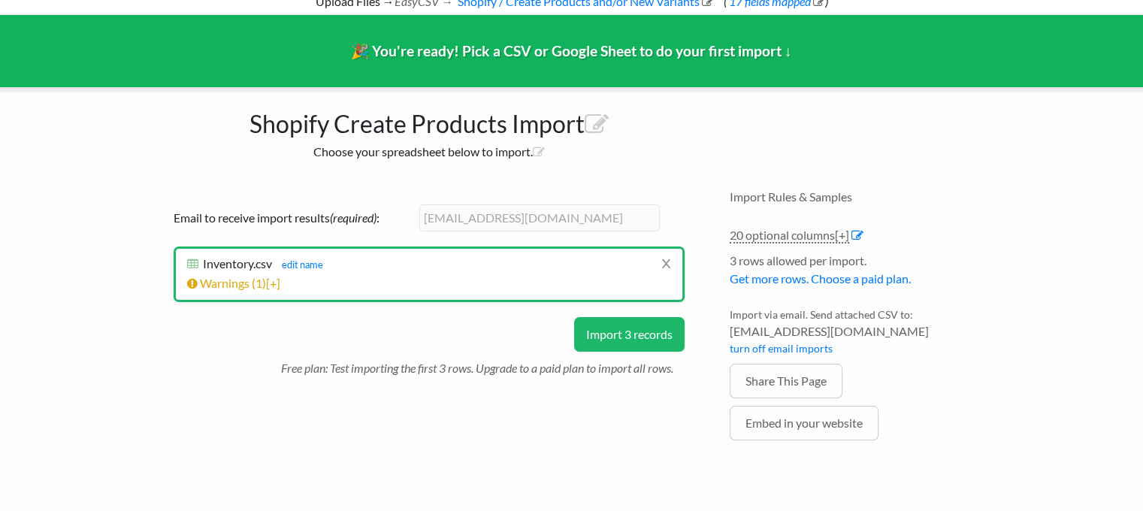
click at [256, 289] on li "Warnings ( 1 ) [+] Row # Warning 4 Click the import button below to do a test i…" at bounding box center [429, 283] width 484 height 18
click at [251, 279] on link "Warnings ( 1 ) [+]" at bounding box center [233, 283] width 93 height 14
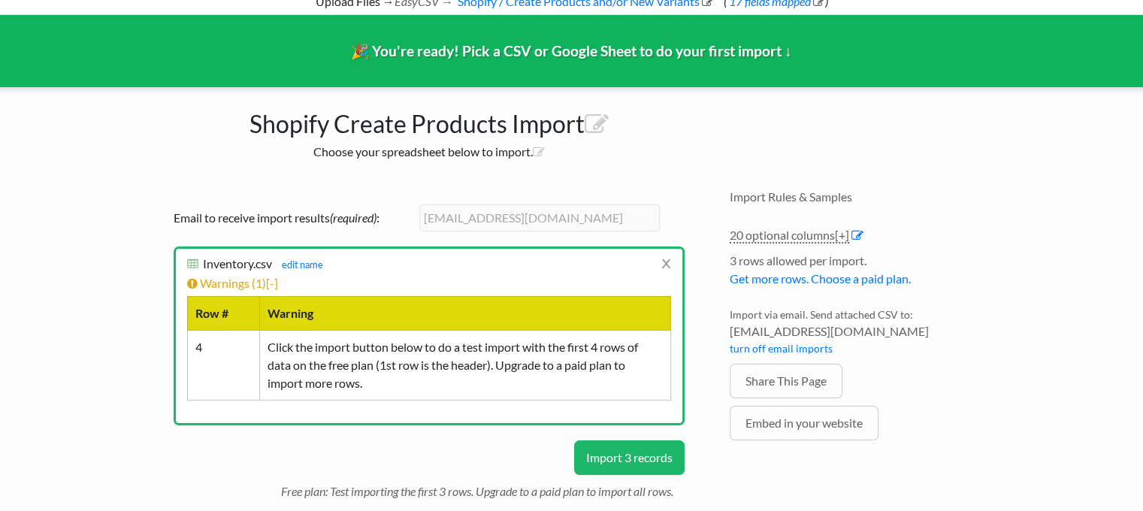
click at [613, 452] on button "Import 3 records" at bounding box center [629, 458] width 111 height 35
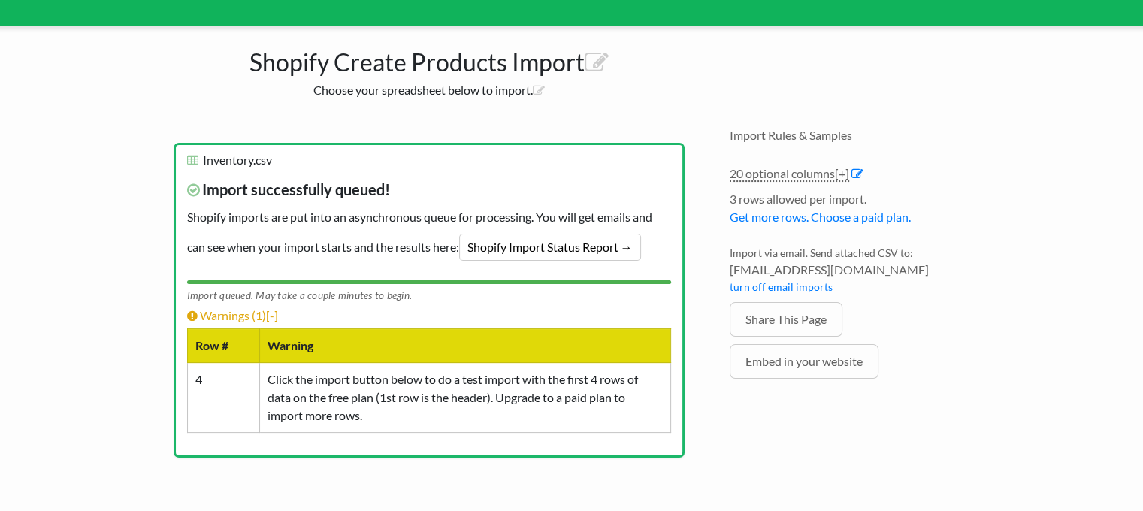
scroll to position [111, 0]
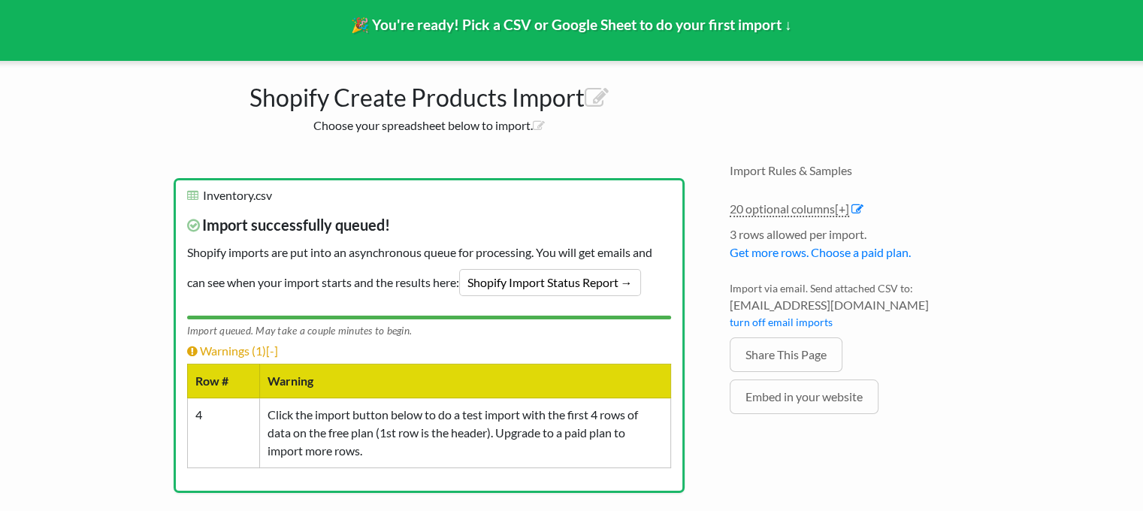
click at [982, 300] on span "3eec94095000@parse.easycsv.io" at bounding box center [858, 305] width 256 height 18
click at [499, 276] on link "Shopify Import Status Report →" at bounding box center [550, 282] width 182 height 27
click at [564, 286] on link "Shopify Import Status Report →" at bounding box center [550, 282] width 182 height 27
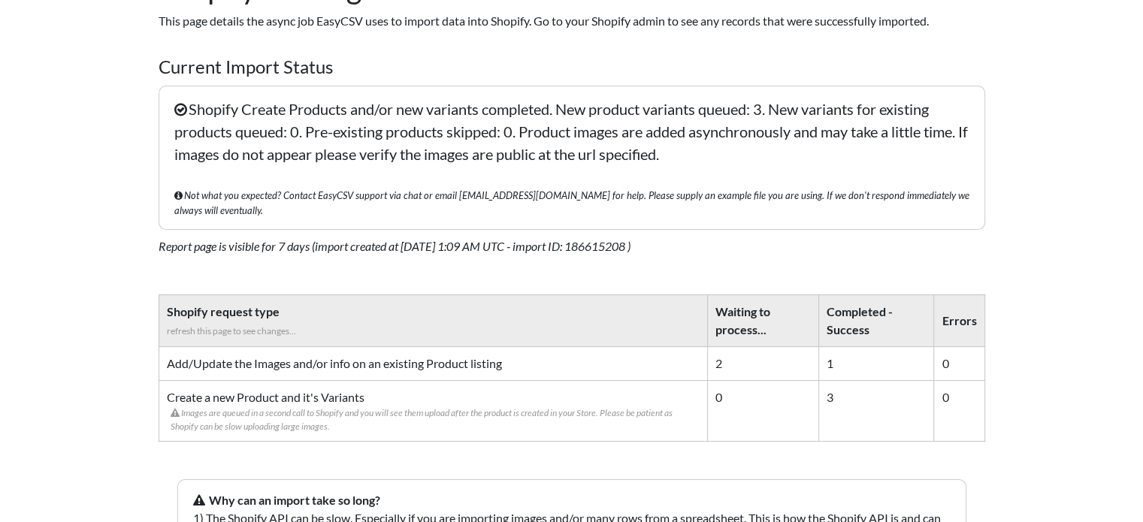
scroll to position [150, 0]
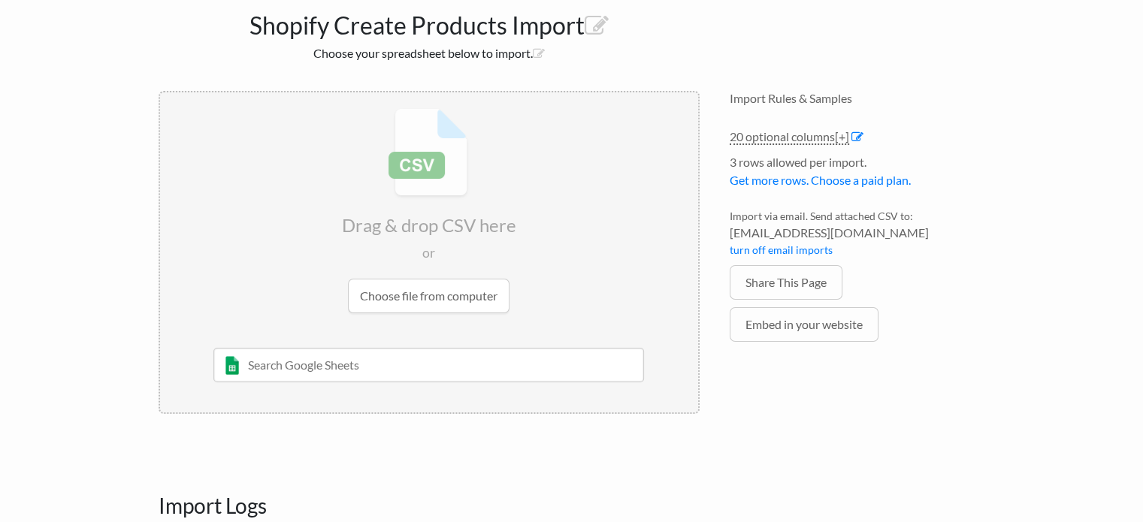
scroll to position [111, 0]
click at [415, 292] on input "file" at bounding box center [429, 210] width 538 height 237
click at [848, 180] on link "Get more rows. Choose a paid plan." at bounding box center [820, 180] width 181 height 14
